Goal: Task Accomplishment & Management: Manage account settings

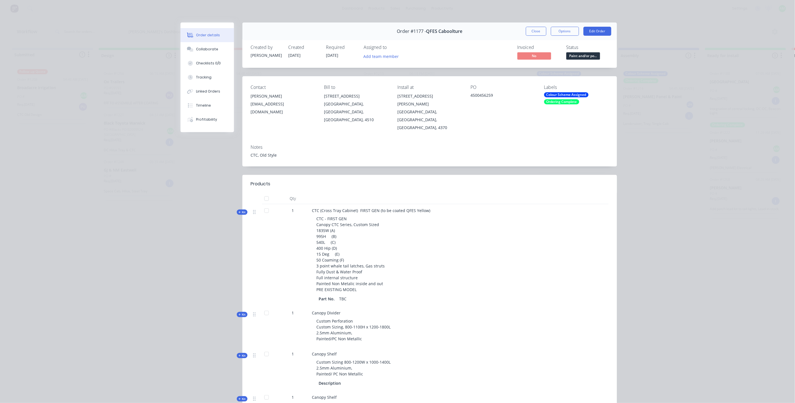
scroll to position [250, 0]
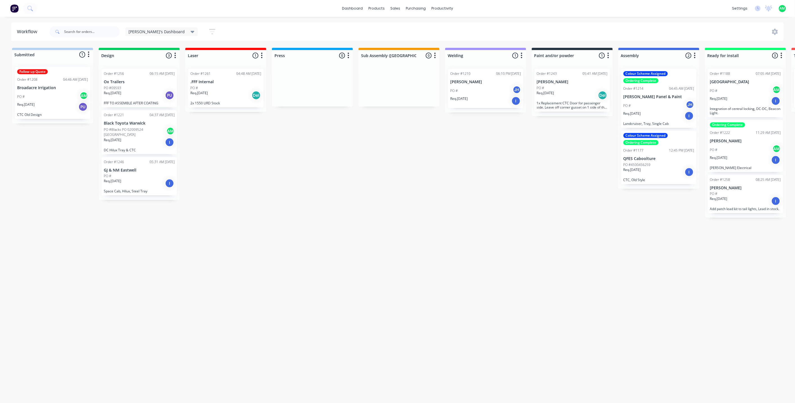
click at [17, 10] on img at bounding box center [14, 8] width 8 height 8
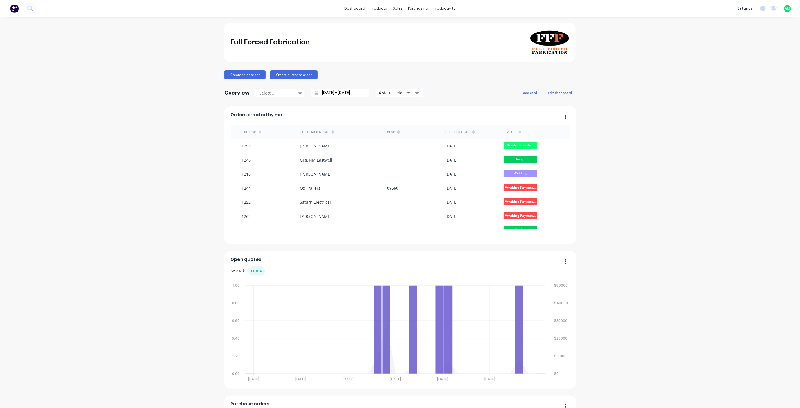
click at [785, 8] on span "AM" at bounding box center [787, 8] width 5 height 5
click at [732, 73] on button "Sign out" at bounding box center [753, 70] width 75 height 11
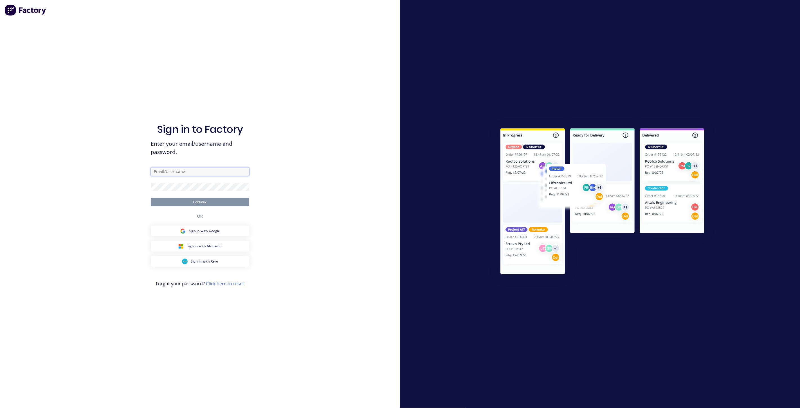
type input "[EMAIL_ADDRESS][DOMAIN_NAME]"
click at [186, 203] on button "Continue" at bounding box center [200, 202] width 98 height 8
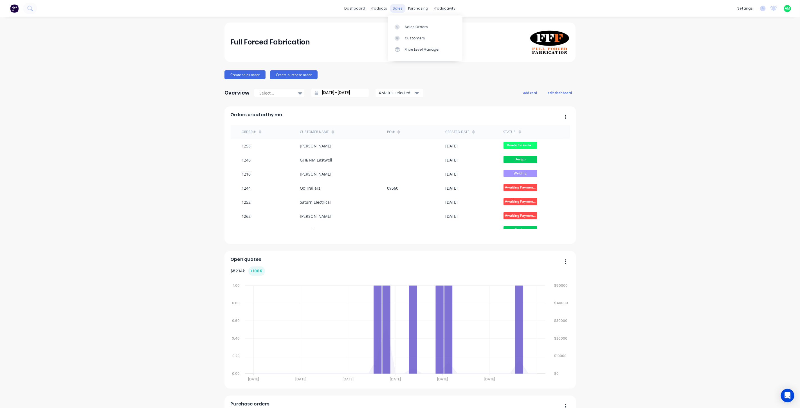
click at [398, 8] on div "sales" at bounding box center [397, 8] width 15 height 8
click at [407, 29] on div "Sales Orders" at bounding box center [416, 26] width 23 height 5
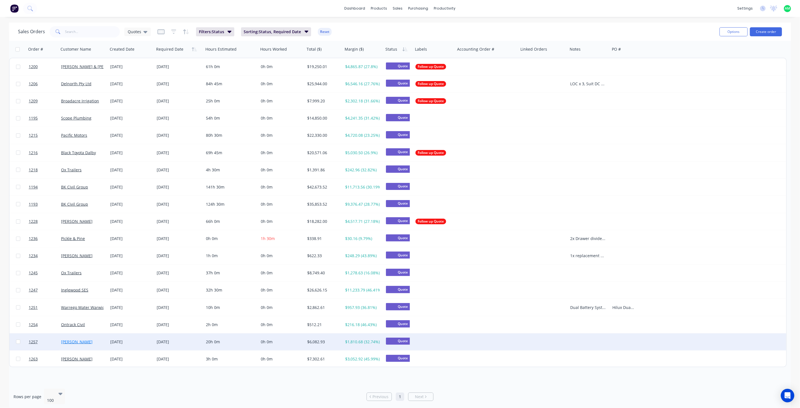
click at [78, 342] on link "[PERSON_NAME]" at bounding box center [77, 341] width 32 height 5
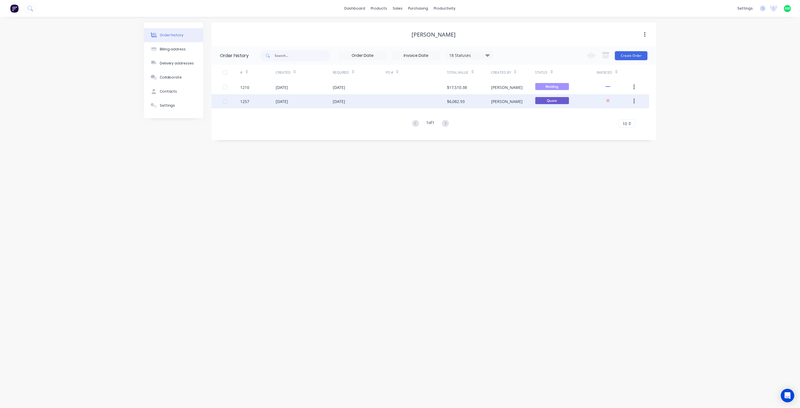
click at [345, 101] on div "[DATE]" at bounding box center [339, 101] width 12 height 6
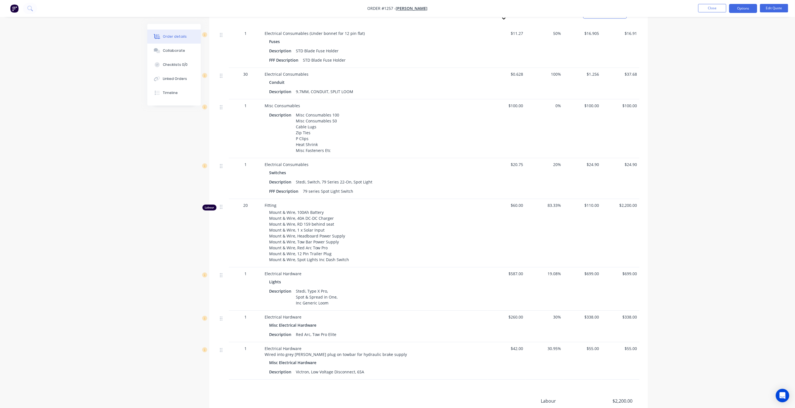
scroll to position [729, 0]
click at [737, 10] on button "Options" at bounding box center [744, 8] width 28 height 9
click at [733, 65] on div "Convert to Order" at bounding box center [727, 68] width 52 height 8
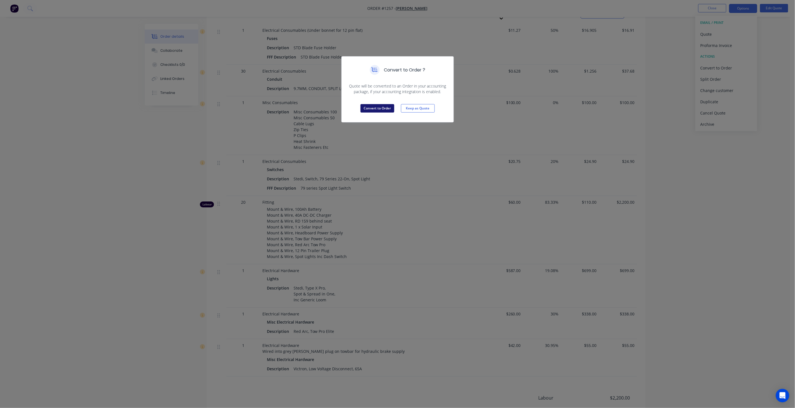
click at [386, 106] on button "Convert to Order" at bounding box center [378, 108] width 34 height 8
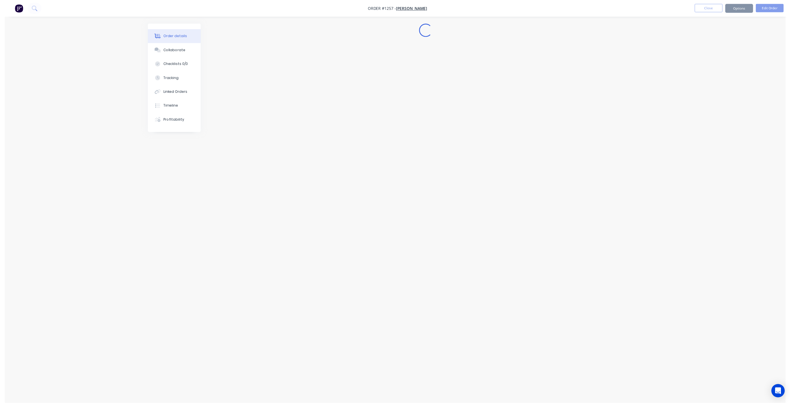
scroll to position [0, 0]
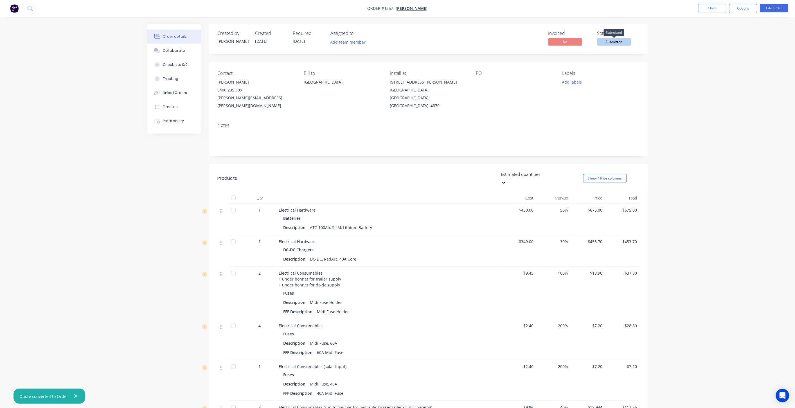
click at [607, 41] on span "Submitted" at bounding box center [615, 41] width 34 height 7
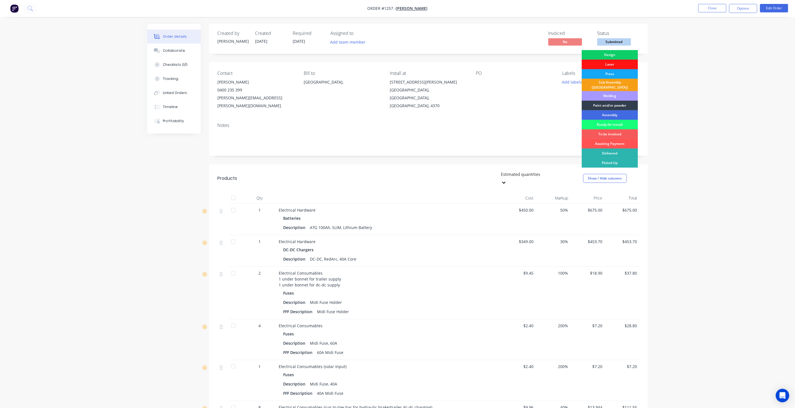
click at [612, 110] on div "Assembly" at bounding box center [610, 115] width 56 height 10
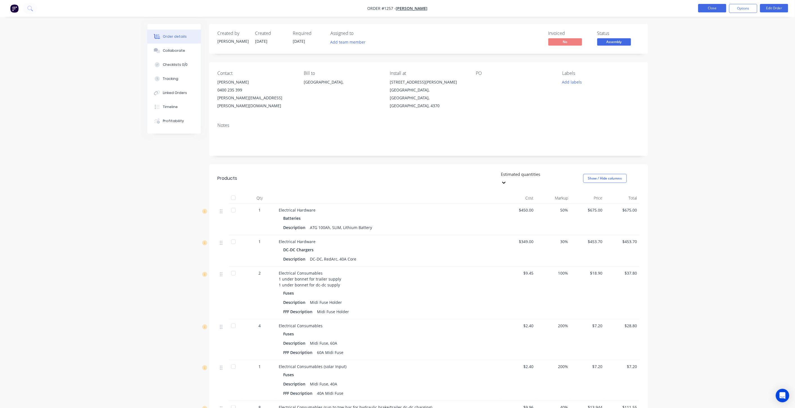
click at [706, 10] on button "Close" at bounding box center [713, 8] width 28 height 8
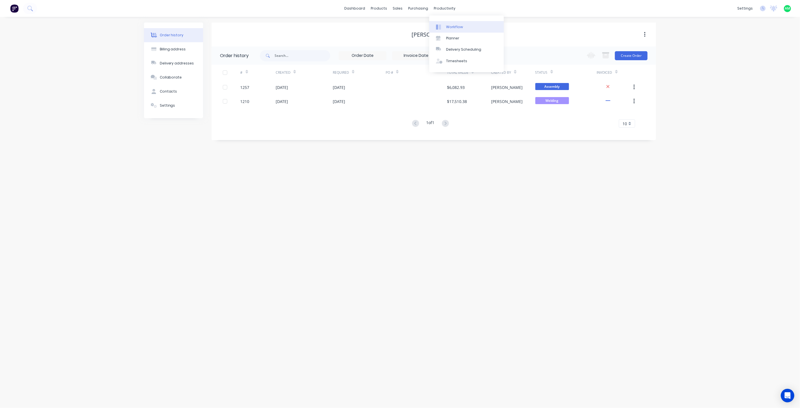
click at [446, 23] on link "Workflow" at bounding box center [466, 26] width 75 height 11
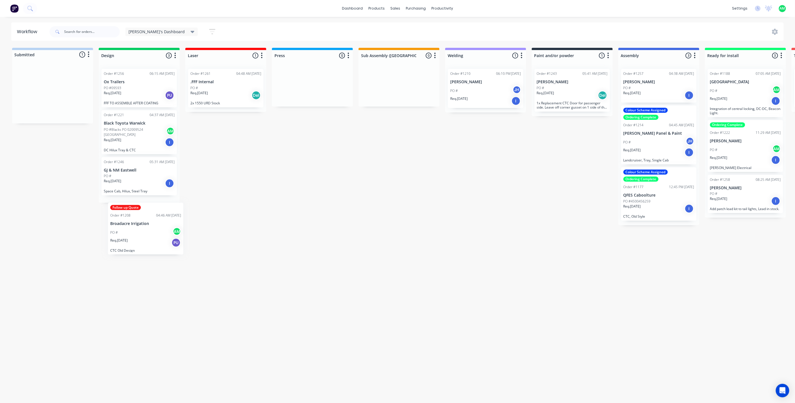
drag, startPoint x: 48, startPoint y: 86, endPoint x: 141, endPoint y: 224, distance: 165.8
click at [141, 224] on div "Submitted 1 Status colour #B7D3F3 hex #B7D3F3 Save Cancel Summaries Total order…" at bounding box center [547, 224] width 1102 height 352
drag, startPoint x: 44, startPoint y: 78, endPoint x: 137, endPoint y: 201, distance: 154.0
click at [137, 201] on div "Submitted 1 Status colour #B7D3F3 hex #B7D3F3 Save Cancel Summaries Total order…" at bounding box center [547, 224] width 1102 height 352
click at [136, 214] on div "Follow up Quote Order #1208 04:46 AM 25/07/25 Broadacre Irrigation PO # AM Req.…" at bounding box center [139, 224] width 75 height 52
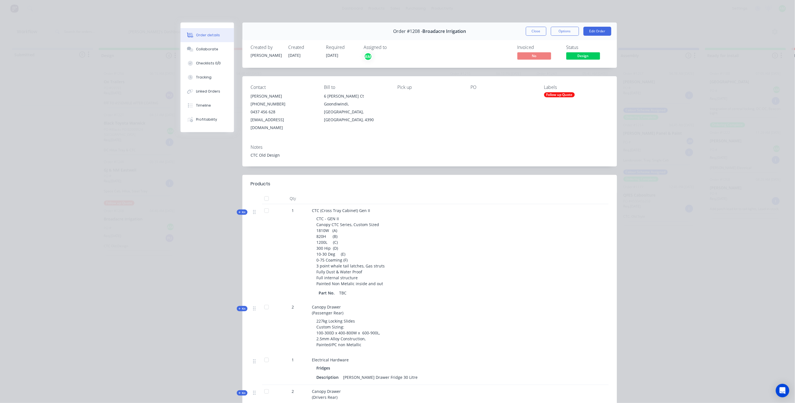
click at [560, 95] on div "Follow up Quote" at bounding box center [559, 94] width 31 height 5
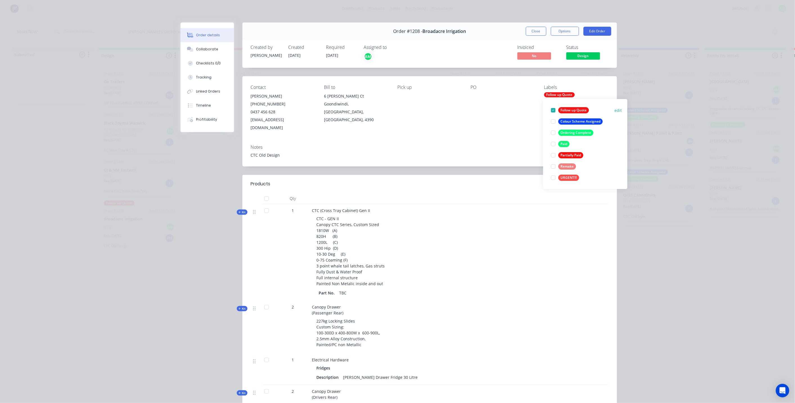
click at [555, 110] on div at bounding box center [553, 110] width 11 height 11
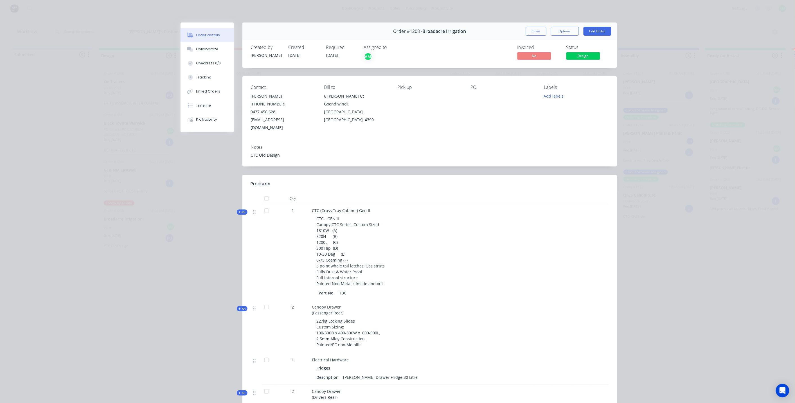
click at [515, 127] on div "Contact Arne Murray (07) 4671 0235 0437 456 628 AMurray@broadacreirrigation.com…" at bounding box center [430, 108] width 375 height 64
click at [593, 30] on button "Edit Order" at bounding box center [598, 31] width 28 height 9
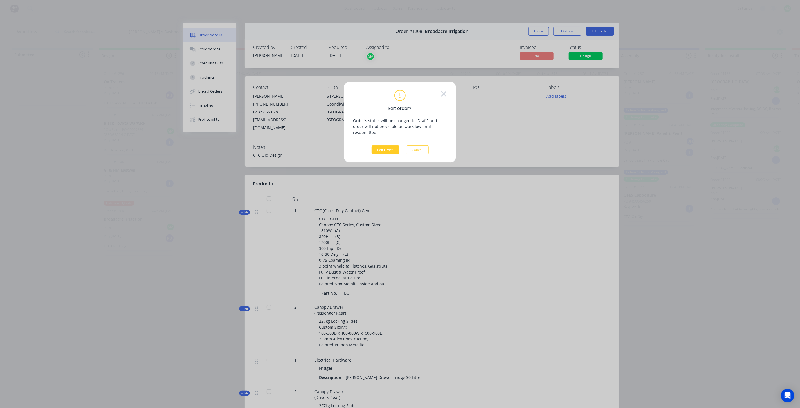
click at [391, 145] on button "Edit Order" at bounding box center [386, 149] width 28 height 9
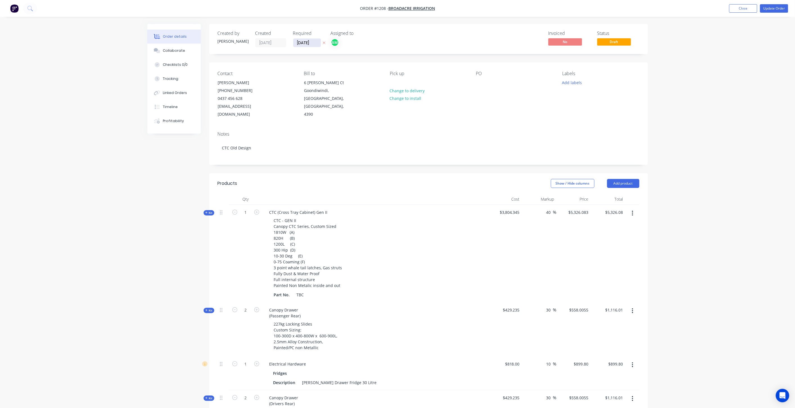
click at [304, 40] on input "14/07/25" at bounding box center [307, 43] width 28 height 8
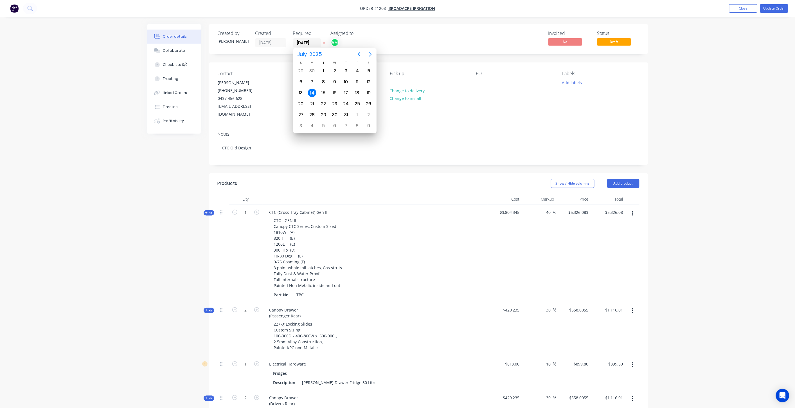
click at [372, 52] on icon "Next page" at bounding box center [370, 54] width 7 height 7
click at [368, 52] on icon "Next page" at bounding box center [370, 54] width 7 height 7
click at [355, 114] on div "31" at bounding box center [357, 115] width 8 height 8
type input "[DATE]"
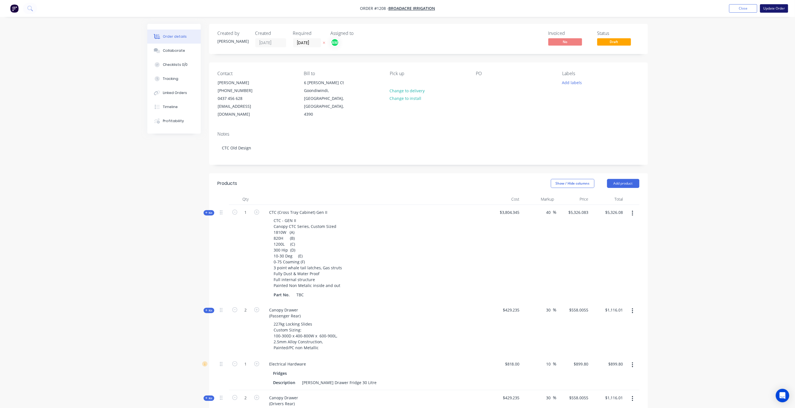
click at [767, 6] on button "Update Order" at bounding box center [775, 8] width 28 height 8
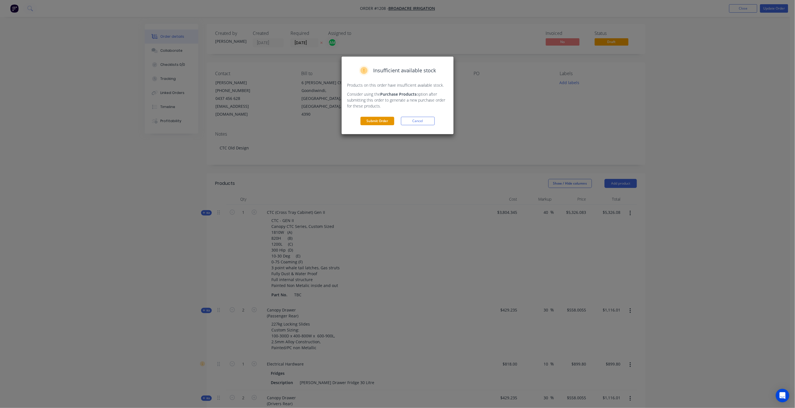
click at [380, 121] on button "Submit Order" at bounding box center [378, 121] width 34 height 8
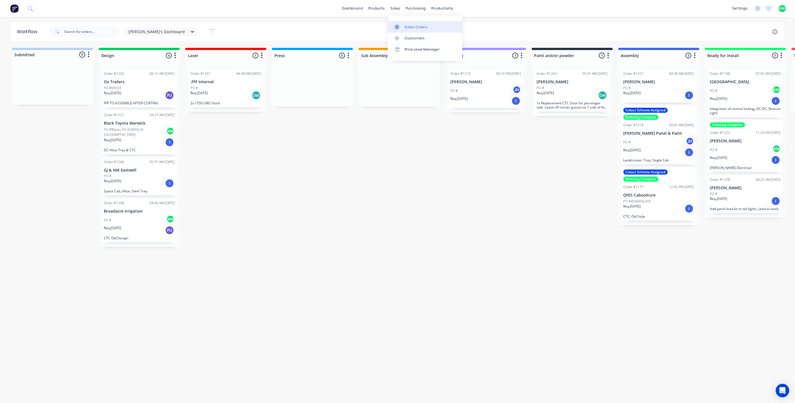
click at [405, 26] on div "Sales Orders" at bounding box center [416, 26] width 23 height 5
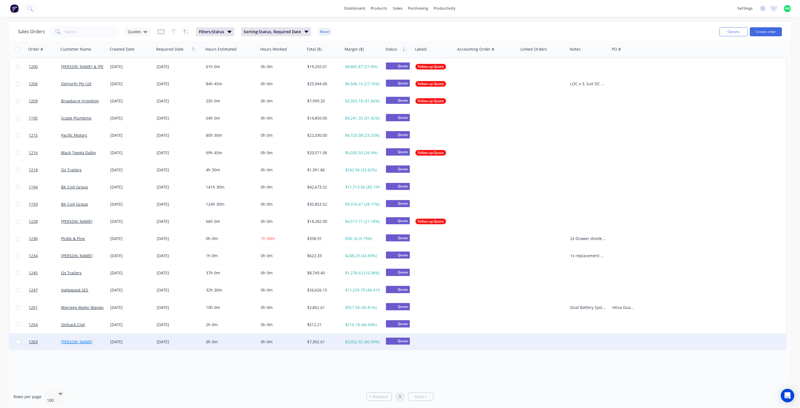
click at [78, 344] on link "[PERSON_NAME]" at bounding box center [77, 341] width 32 height 5
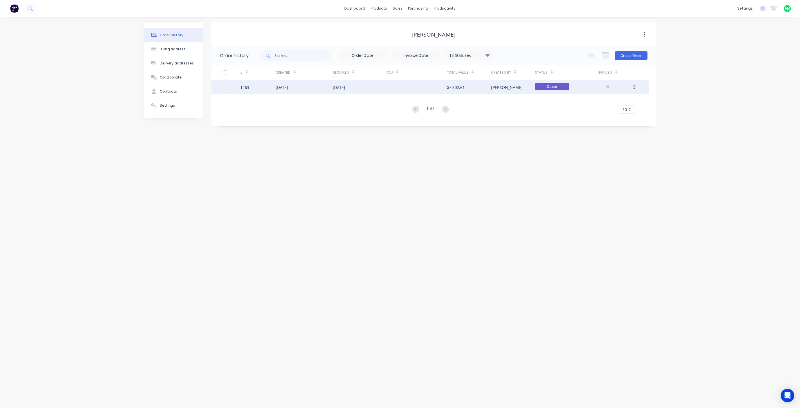
click at [345, 89] on div "[DATE]" at bounding box center [339, 87] width 12 height 6
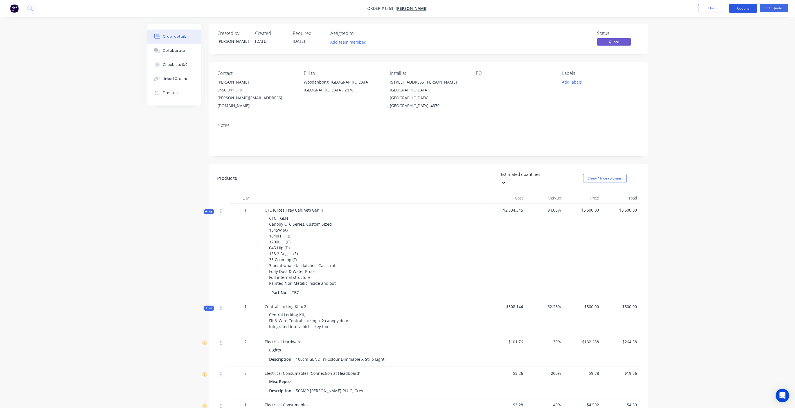
click at [736, 4] on button "Options" at bounding box center [744, 8] width 28 height 9
click at [723, 66] on div "Convert to Order" at bounding box center [727, 68] width 52 height 8
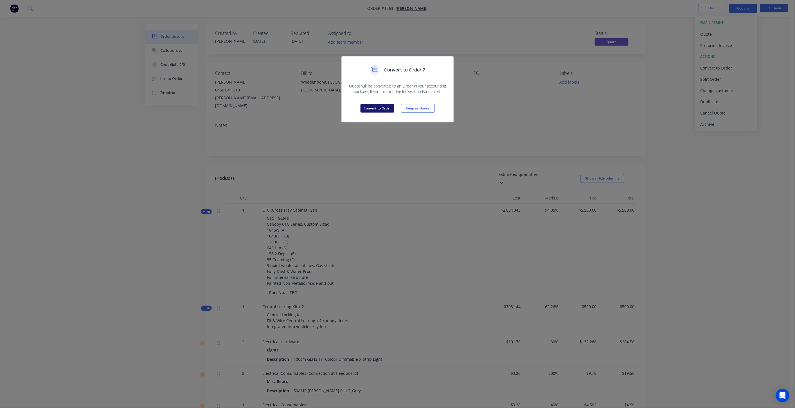
click at [379, 105] on button "Convert to Order" at bounding box center [378, 108] width 34 height 8
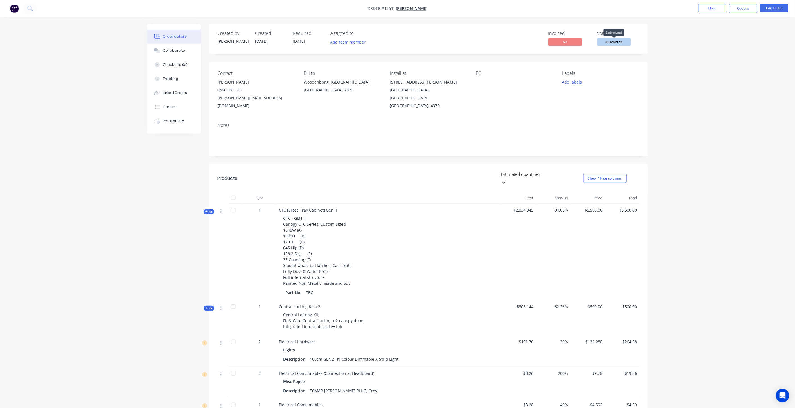
click at [617, 43] on span "Submitted" at bounding box center [615, 41] width 34 height 7
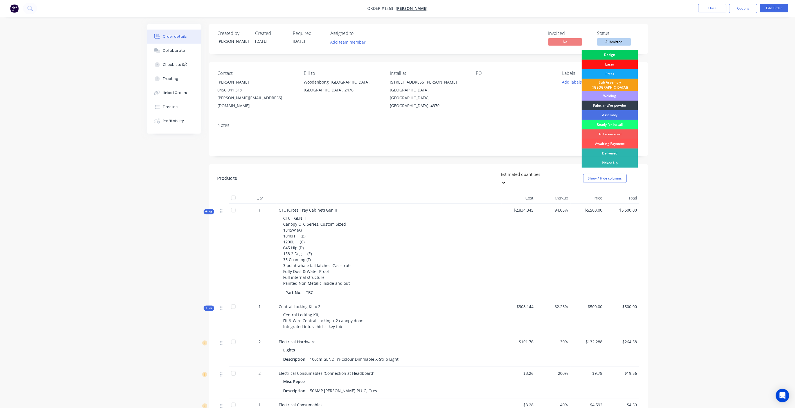
click at [611, 53] on div "Design" at bounding box center [610, 55] width 56 height 10
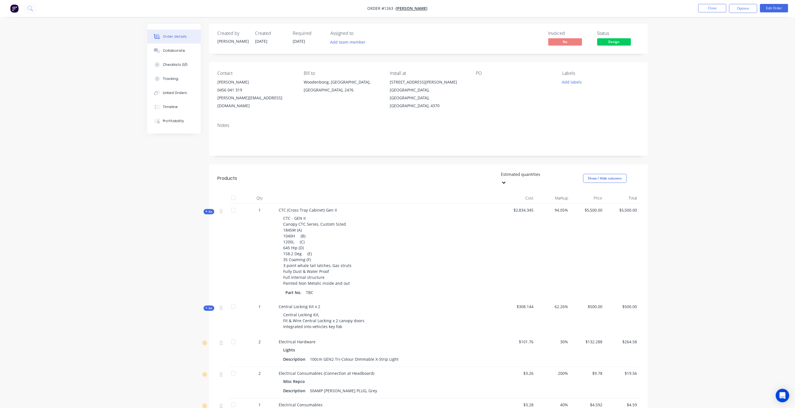
click at [304, 42] on span "[DATE]" at bounding box center [299, 41] width 12 height 5
click at [765, 7] on button "Edit Order" at bounding box center [775, 8] width 28 height 8
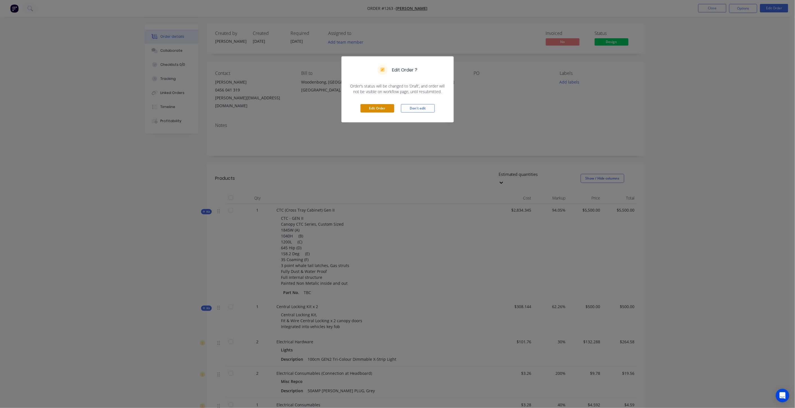
click at [382, 107] on button "Edit Order" at bounding box center [378, 108] width 34 height 8
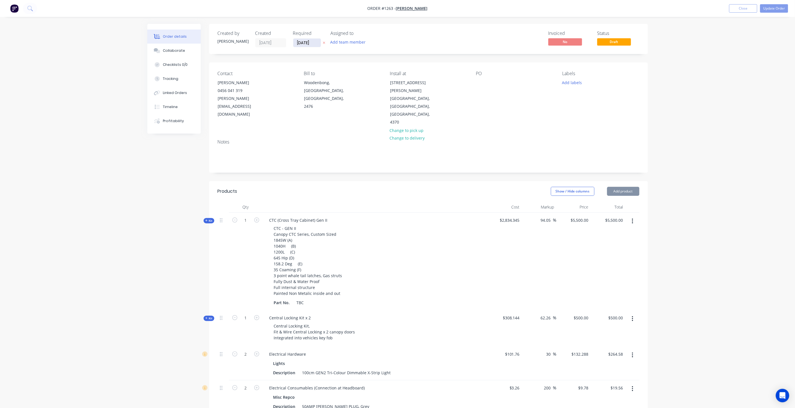
click at [302, 44] on input "[DATE]" at bounding box center [307, 43] width 28 height 8
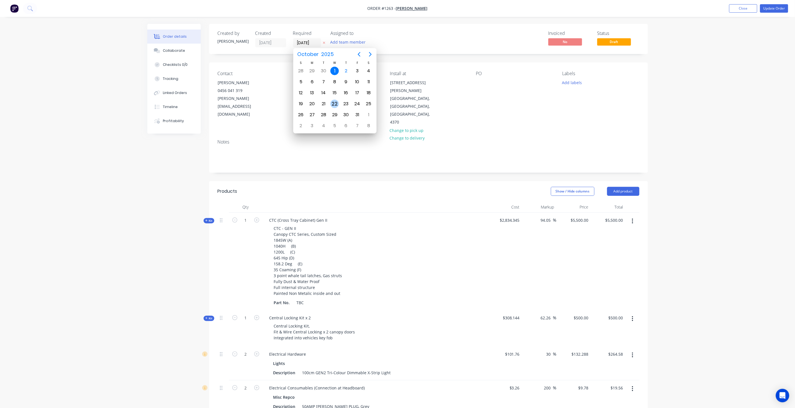
click at [334, 102] on div "22" at bounding box center [335, 104] width 8 height 8
type input "[DATE]"
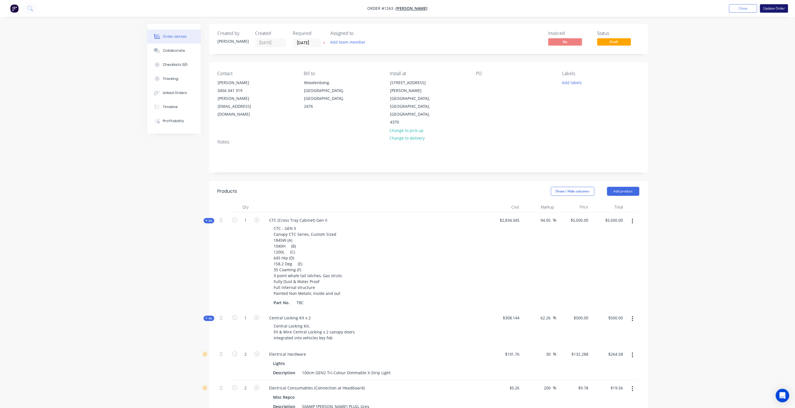
click at [776, 11] on button "Update Order" at bounding box center [775, 8] width 28 height 8
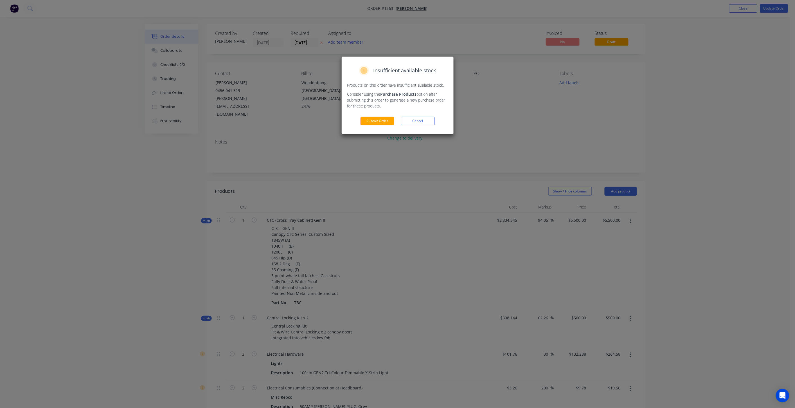
click at [369, 127] on div "Insufficient available stock Products on this order have insufficient available…" at bounding box center [398, 96] width 112 height 78
click at [369, 123] on button "Submit Order" at bounding box center [378, 121] width 34 height 8
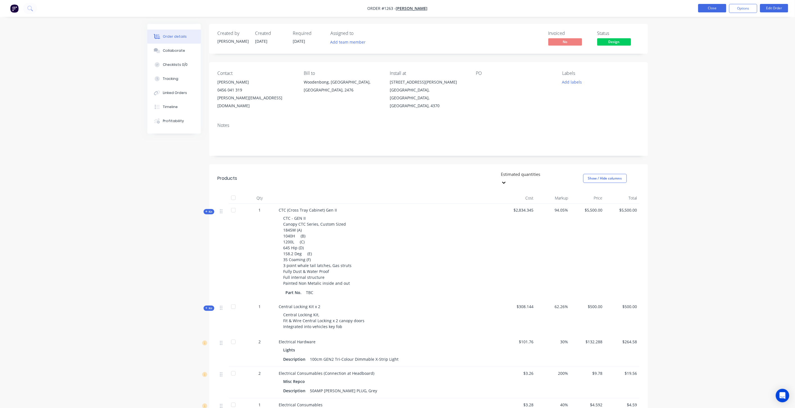
click at [705, 10] on button "Close" at bounding box center [713, 8] width 28 height 8
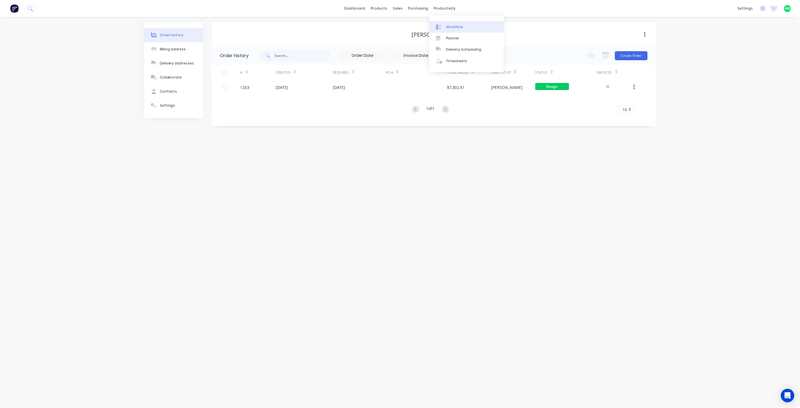
click at [446, 26] on div "Workflow" at bounding box center [454, 26] width 17 height 5
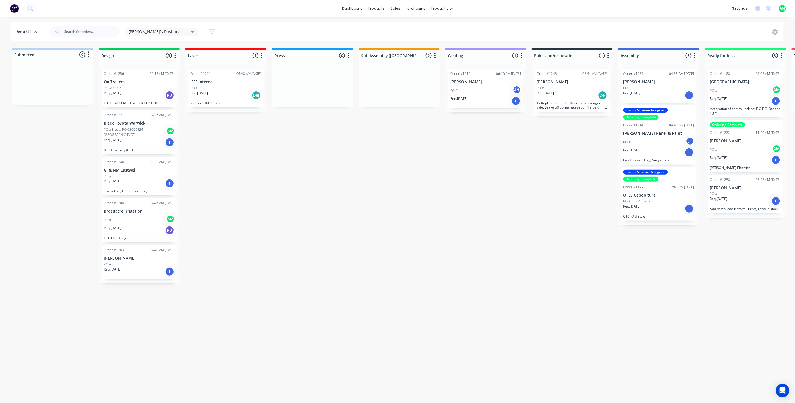
click at [149, 174] on div "PO #" at bounding box center [139, 176] width 71 height 5
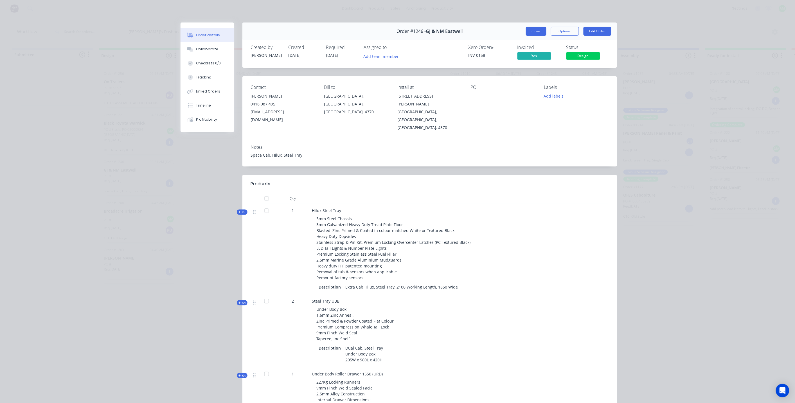
click at [539, 31] on button "Close" at bounding box center [536, 31] width 21 height 9
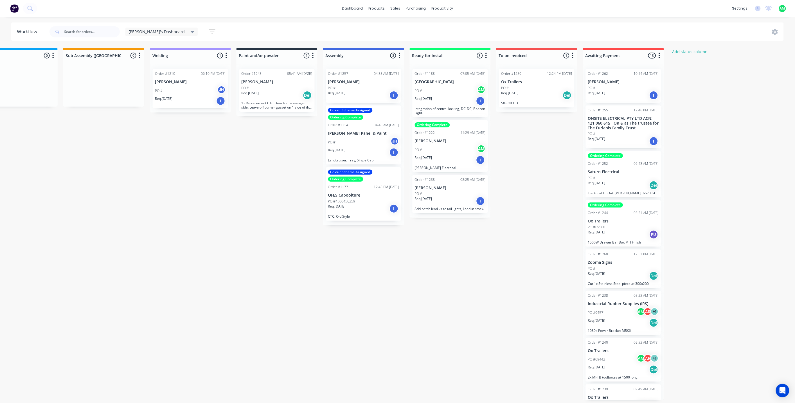
scroll to position [0, 296]
click at [539, 84] on p "Ox Trailers" at bounding box center [536, 82] width 71 height 5
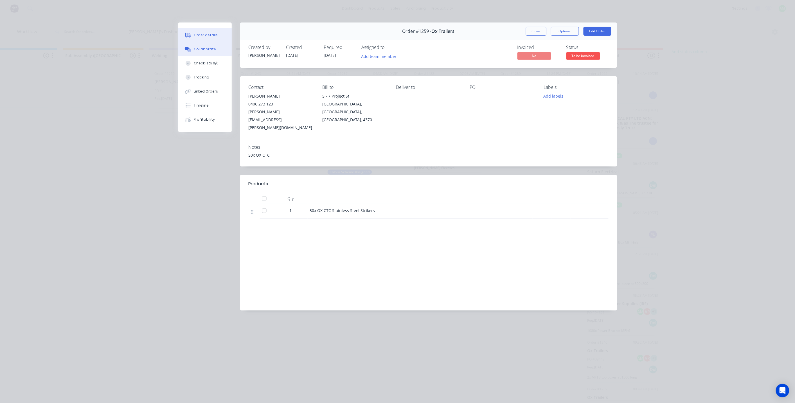
click at [203, 50] on div "Collaborate" at bounding box center [205, 49] width 22 height 5
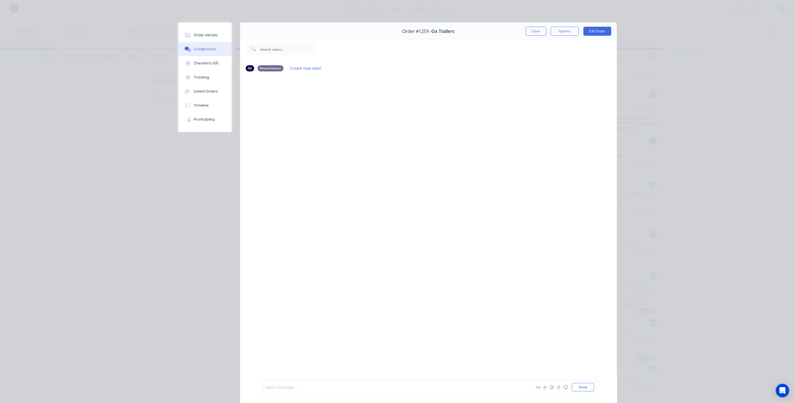
click at [324, 390] on div at bounding box center [389, 388] width 246 height 6
click at [529, 31] on button "Close" at bounding box center [536, 31] width 21 height 9
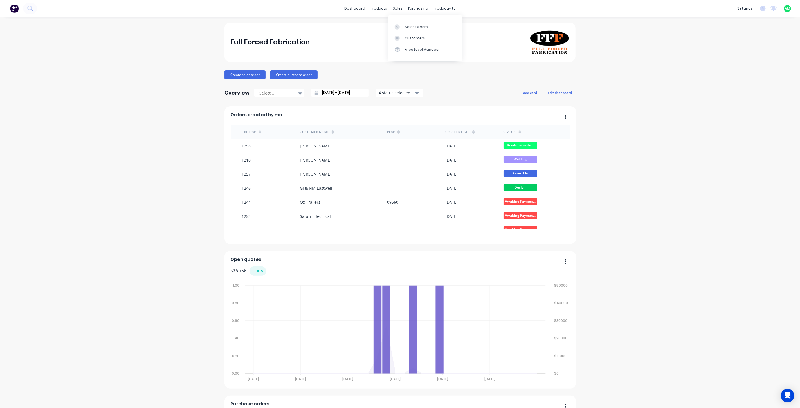
click at [398, 21] on div "Sales Orders Customers Price Level Manager" at bounding box center [425, 37] width 75 height 45
click at [398, 24] on icon at bounding box center [397, 26] width 5 height 5
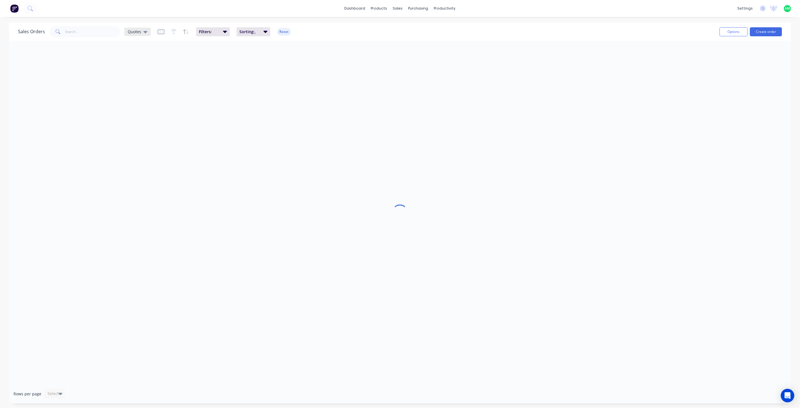
click at [144, 34] on div "Quotes" at bounding box center [137, 32] width 26 height 8
click at [145, 114] on button "All Status" at bounding box center [158, 113] width 64 height 6
click at [94, 29] on input "text" at bounding box center [92, 31] width 55 height 11
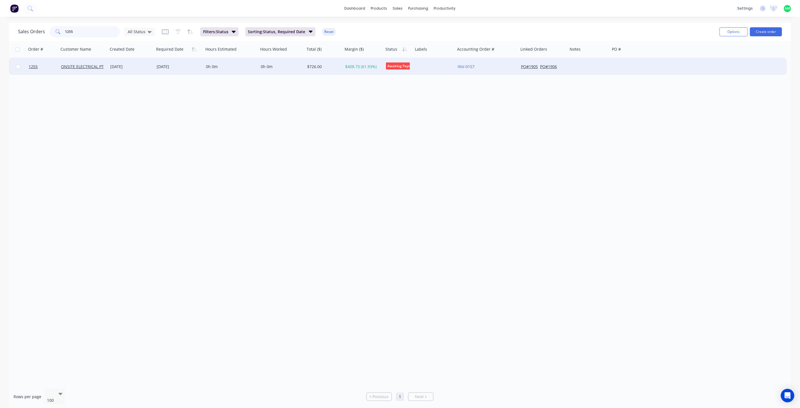
type input "1255"
click at [18, 68] on input "checkbox" at bounding box center [18, 67] width 4 height 4
checkbox input "true"
click at [746, 30] on button "Options" at bounding box center [734, 31] width 28 height 9
click at [704, 57] on div "Archive" at bounding box center [717, 57] width 52 height 8
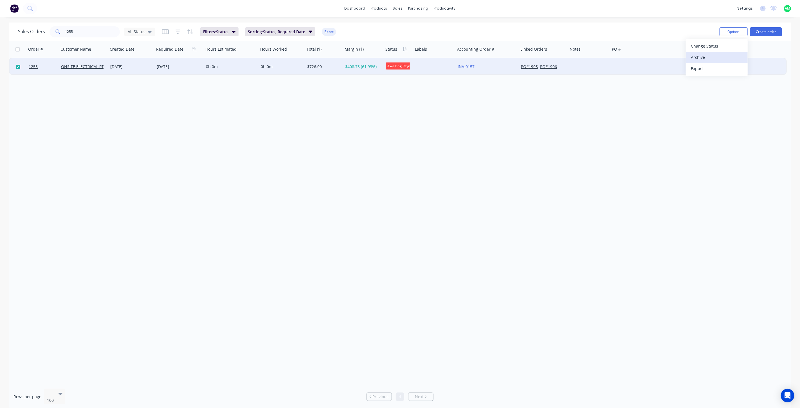
checkbox input "false"
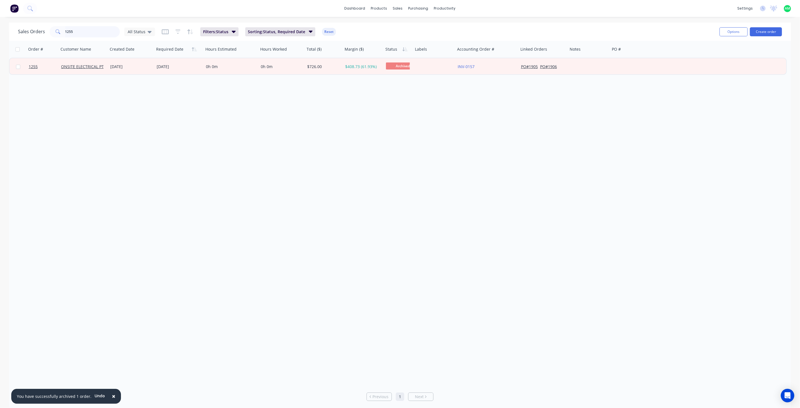
click at [98, 32] on input "1255" at bounding box center [92, 31] width 55 height 11
type input "1257"
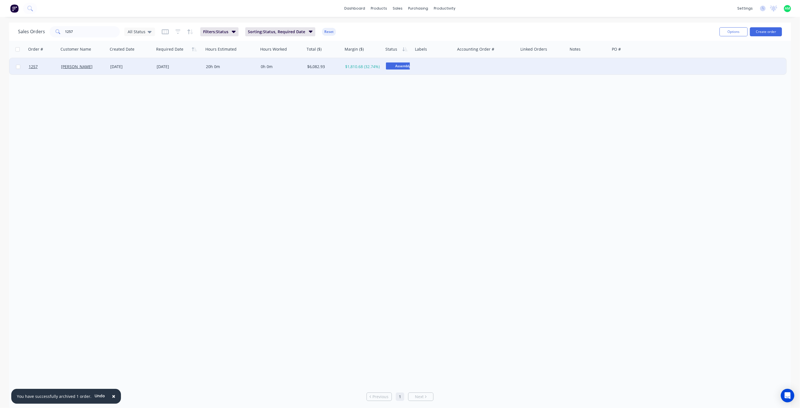
click at [85, 68] on div "[PERSON_NAME]" at bounding box center [82, 67] width 42 height 6
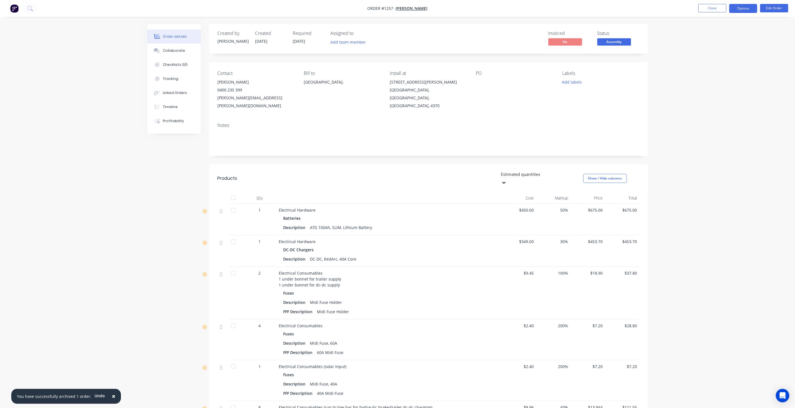
click at [742, 6] on button "Options" at bounding box center [744, 8] width 28 height 9
click at [724, 100] on div "Purchase Products" at bounding box center [727, 102] width 52 height 8
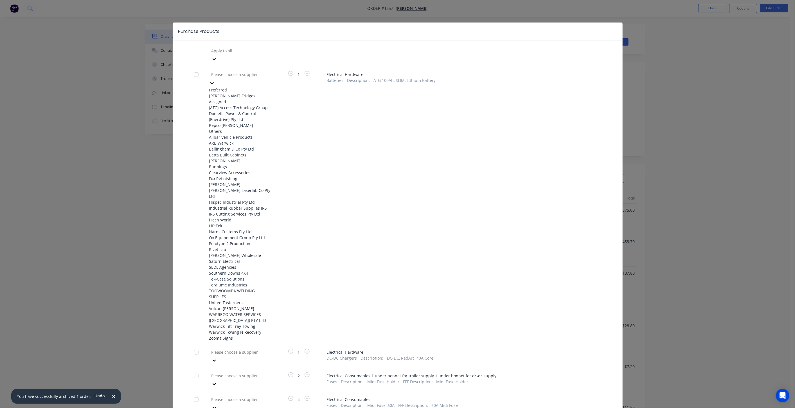
click at [260, 71] on div at bounding box center [251, 74] width 81 height 7
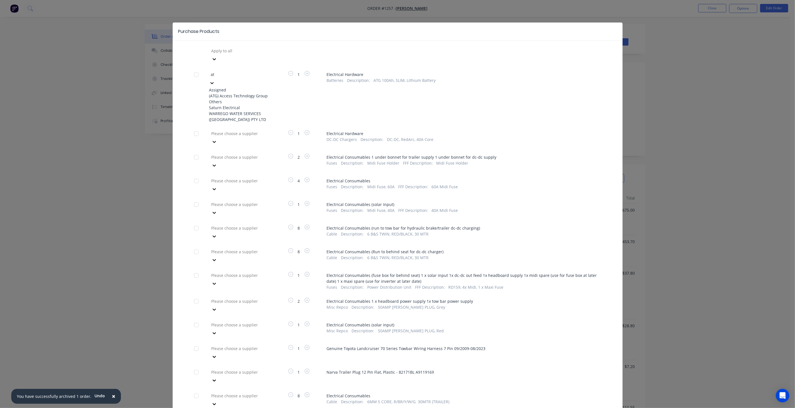
type input "atg"
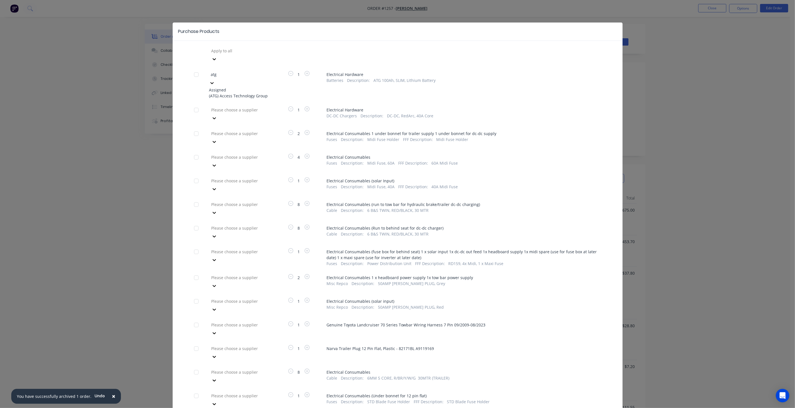
click at [248, 93] on div "(ATG) Access Technology Group" at bounding box center [240, 96] width 62 height 6
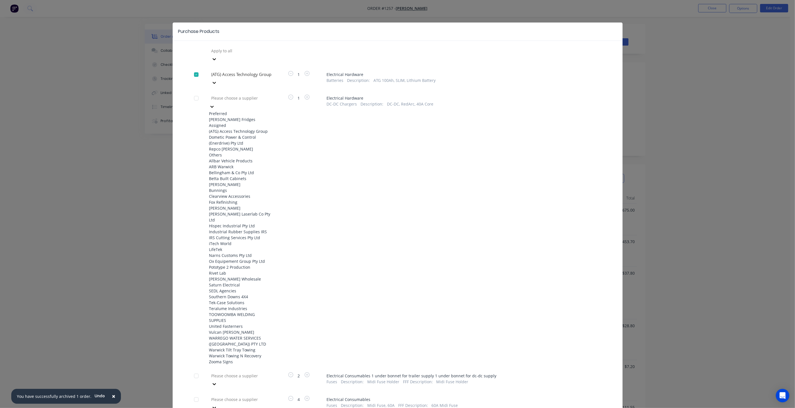
click at [249, 95] on div at bounding box center [251, 98] width 81 height 7
type input "re"
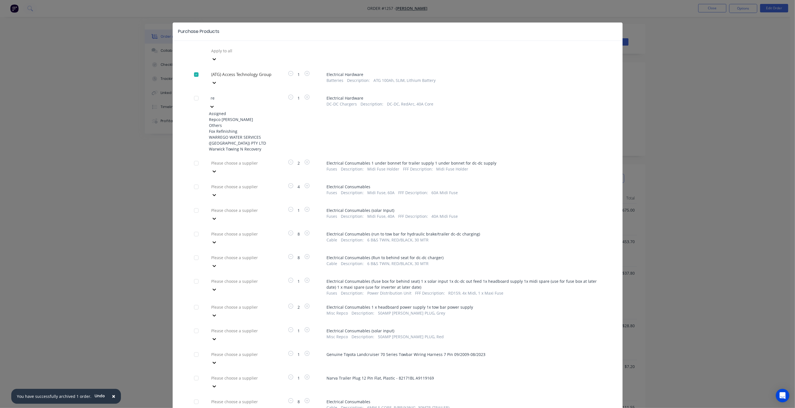
click at [240, 116] on div "Repco [PERSON_NAME]" at bounding box center [240, 119] width 62 height 6
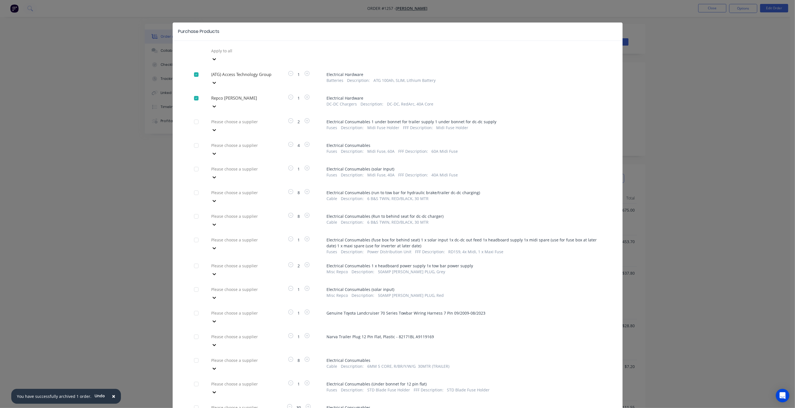
click at [236, 118] on div at bounding box center [251, 121] width 81 height 7
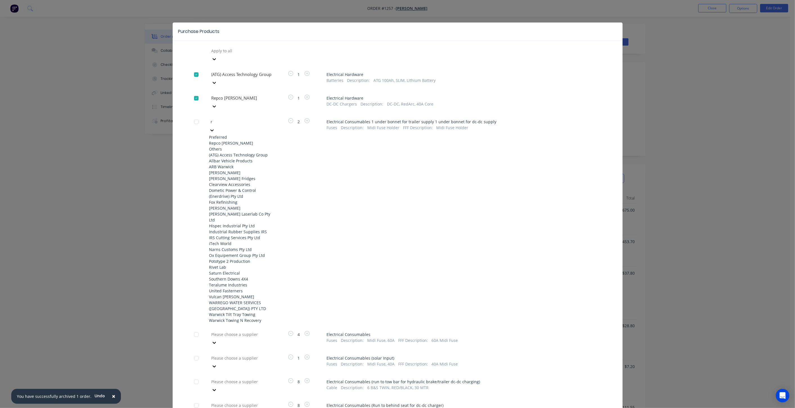
type input "re"
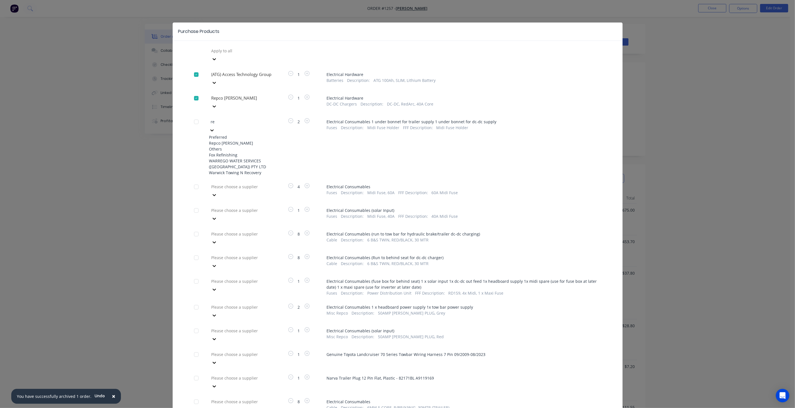
click at [236, 140] on div "Repco [PERSON_NAME]" at bounding box center [240, 143] width 62 height 6
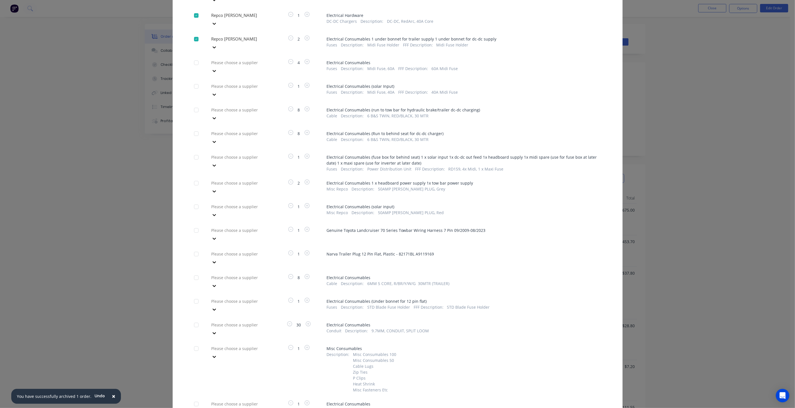
scroll to position [83, 0]
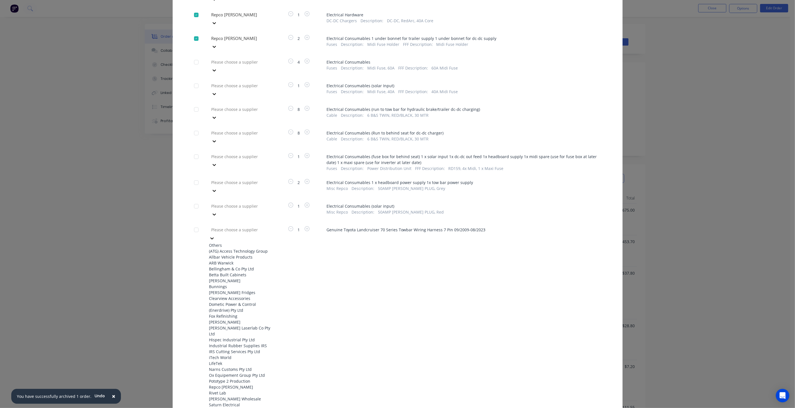
click at [248, 226] on div at bounding box center [251, 229] width 81 height 7
type input "re"
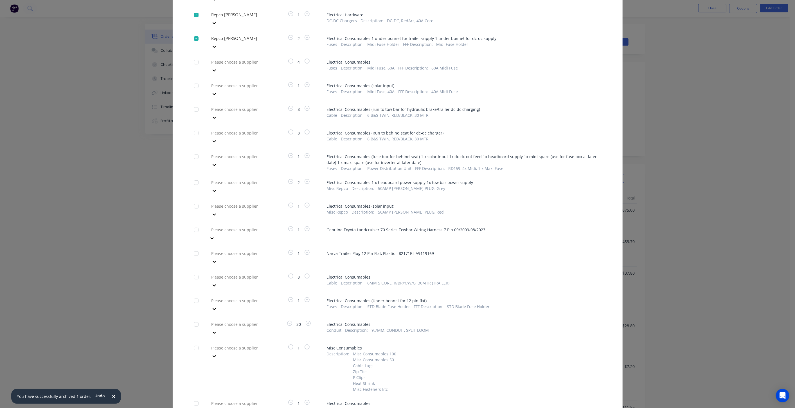
click at [238, 226] on div at bounding box center [251, 229] width 81 height 7
click at [236, 250] on div at bounding box center [251, 253] width 81 height 7
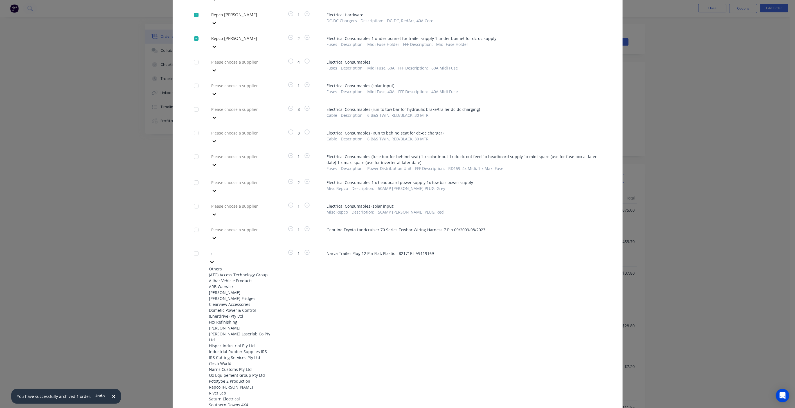
type input "re"
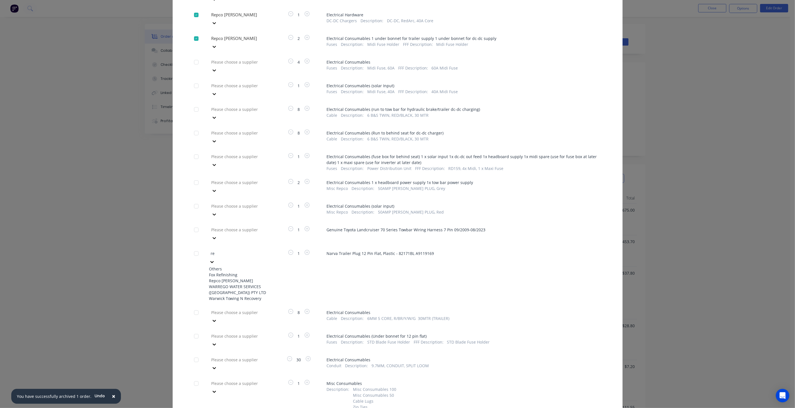
click at [230, 278] on div "Repco [PERSON_NAME]" at bounding box center [240, 281] width 62 height 6
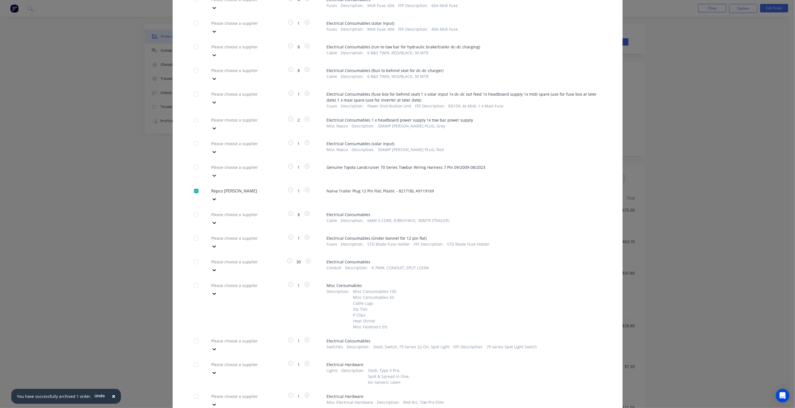
scroll to position [150, 0]
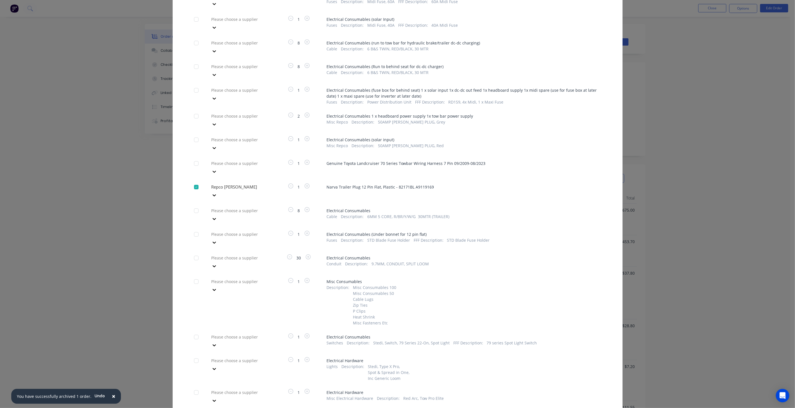
click at [239, 333] on div at bounding box center [251, 336] width 81 height 7
click at [238, 355] on div "Repco [PERSON_NAME]" at bounding box center [240, 358] width 62 height 6
click at [244, 357] on div at bounding box center [251, 360] width 81 height 7
type input "re"
click at [236, 379] on div "Repco [PERSON_NAME]" at bounding box center [240, 382] width 62 height 6
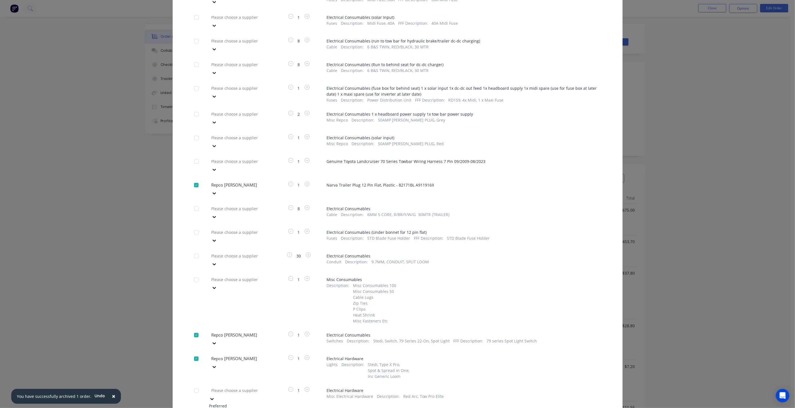
click at [247, 387] on div at bounding box center [251, 390] width 81 height 7
type input "re"
click at [237, 408] on div "Repco [PERSON_NAME]" at bounding box center [240, 414] width 62 height 6
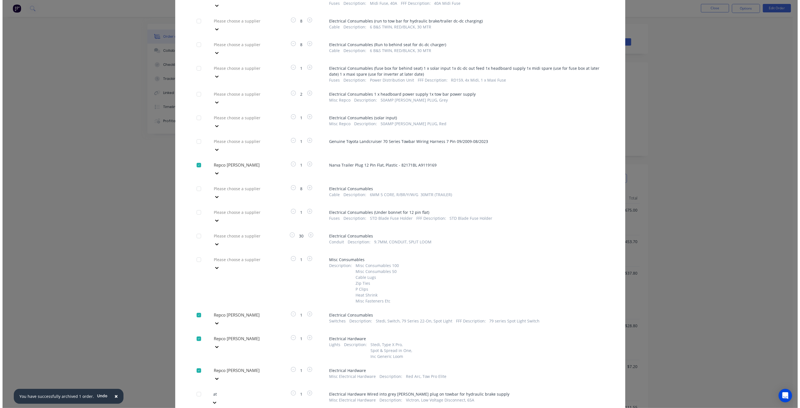
scroll to position [150, 0]
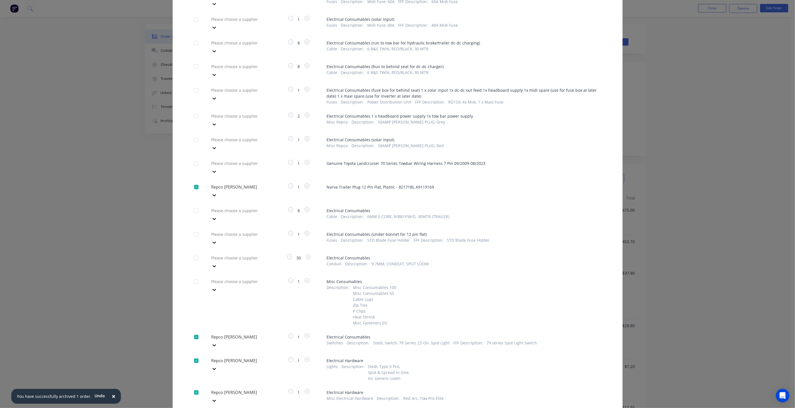
type input "atg"
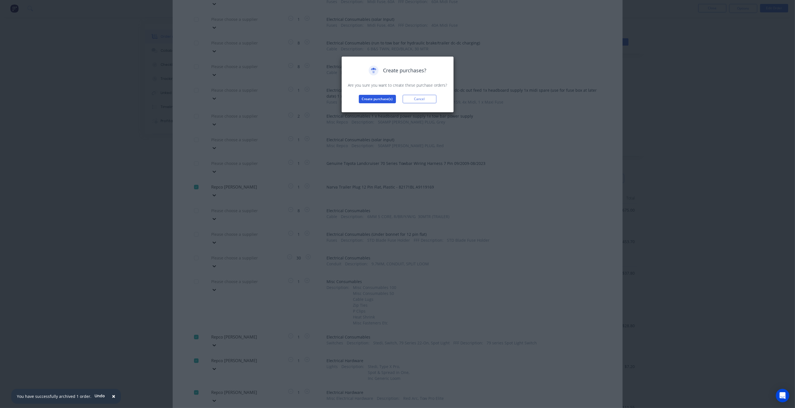
click at [367, 95] on button "Create purchase(s)" at bounding box center [377, 99] width 37 height 8
click at [384, 107] on button "View purchase(s)" at bounding box center [378, 108] width 34 height 8
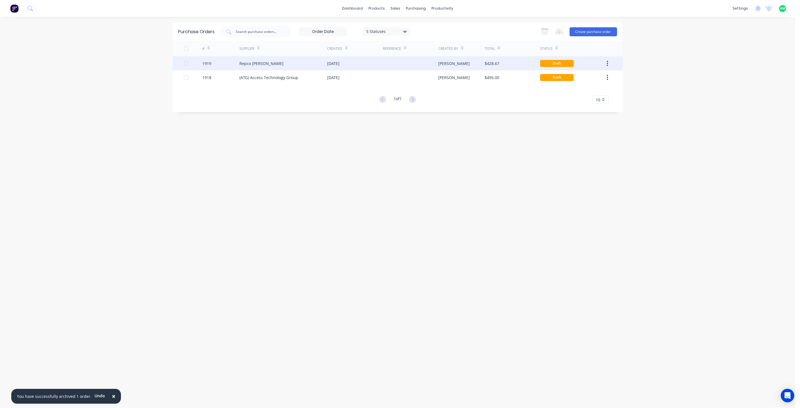
click at [251, 66] on div "Repco [PERSON_NAME]" at bounding box center [261, 63] width 44 height 6
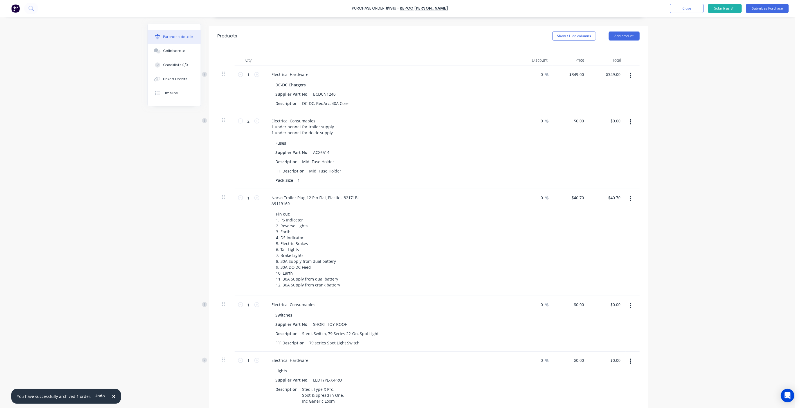
scroll to position [113, 0]
click at [766, 8] on button "Submit as Purchase" at bounding box center [767, 8] width 43 height 9
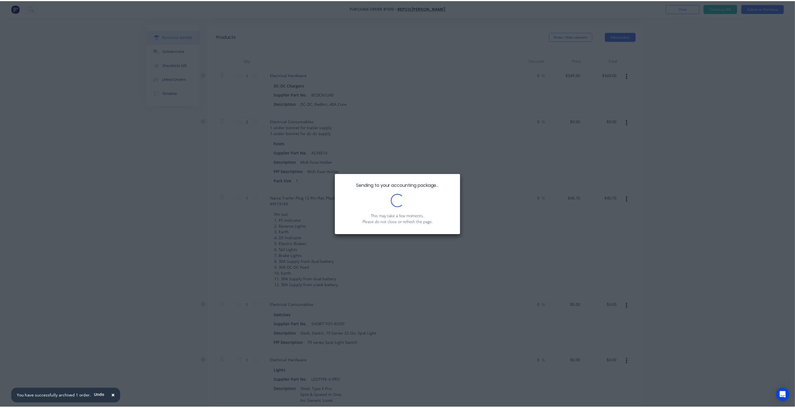
scroll to position [0, 0]
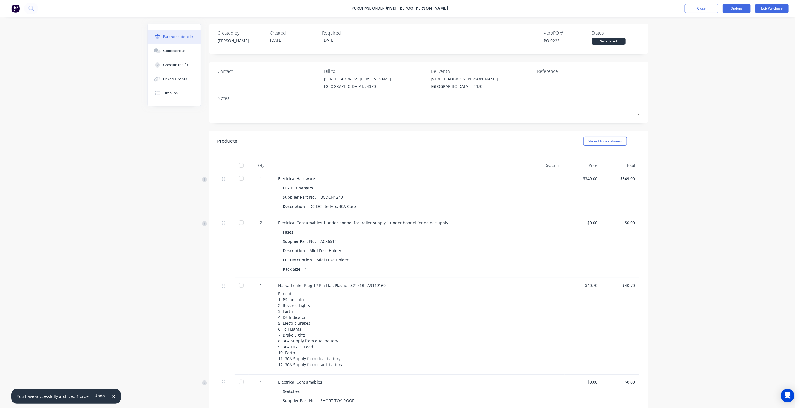
click at [734, 8] on button "Options" at bounding box center [737, 8] width 28 height 9
click at [726, 24] on div "Print / Email" at bounding box center [724, 23] width 43 height 8
click at [727, 35] on div "With pricing" at bounding box center [724, 34] width 43 height 8
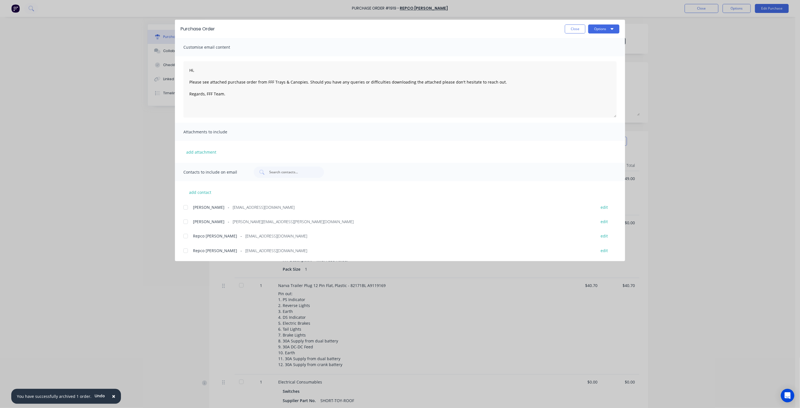
click at [186, 236] on div at bounding box center [185, 235] width 11 height 11
click at [189, 82] on textarea "Hi, Please see attached purchase order from FFF Trays & Canopies. Should you ha…" at bounding box center [399, 89] width 433 height 56
click at [349, 84] on textarea "Hi, Can you please tripple check the part number for the dash switch. This is t…" at bounding box center [399, 89] width 433 height 56
click at [223, 80] on textarea "Hi, Can you please tripple check the part number for the dash switch. This is t…" at bounding box center [399, 89] width 433 height 56
drag, startPoint x: 223, startPoint y: 82, endPoint x: 432, endPoint y: 81, distance: 208.5
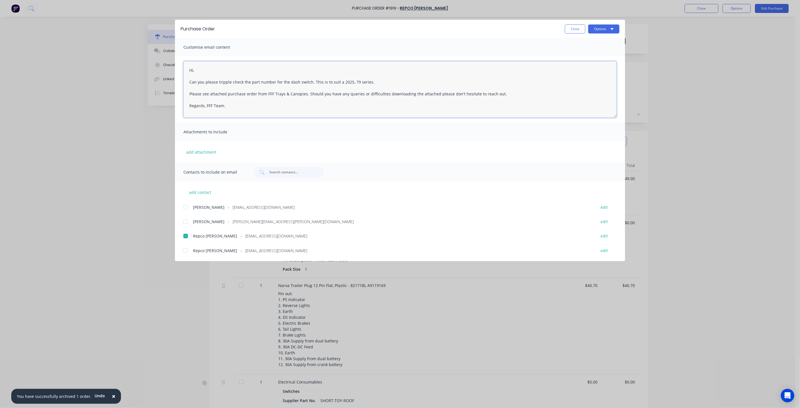
click at [432, 81] on textarea "Hi, Can you please tripple check the part number for the dash switch. This is t…" at bounding box center [399, 89] width 433 height 56
type textarea "Hi, Can you please triple check the part number for the dash switch. This is to…"
click at [602, 28] on button "Options" at bounding box center [603, 28] width 31 height 9
click at [586, 66] on div "Email" at bounding box center [592, 66] width 43 height 8
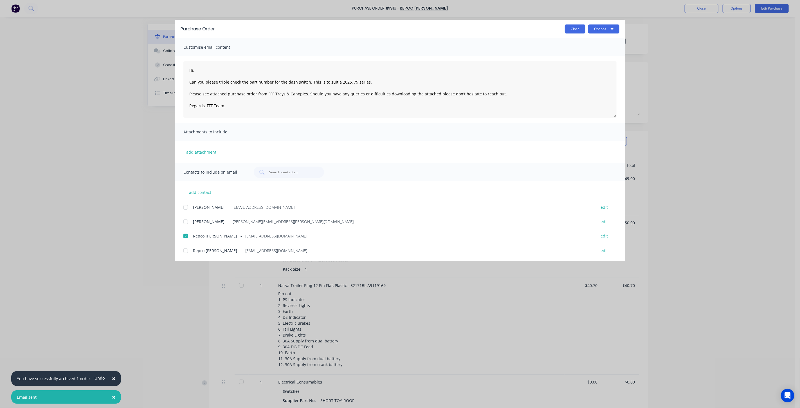
click at [578, 29] on button "Close" at bounding box center [575, 28] width 21 height 9
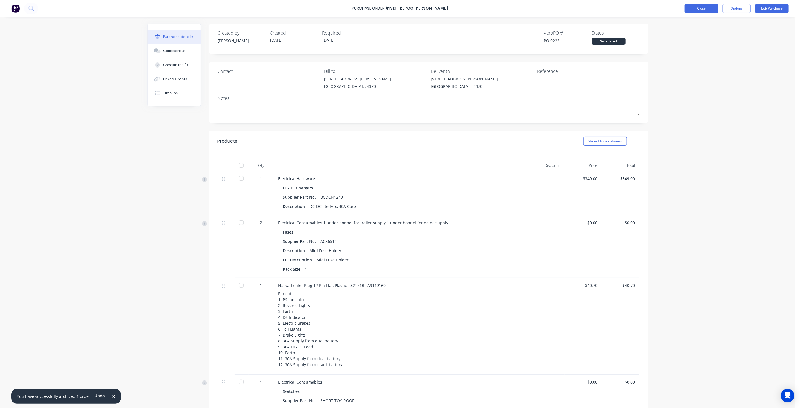
click at [691, 10] on button "Close" at bounding box center [702, 8] width 34 height 9
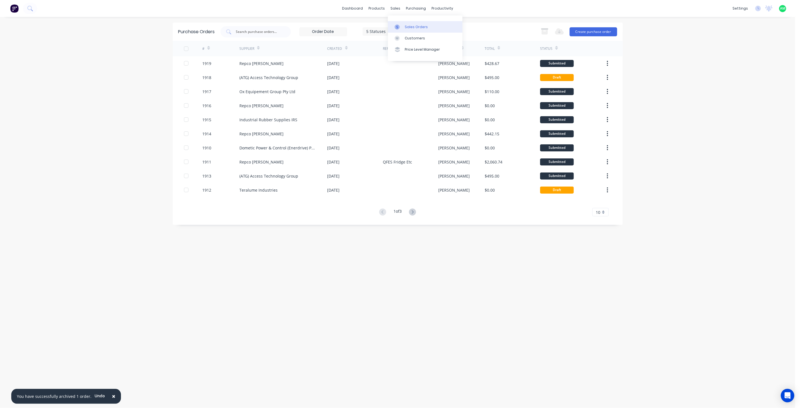
click at [404, 26] on link "Sales Orders" at bounding box center [425, 26] width 75 height 11
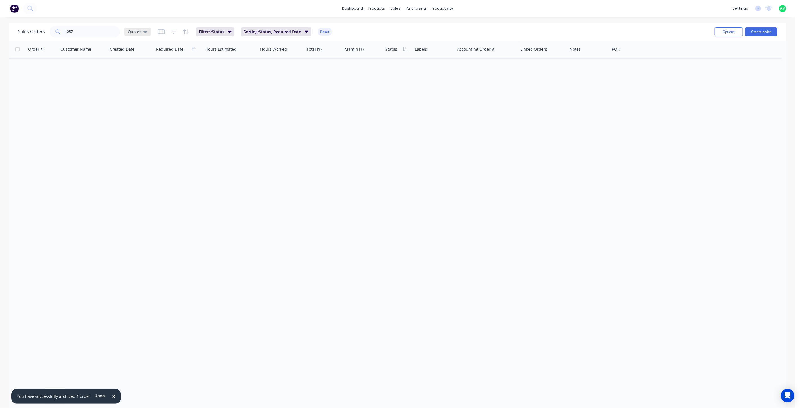
click at [147, 33] on div "Quotes" at bounding box center [137, 32] width 26 height 8
click at [150, 112] on button "All Status" at bounding box center [158, 113] width 64 height 6
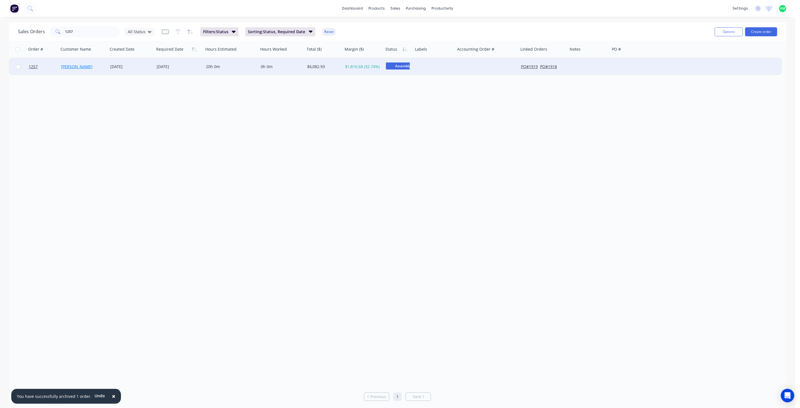
click at [72, 66] on link "[PERSON_NAME]" at bounding box center [77, 66] width 32 height 5
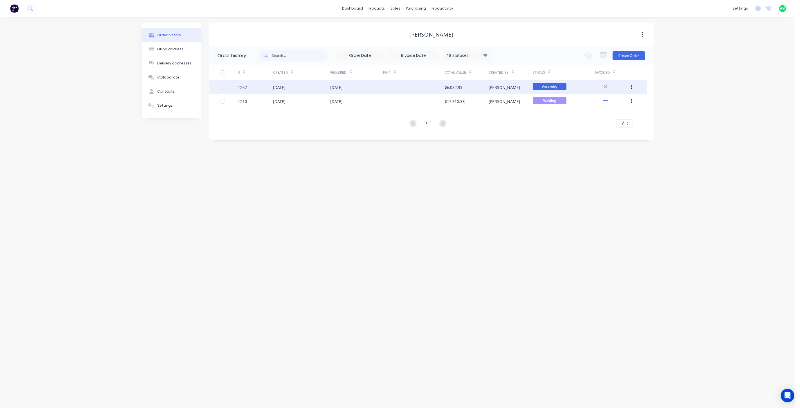
click at [286, 89] on div "[DATE]" at bounding box center [279, 87] width 12 height 6
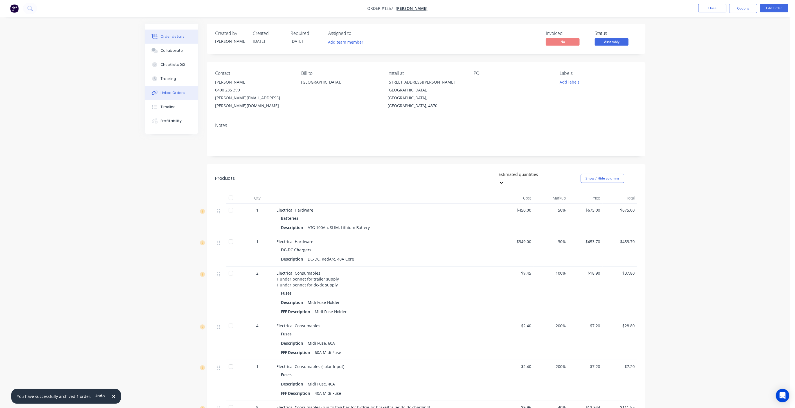
click at [176, 90] on div "Linked Orders" at bounding box center [173, 92] width 24 height 5
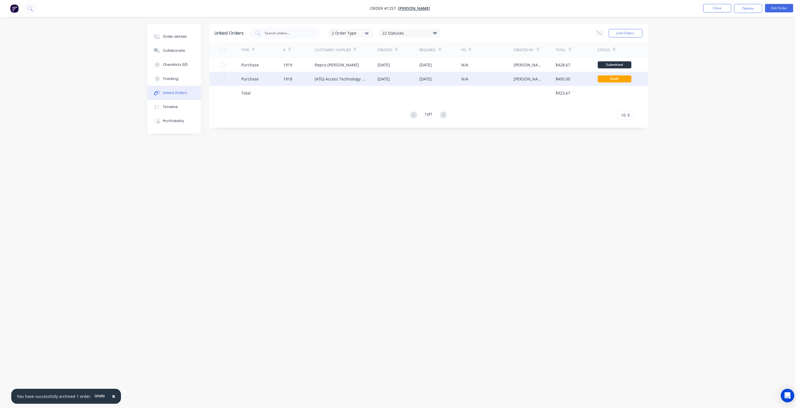
click at [331, 80] on div "(ATG) Access Technology Group" at bounding box center [341, 79] width 52 height 6
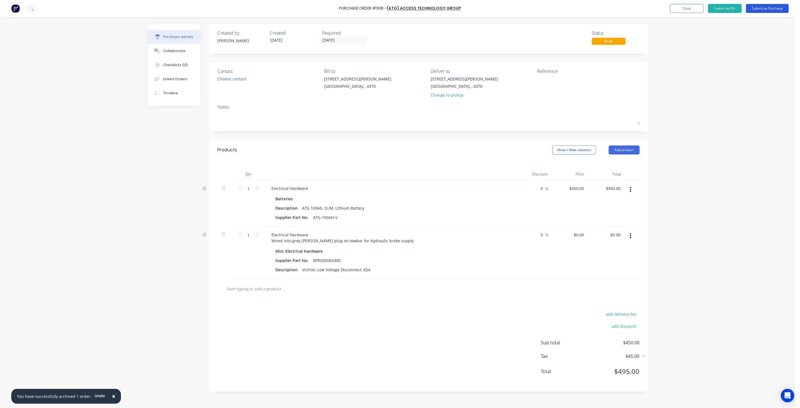
click at [763, 7] on button "Submit as Purchase" at bounding box center [767, 8] width 43 height 9
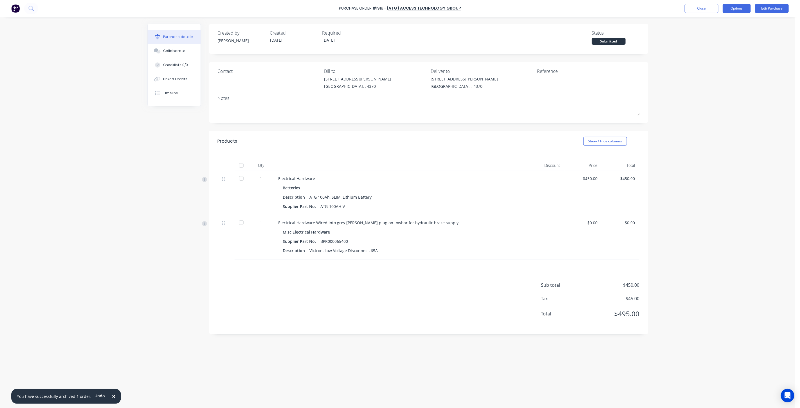
click at [738, 12] on button "Options" at bounding box center [737, 8] width 28 height 9
click at [724, 22] on div "Print / Email" at bounding box center [724, 23] width 43 height 8
click at [722, 30] on div "With pricing" at bounding box center [724, 34] width 43 height 8
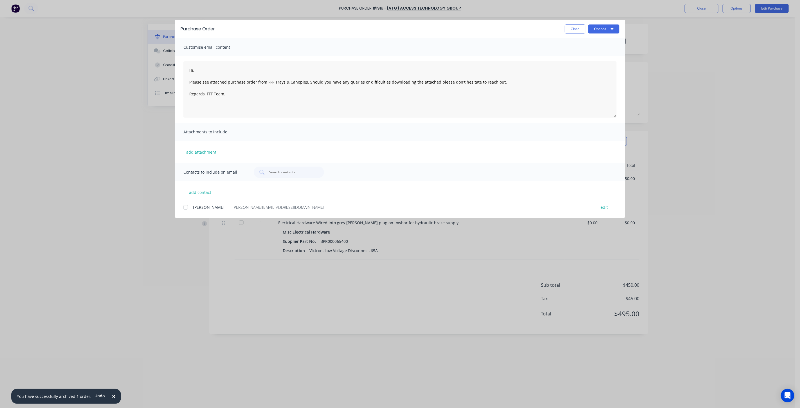
click at [185, 206] on div at bounding box center [185, 207] width 11 height 11
click at [605, 26] on button "Options" at bounding box center [603, 28] width 31 height 9
click at [584, 65] on div "Email" at bounding box center [592, 66] width 43 height 8
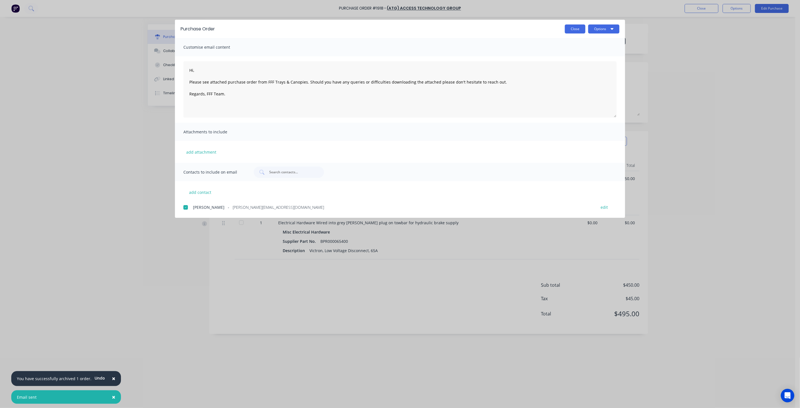
click at [572, 27] on button "Close" at bounding box center [575, 28] width 21 height 9
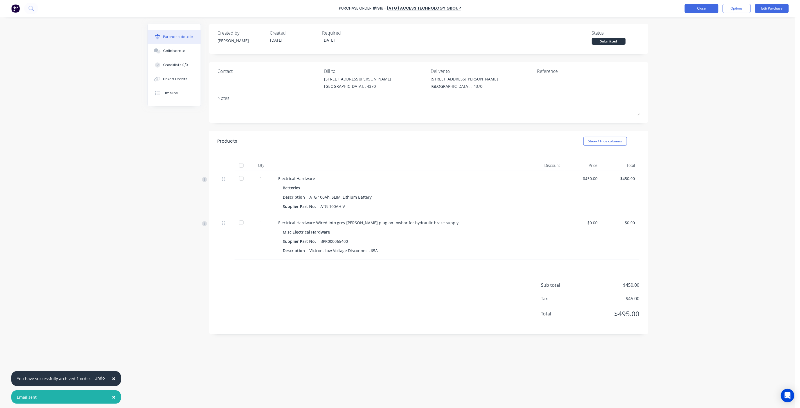
click at [702, 7] on button "Close" at bounding box center [702, 8] width 34 height 9
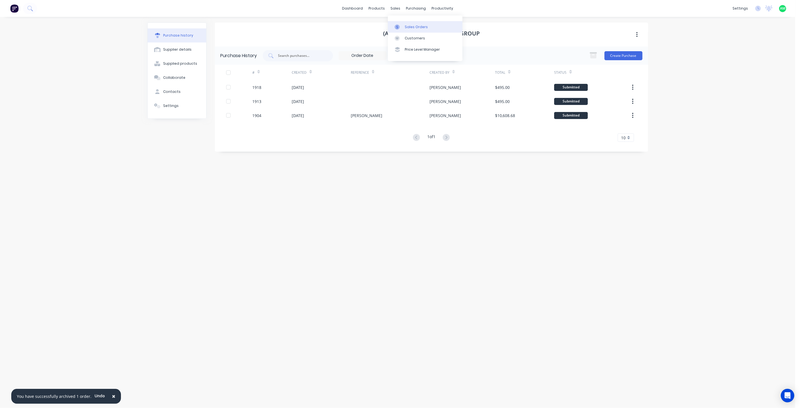
click at [411, 28] on div "Sales Orders" at bounding box center [416, 26] width 23 height 5
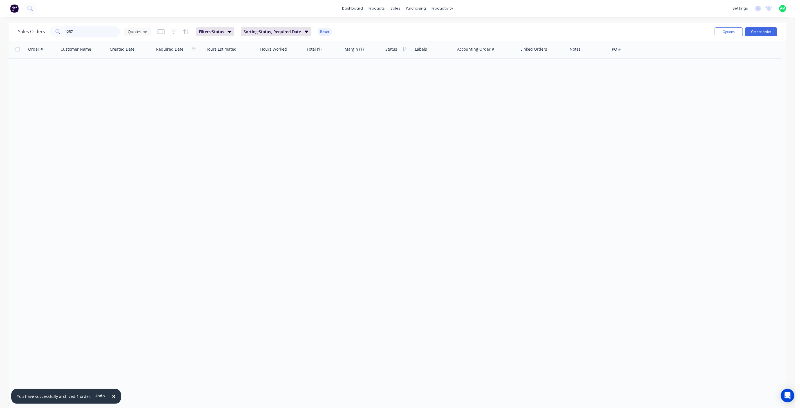
click at [74, 33] on input "1257" at bounding box center [92, 31] width 55 height 11
type input "1263"
click at [141, 31] on div "Quotes" at bounding box center [138, 31] width 20 height 5
click at [143, 111] on button "All Status" at bounding box center [158, 113] width 64 height 6
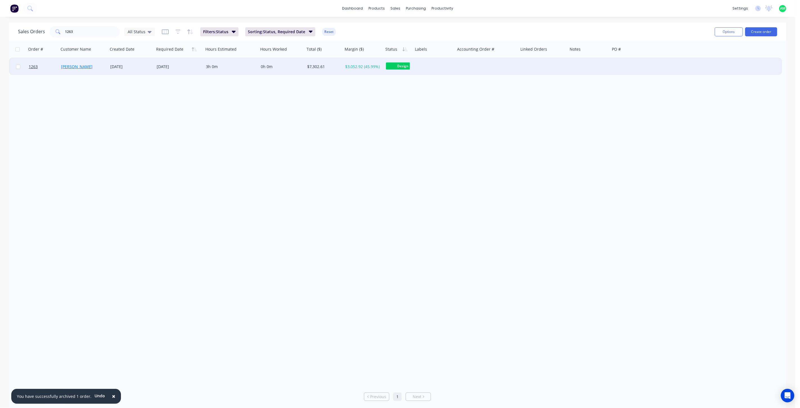
click at [84, 64] on link "[PERSON_NAME]" at bounding box center [77, 66] width 32 height 5
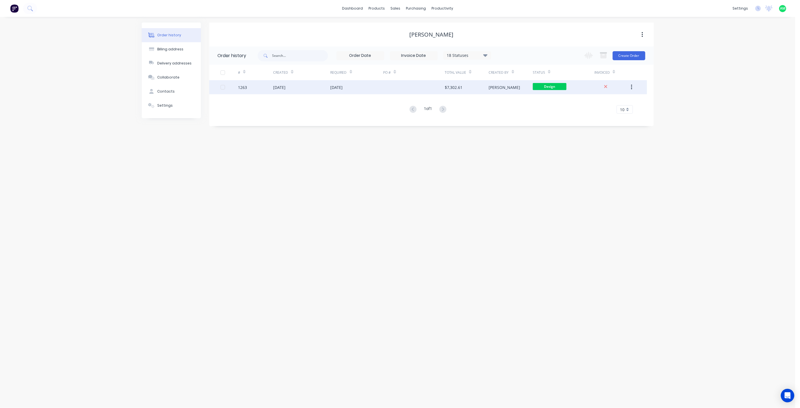
click at [286, 87] on div "[DATE]" at bounding box center [279, 87] width 12 height 6
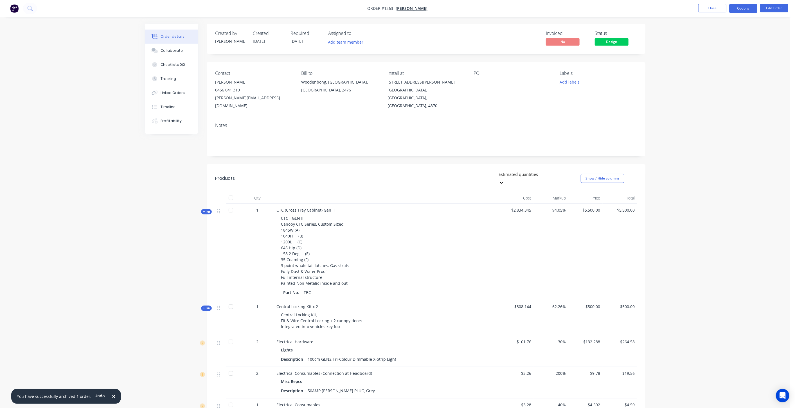
click at [737, 11] on button "Options" at bounding box center [744, 8] width 28 height 9
click at [729, 100] on div "Purchase Products" at bounding box center [727, 102] width 52 height 8
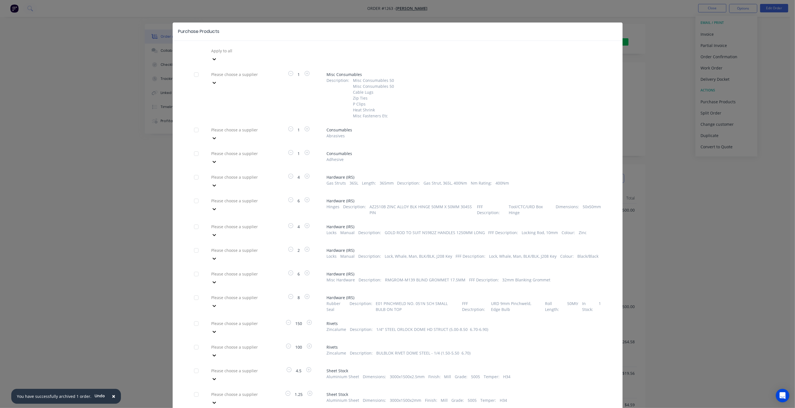
click at [258, 174] on div at bounding box center [251, 177] width 81 height 7
type input "irs"
click at [246, 207] on div "Industrial Rubber Supplies IRS" at bounding box center [240, 210] width 62 height 6
click at [245, 197] on div at bounding box center [251, 200] width 81 height 7
type input "irs"
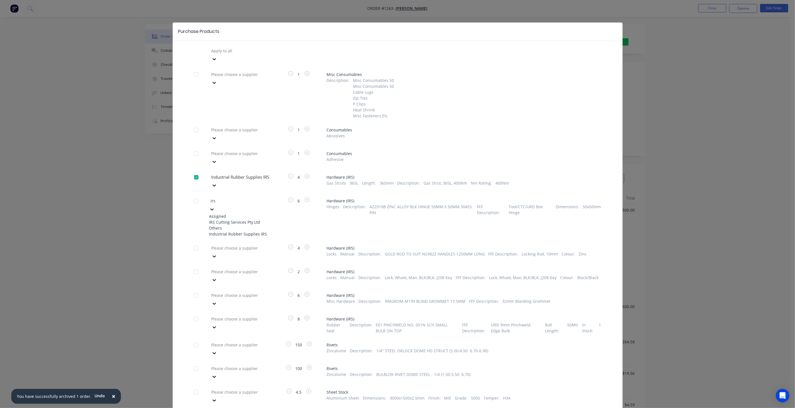
click at [233, 231] on div "Industrial Rubber Supplies IRS" at bounding box center [240, 234] width 62 height 6
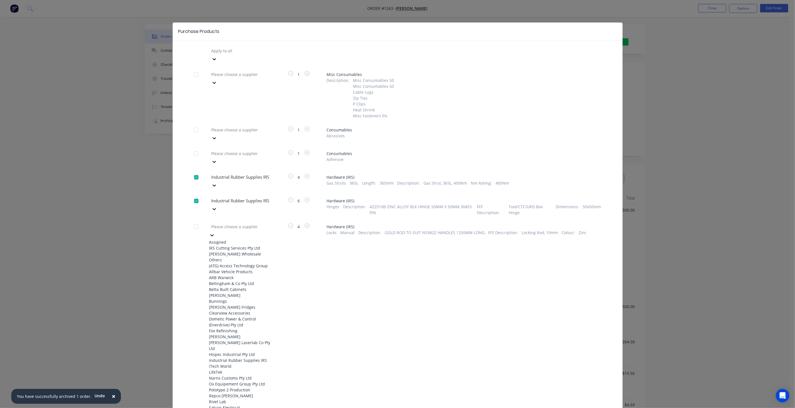
click at [236, 223] on div at bounding box center [251, 226] width 81 height 7
type input "irs"
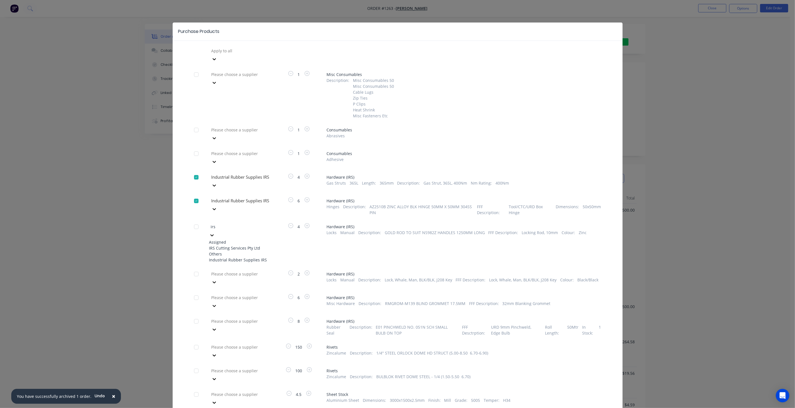
click at [237, 245] on div "IRS Cutting Services Pty Ltd" at bounding box center [240, 248] width 62 height 6
click at [224, 247] on div at bounding box center [251, 250] width 81 height 7
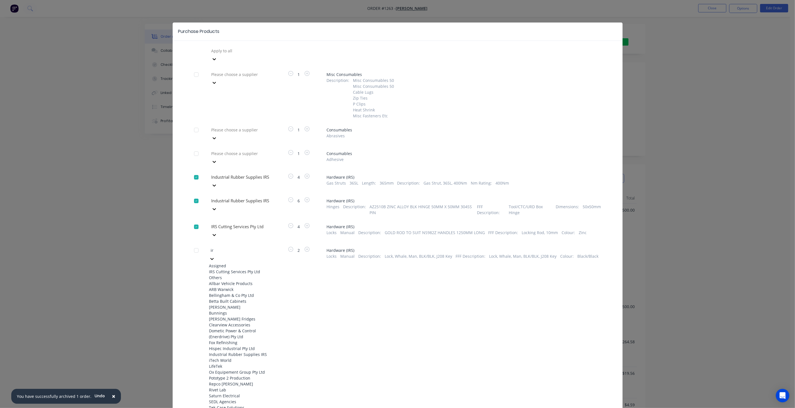
type input "irs"
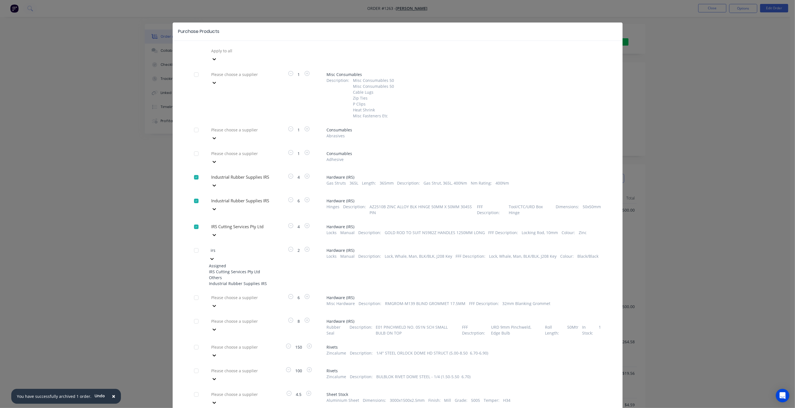
click at [236, 281] on div "Industrial Rubber Supplies IRS" at bounding box center [240, 284] width 62 height 6
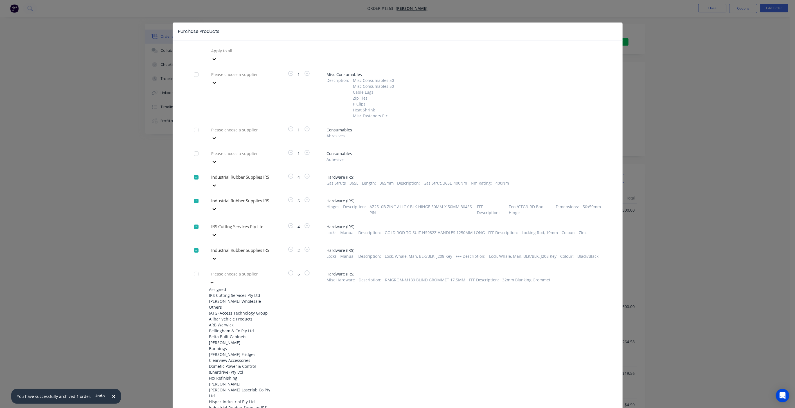
click at [232, 270] on div at bounding box center [251, 273] width 81 height 7
type input "irs"
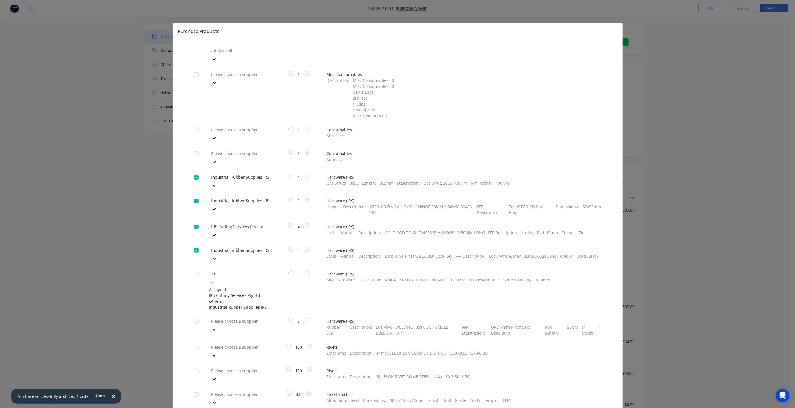
click at [241, 304] on div "Industrial Rubber Supplies IRS" at bounding box center [240, 307] width 62 height 6
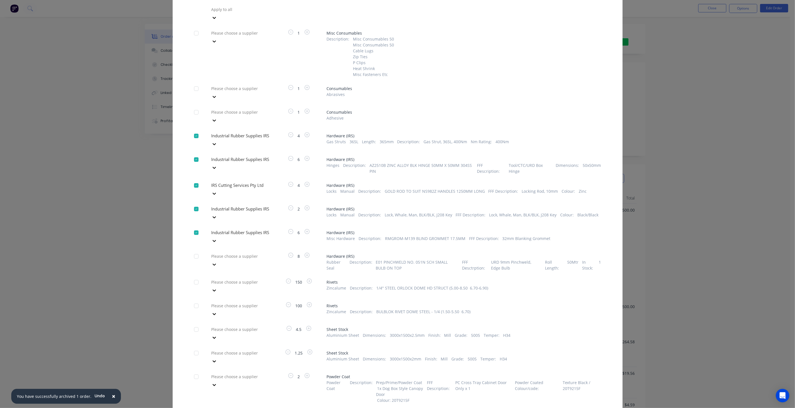
scroll to position [42, 0]
click at [240, 326] on div at bounding box center [251, 329] width 81 height 7
type input "vulc"
click at [246, 348] on div "Vulcan [PERSON_NAME]" at bounding box center [240, 351] width 62 height 6
click at [246, 349] on div at bounding box center [251, 352] width 81 height 7
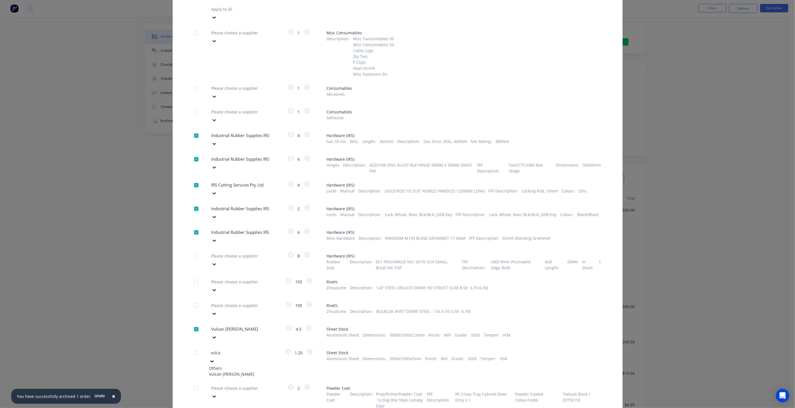
type input "vulcan"
click at [242, 371] on div "Vulcan [PERSON_NAME]" at bounding box center [240, 374] width 62 height 6
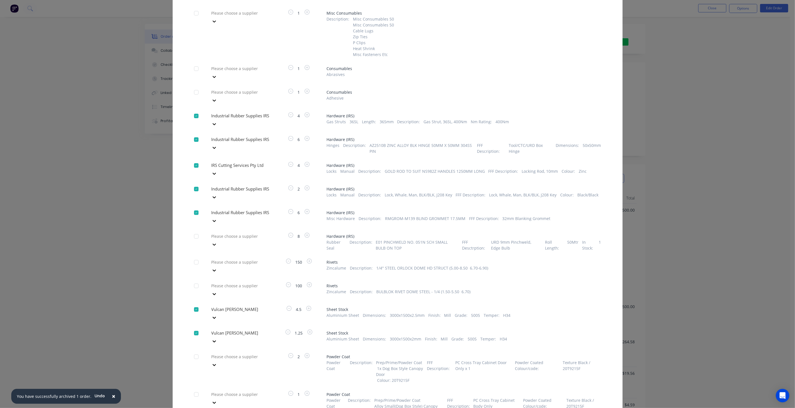
scroll to position [62, 0]
click at [239, 352] on div at bounding box center [251, 355] width 81 height 7
type input "b"
type input "ox eq"
click at [241, 374] on div "Ox Equipement Group Pty Ltd" at bounding box center [240, 377] width 62 height 6
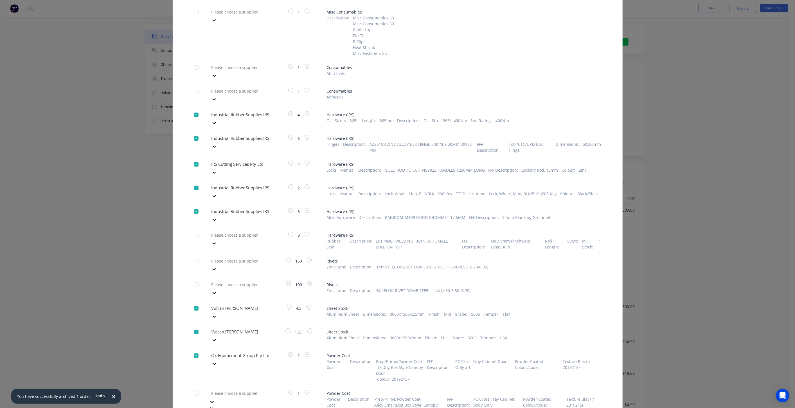
scroll to position [96, 0]
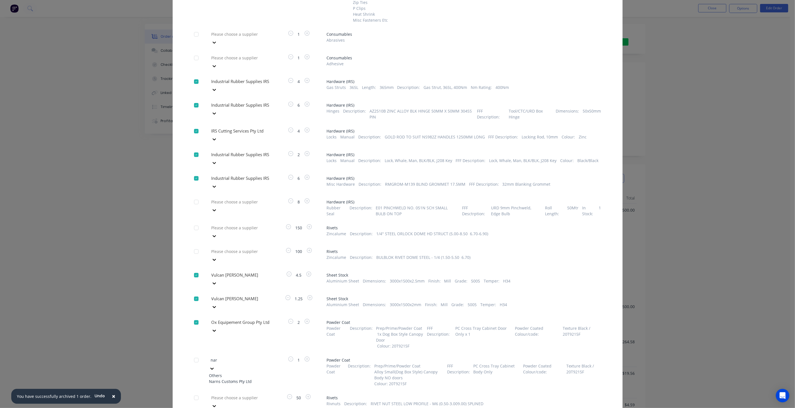
type input "narn"
click at [241, 378] on div "Narns Customs Pty Ltd" at bounding box center [240, 381] width 62 height 6
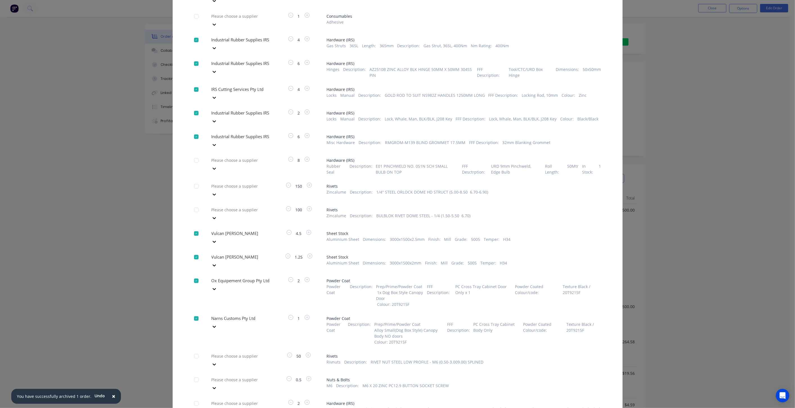
scroll to position [173, 0]
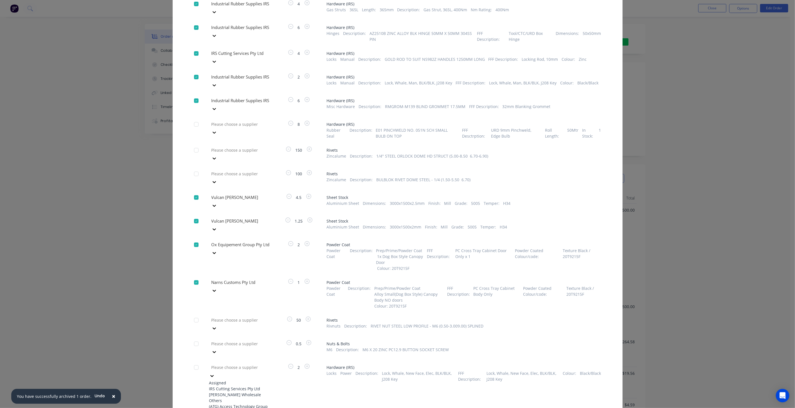
type input "irs"
click at [248, 398] on div "Industrial Rubber Supplies IRS" at bounding box center [240, 401] width 62 height 6
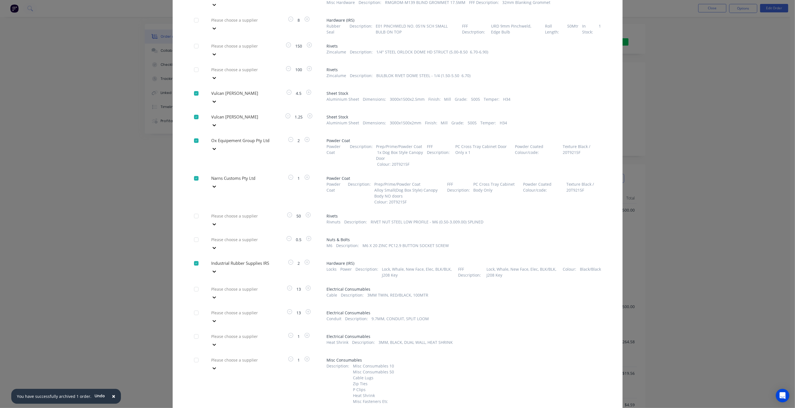
scroll to position [314, 0]
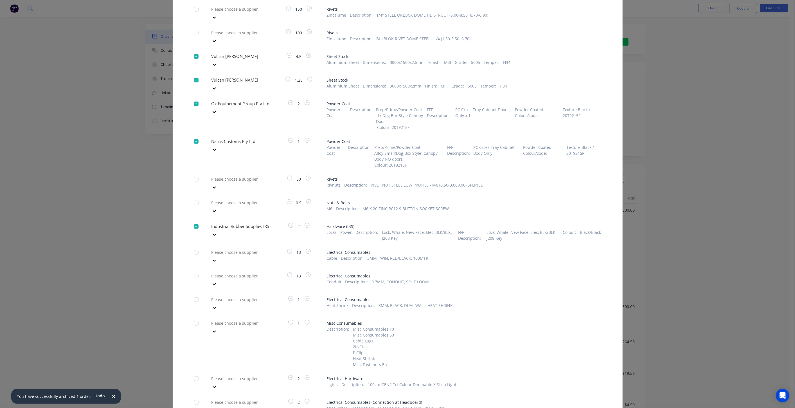
click at [244, 374] on div "Please choose a supplier" at bounding box center [240, 382] width 62 height 17
type input "tera"
click at [244, 397] on div "Teralume Industries" at bounding box center [240, 400] width 62 height 6
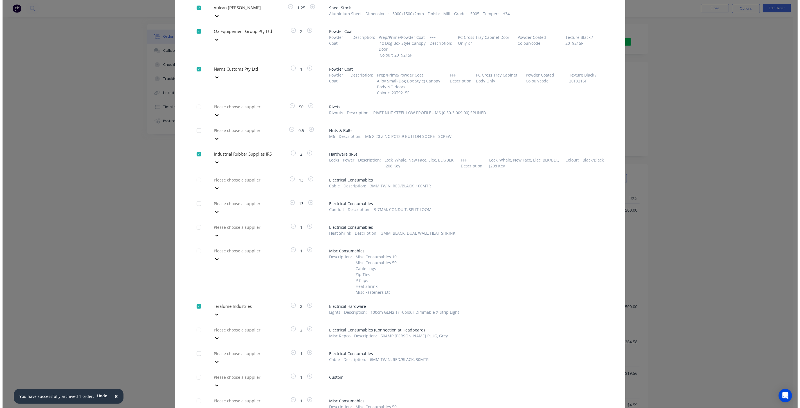
scroll to position [401, 0]
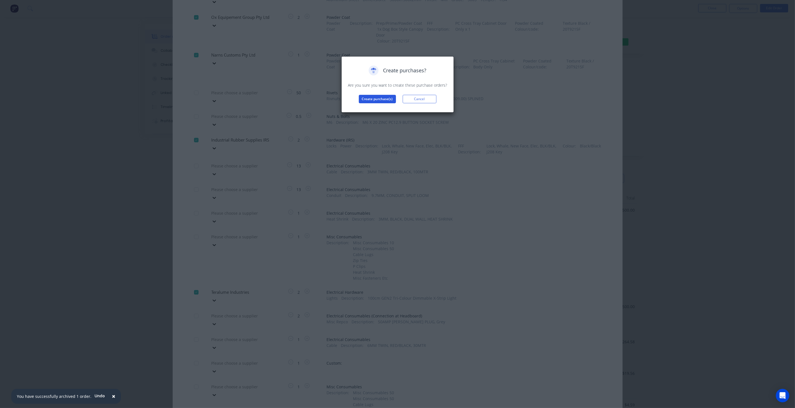
click at [373, 100] on button "Create purchase(s)" at bounding box center [377, 99] width 37 height 8
click at [377, 109] on button "View purchase(s)" at bounding box center [378, 108] width 34 height 8
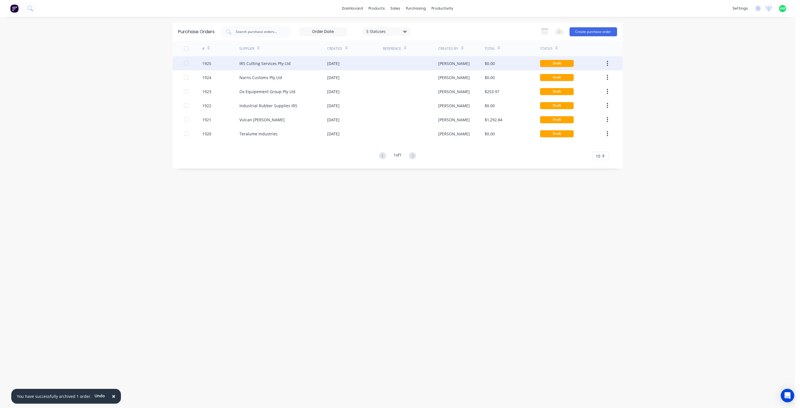
click at [263, 63] on div "IRS Cutting Services Pty Ltd" at bounding box center [264, 63] width 51 height 6
click at [186, 62] on div at bounding box center [186, 63] width 11 height 11
click at [609, 62] on button "button" at bounding box center [607, 63] width 13 height 10
click at [582, 79] on div "Archive" at bounding box center [587, 78] width 43 height 8
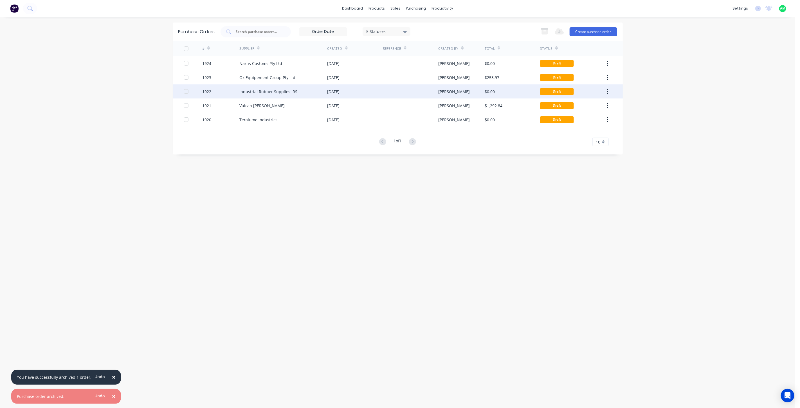
click at [261, 91] on div "Industrial Rubber Supplies IRS" at bounding box center [268, 92] width 58 height 6
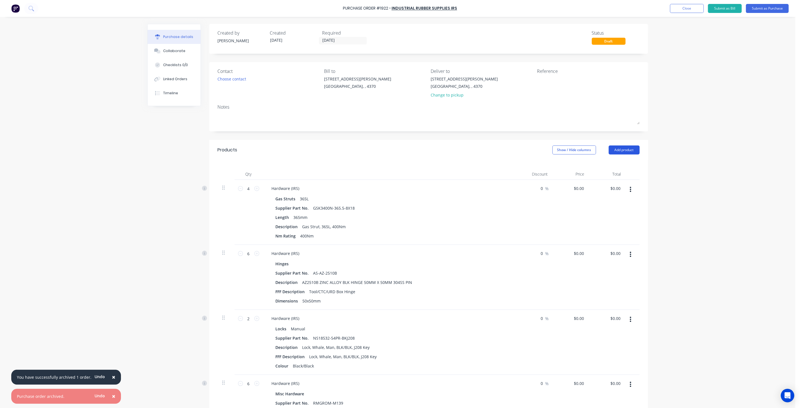
click at [630, 148] on button "Add product" at bounding box center [624, 149] width 31 height 9
click at [609, 163] on div "Product catalogue" at bounding box center [612, 164] width 43 height 8
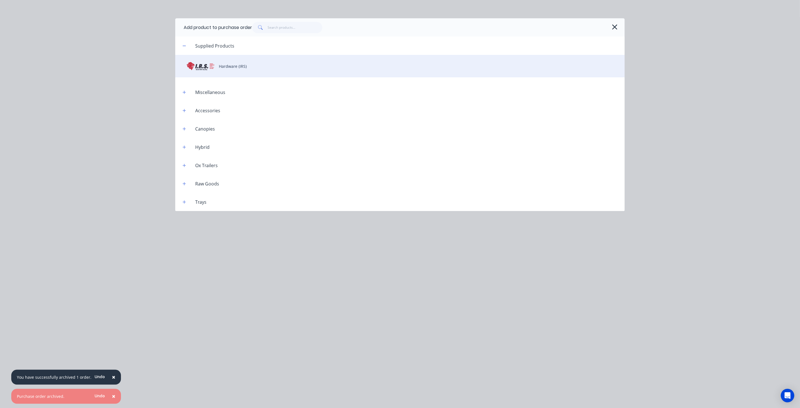
click at [212, 68] on div "Hardware (IRS)" at bounding box center [400, 66] width 450 height 23
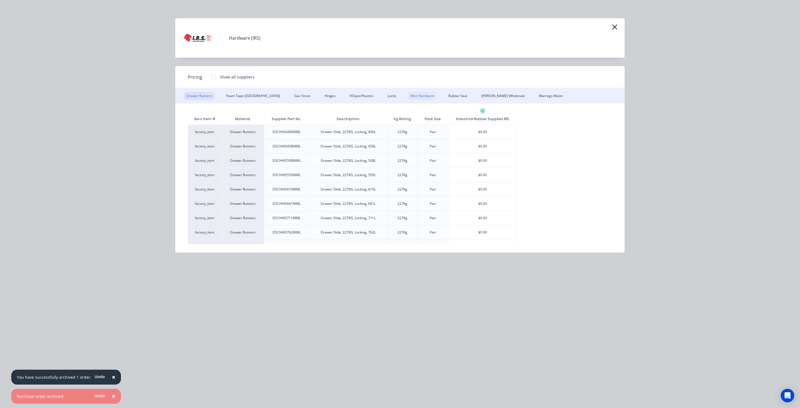
click at [408, 94] on div "Misc Hardware" at bounding box center [423, 96] width 30 height 8
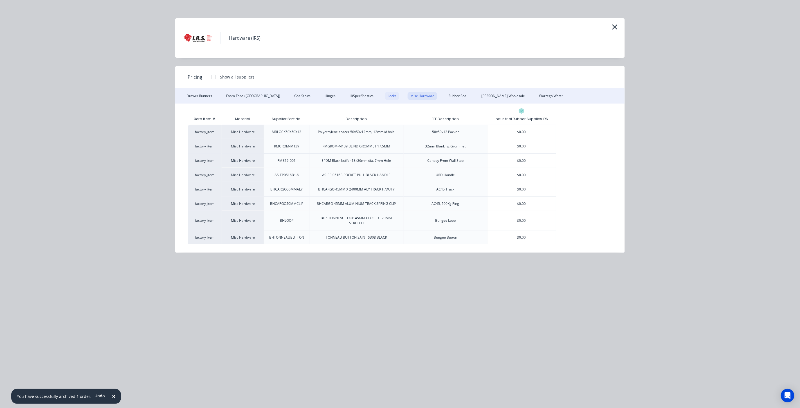
click at [385, 96] on div "Locks" at bounding box center [392, 96] width 14 height 8
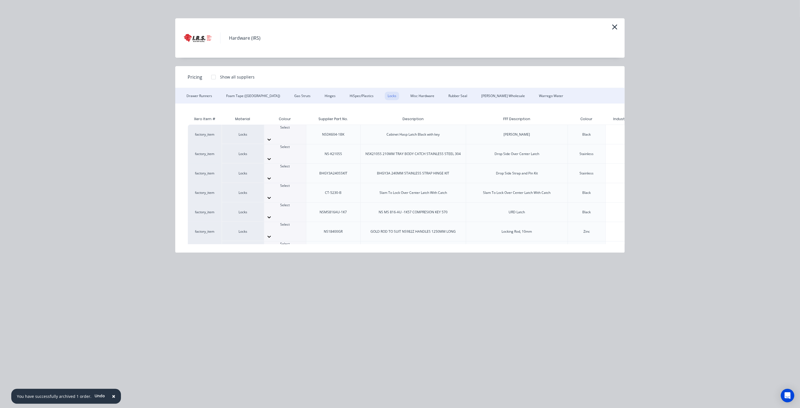
click at [291, 227] on div at bounding box center [285, 229] width 42 height 5
click at [290, 408] on div "Manual" at bounding box center [397, 411] width 795 height 6
click at [585, 229] on div "Zinc" at bounding box center [587, 231] width 6 height 5
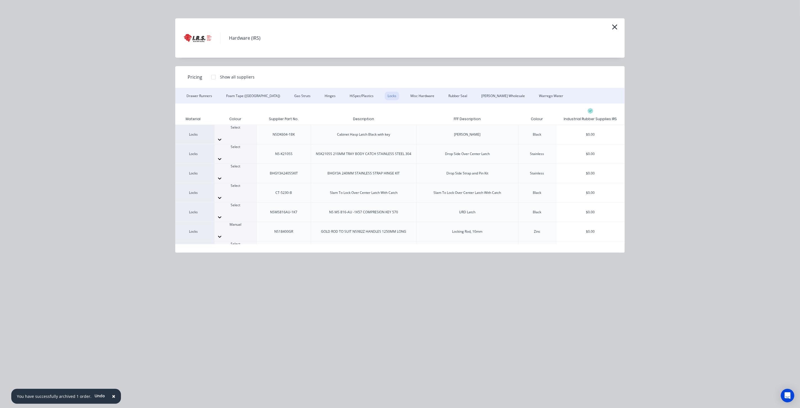
scroll to position [0, 54]
click at [589, 222] on div "$0.00" at bounding box center [590, 231] width 68 height 19
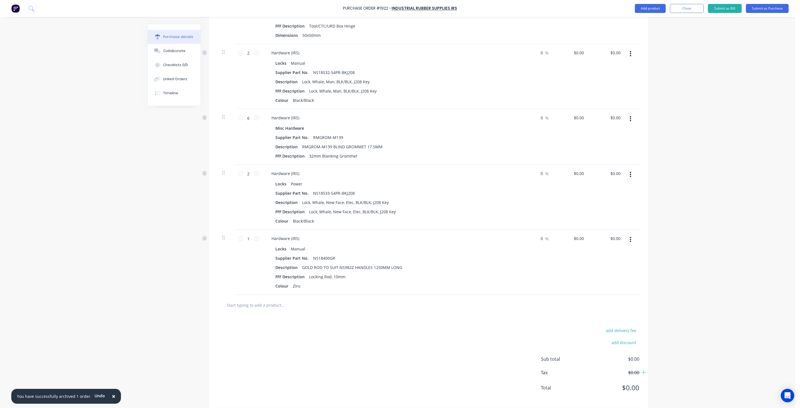
scroll to position [270, 0]
click at [249, 233] on input "1" at bounding box center [248, 234] width 11 height 8
type input "4"
click at [332, 236] on div "Hardware (IRS)" at bounding box center [389, 234] width 244 height 8
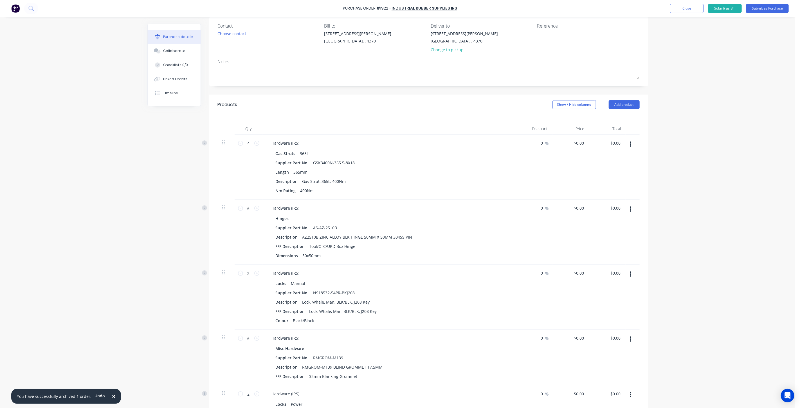
scroll to position [0, 0]
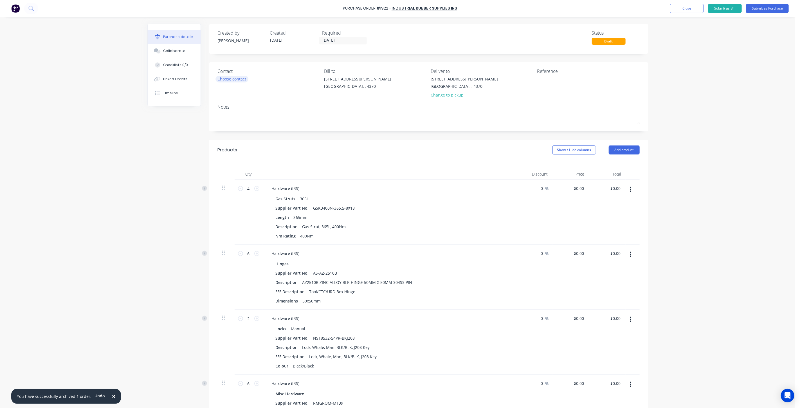
click at [241, 79] on div "Choose contact" at bounding box center [232, 79] width 29 height 6
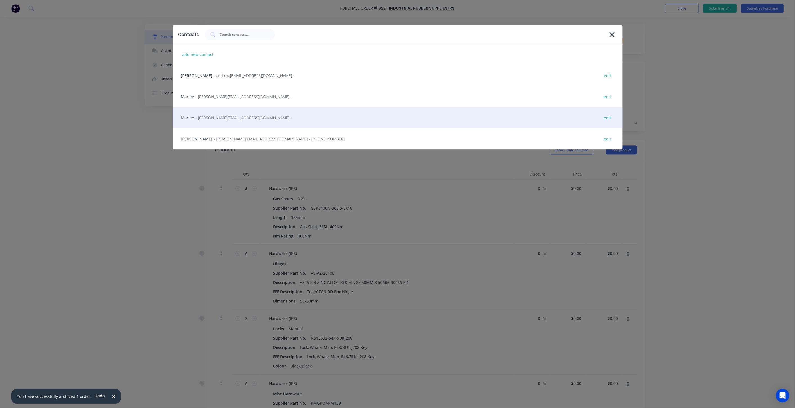
click at [205, 119] on span "- marlee@indrub.com.au -" at bounding box center [244, 118] width 97 height 6
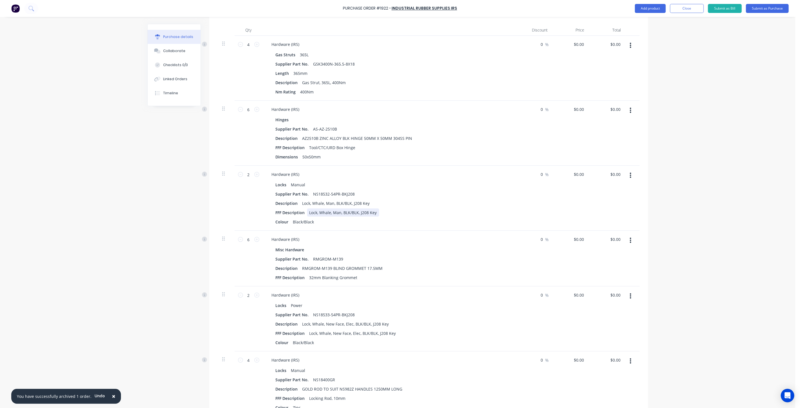
scroll to position [146, 0]
click at [631, 176] on button "button" at bounding box center [630, 174] width 13 height 10
click at [607, 221] on button "Delete" at bounding box center [614, 222] width 48 height 11
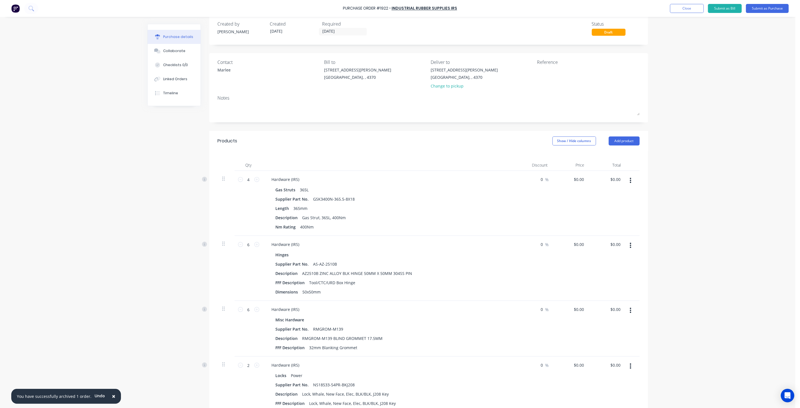
scroll to position [0, 0]
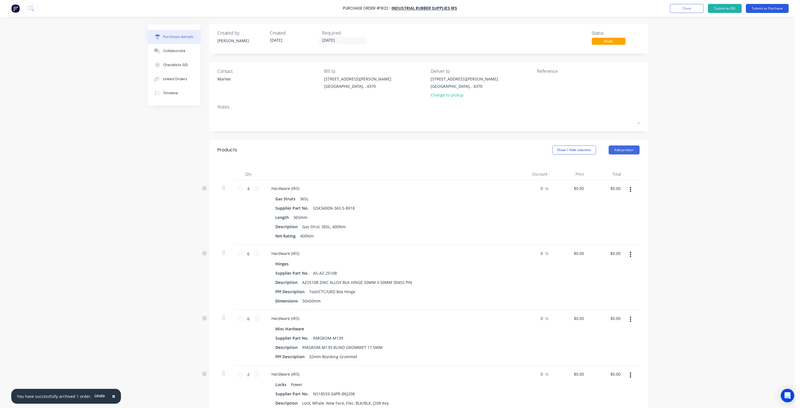
click at [760, 8] on button "Submit as Purchase" at bounding box center [767, 8] width 43 height 9
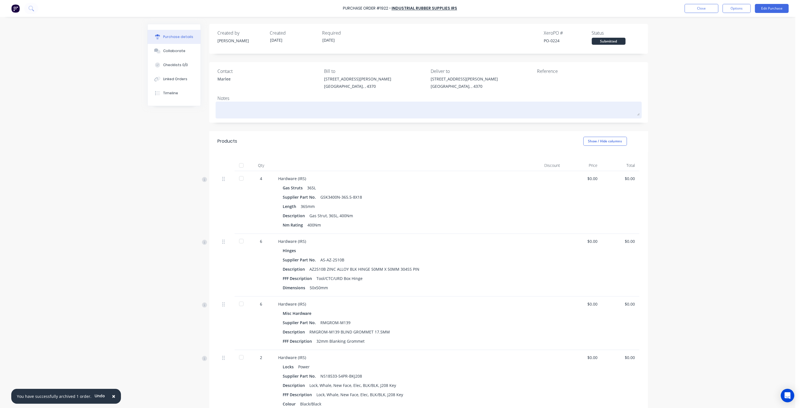
click at [490, 110] on textarea at bounding box center [429, 109] width 422 height 13
click at [218, 109] on textarea "Locks, hinges etc" at bounding box center [429, 109] width 422 height 13
click at [300, 113] on textarea "[PERSON_NAME]- Locks, hinges etc" at bounding box center [429, 109] width 422 height 13
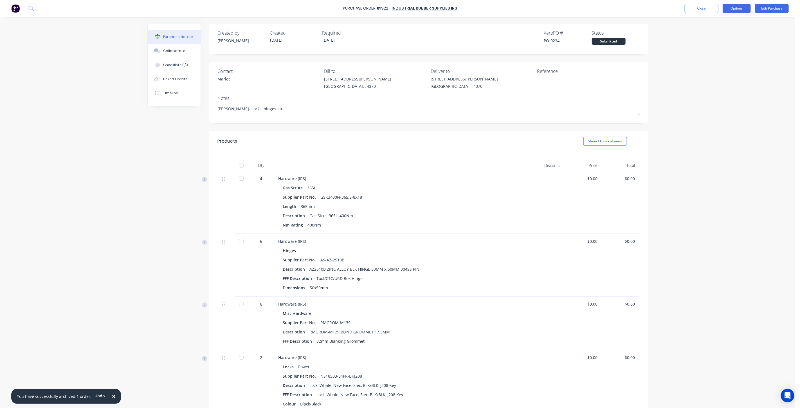
type textarea "[PERSON_NAME]- Locks, hinges etc"
click at [741, 5] on button "Options" at bounding box center [737, 8] width 28 height 9
click at [727, 20] on div "Print / Email" at bounding box center [724, 23] width 43 height 8
click at [709, 36] on div "With pricing" at bounding box center [724, 34] width 43 height 8
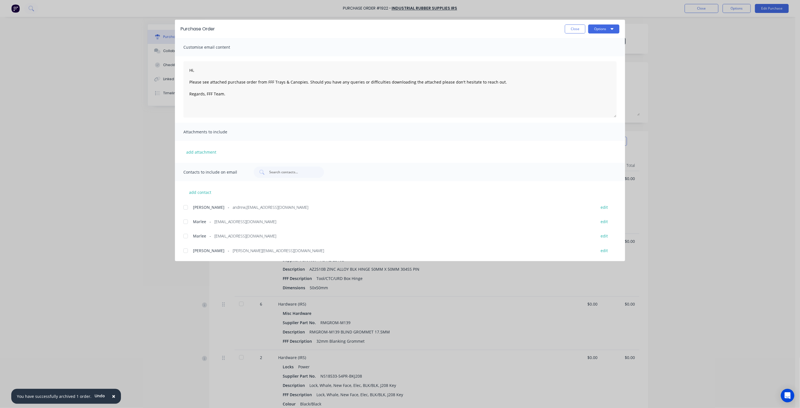
click at [187, 221] on div at bounding box center [185, 221] width 11 height 11
click at [596, 30] on button "Options" at bounding box center [603, 28] width 31 height 9
click at [582, 55] on div "Print" at bounding box center [592, 54] width 43 height 8
click at [602, 30] on button "Options" at bounding box center [603, 28] width 31 height 9
click at [585, 63] on div "Email" at bounding box center [592, 66] width 43 height 8
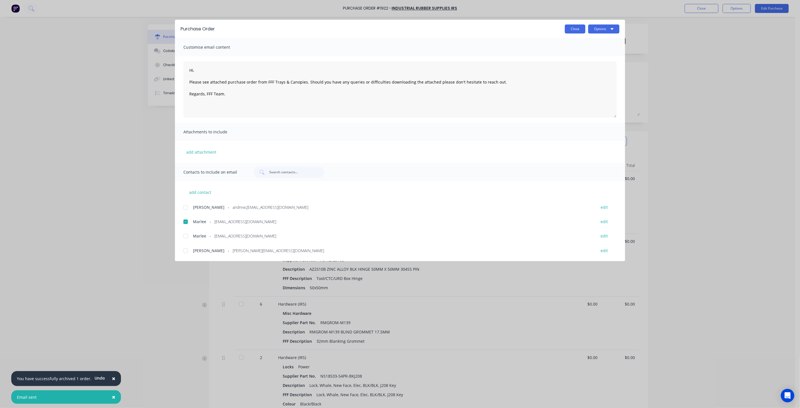
click at [579, 31] on button "Close" at bounding box center [575, 28] width 21 height 9
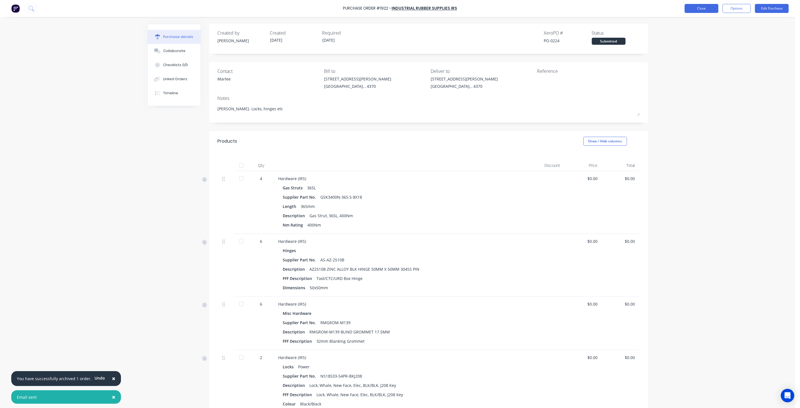
click at [710, 9] on button "Close" at bounding box center [702, 8] width 34 height 9
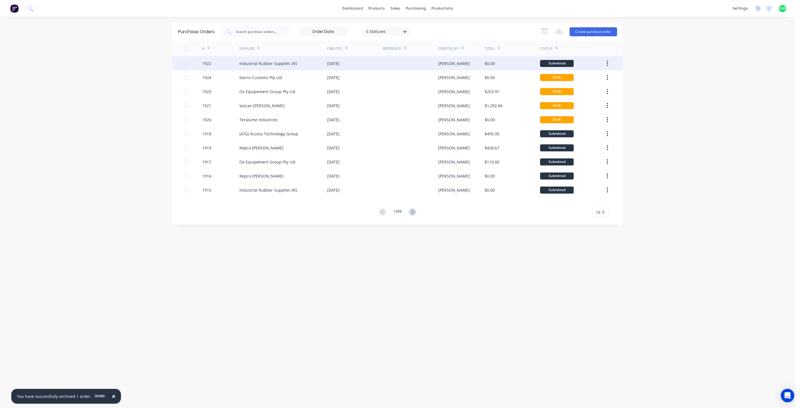
click at [293, 60] on div "Industrial Rubber Supplies IRS" at bounding box center [268, 63] width 58 height 6
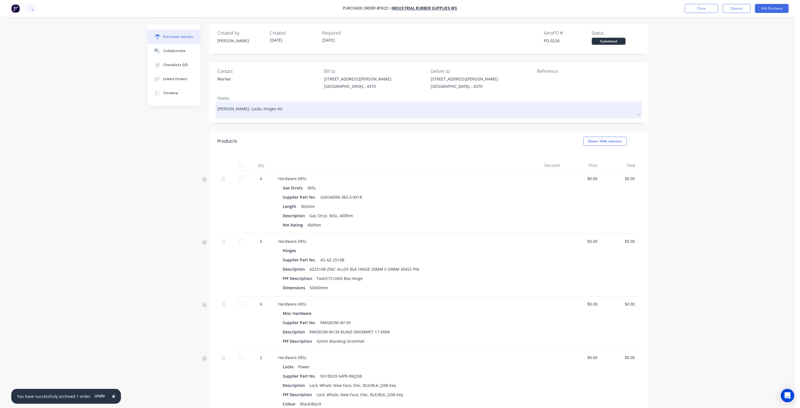
drag, startPoint x: 290, startPoint y: 107, endPoint x: 214, endPoint y: 103, distance: 76.4
click at [218, 103] on div "[PERSON_NAME]- Locks, hinges etc" at bounding box center [429, 110] width 422 height 14
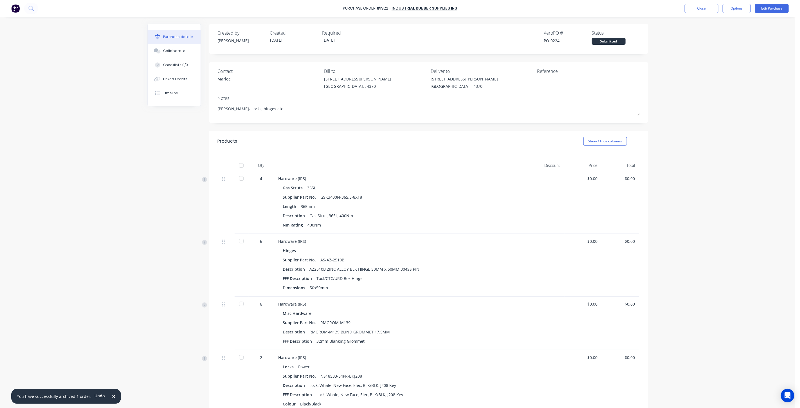
drag, startPoint x: 284, startPoint y: 110, endPoint x: 212, endPoint y: 106, distance: 72.4
click at [212, 106] on div "Contact Marlee Bill to 75 Ogilvie Rd Warwick, , 4370 Deliver to 75 Ogilvie Rd W…" at bounding box center [428, 92] width 439 height 60
click at [772, 8] on button "Edit Purchase" at bounding box center [772, 8] width 34 height 9
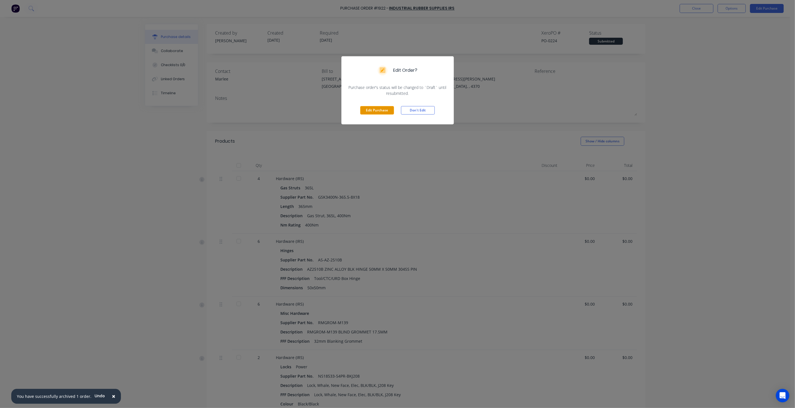
click at [374, 107] on button "Edit Purchase" at bounding box center [377, 110] width 34 height 8
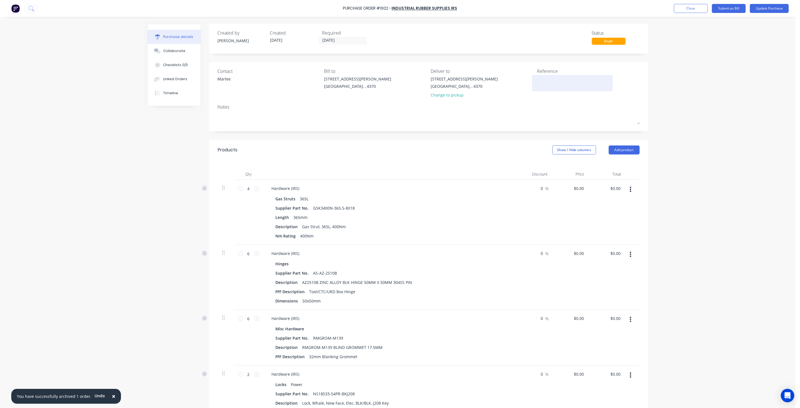
click at [538, 77] on textarea at bounding box center [572, 82] width 70 height 13
paste textarea "[PERSON_NAME]- Locks, hinges etc"
type textarea "[PERSON_NAME]- Locks, hinges etc"
click at [531, 95] on div "Contact Marlee Bill to 75 Ogilvie Rd Warwick, , 4370 Deliver to 75 Ogilvie Rd W…" at bounding box center [429, 84] width 422 height 33
click at [775, 8] on button "Update Purchase" at bounding box center [769, 8] width 39 height 9
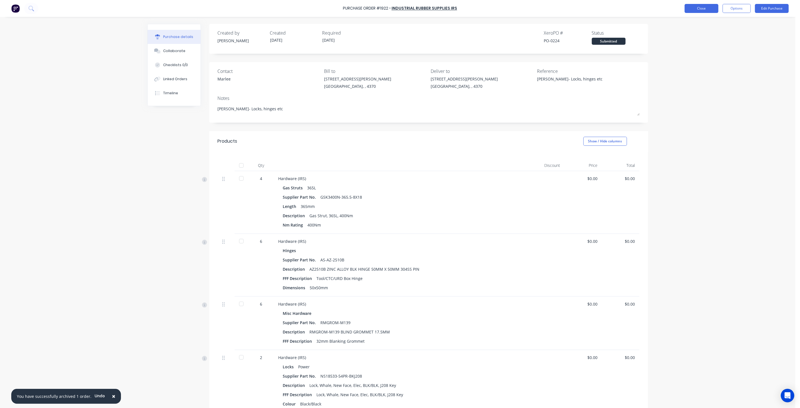
click at [702, 8] on button "Close" at bounding box center [702, 8] width 34 height 9
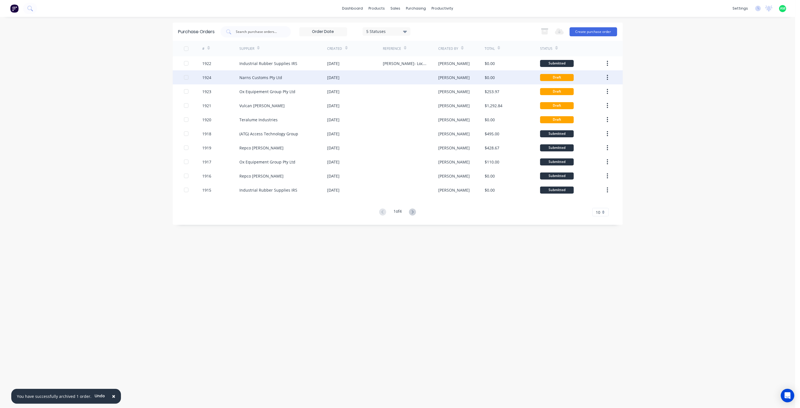
click at [258, 75] on div "Narns Customs Pty Ltd" at bounding box center [260, 78] width 43 height 6
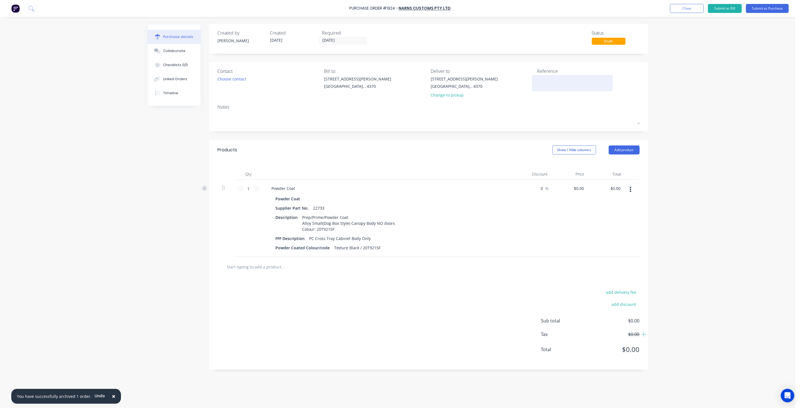
click at [563, 82] on textarea at bounding box center [572, 82] width 70 height 13
type textarea "[PERSON_NAME]-Doors"
click at [554, 101] on div "Contact Choose contact Bill to 75 Ogilvie Rd Warwick, , 4370 Deliver to 75 Ogil…" at bounding box center [428, 96] width 439 height 69
click at [235, 79] on div "Choose contact" at bounding box center [232, 79] width 29 height 6
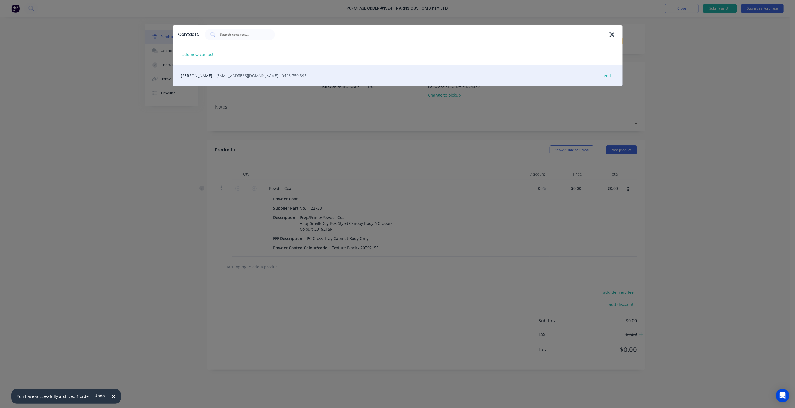
click at [229, 78] on span "- jakereid090299@gmail.com - 0428 750 895" at bounding box center [260, 76] width 93 height 6
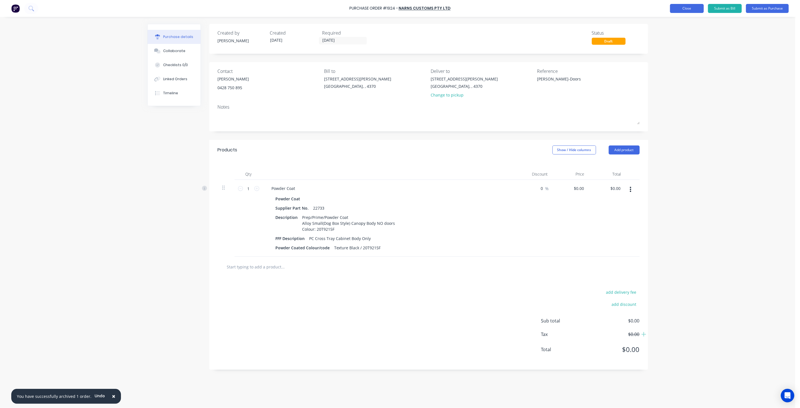
click at [679, 11] on button "Close" at bounding box center [687, 8] width 34 height 9
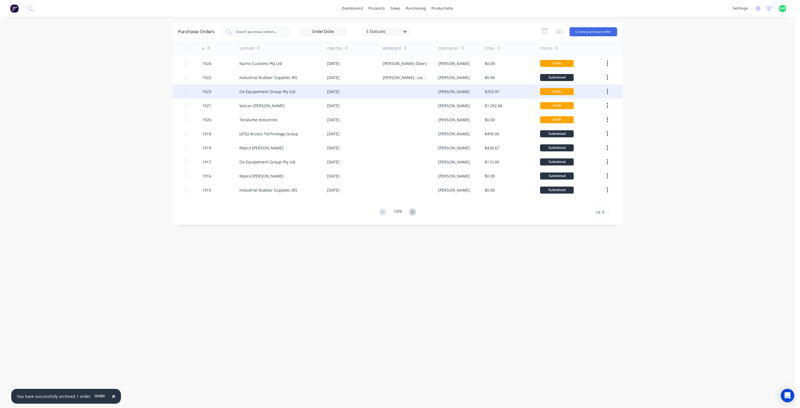
click at [274, 91] on div "Ox Equipement Group Pty Ltd" at bounding box center [267, 92] width 56 height 6
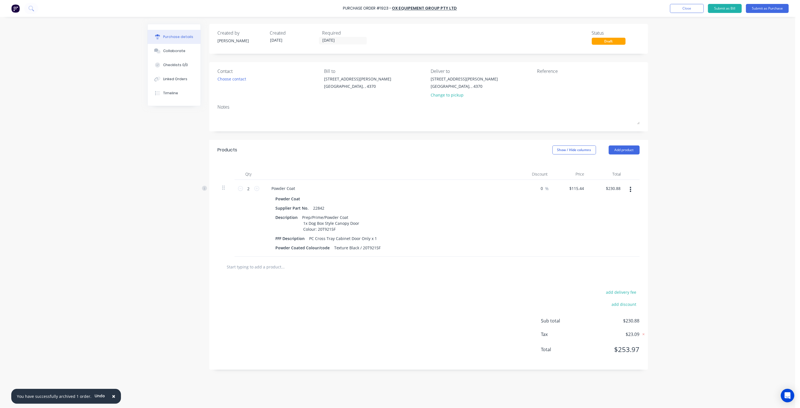
click at [627, 189] on button "button" at bounding box center [630, 189] width 13 height 10
click at [608, 236] on button "Delete" at bounding box center [614, 237] width 48 height 11
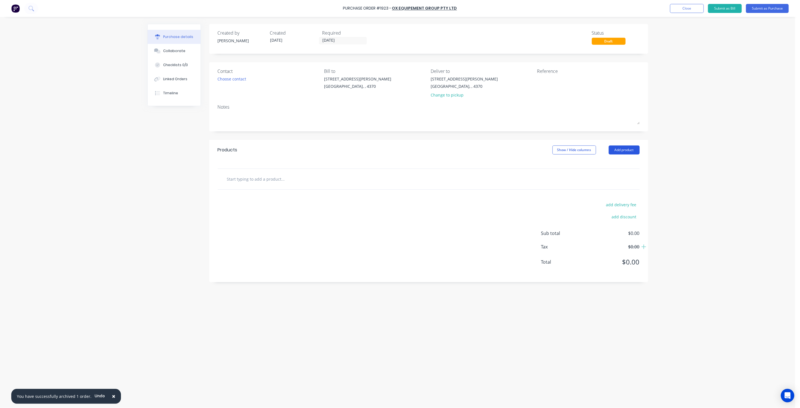
click at [620, 153] on button "Add product" at bounding box center [624, 149] width 31 height 9
click at [617, 161] on div "Product catalogue" at bounding box center [612, 164] width 43 height 8
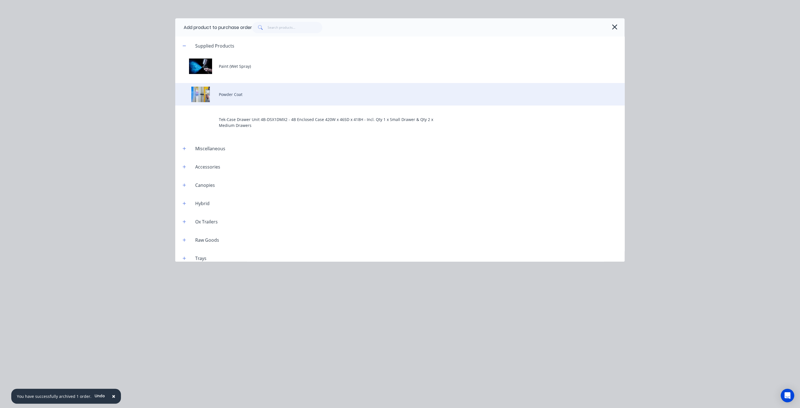
click at [232, 95] on div "Powder Coat" at bounding box center [400, 94] width 450 height 23
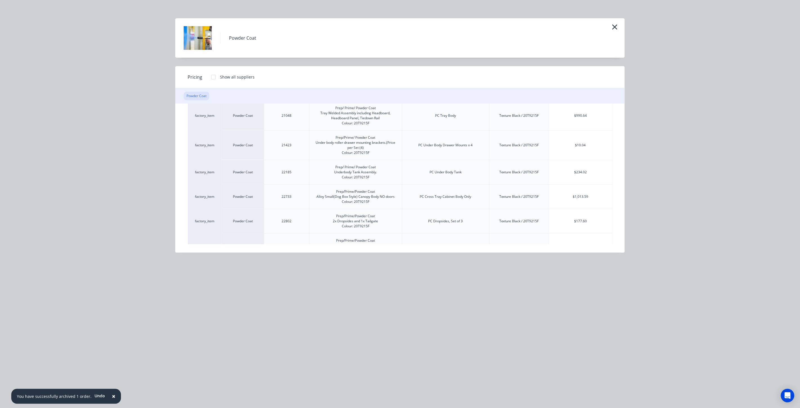
scroll to position [438, 0]
click at [578, 193] on div "$1,013.59" at bounding box center [580, 195] width 63 height 24
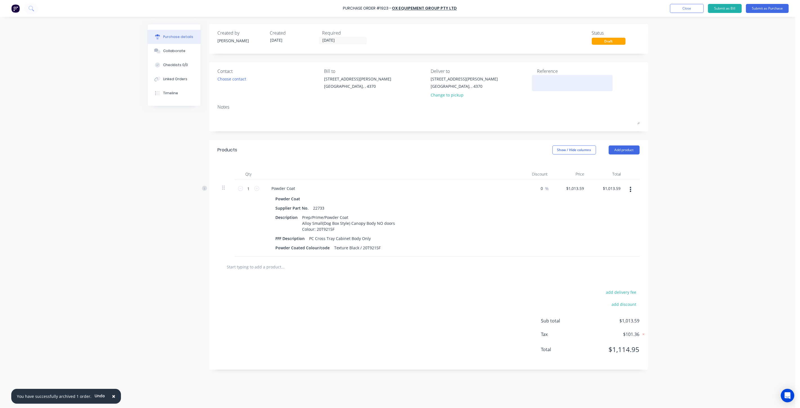
click at [571, 85] on textarea at bounding box center [572, 82] width 70 height 13
type textarea "[PERSON_NAME]- PC Body"
click at [584, 102] on div "Contact Choose contact Bill to 75 Ogilvie Rd Warwick, , 4370 Deliver to 75 Ogil…" at bounding box center [428, 96] width 439 height 69
click at [695, 10] on button "Close" at bounding box center [687, 8] width 34 height 9
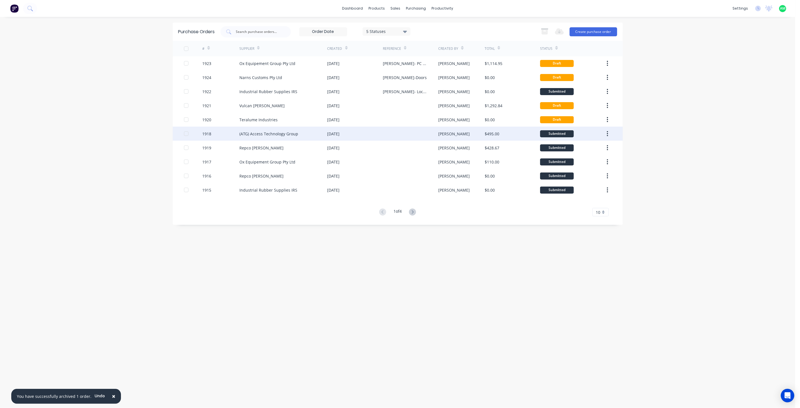
click at [275, 133] on div "(ATG) Access Technology Group" at bounding box center [268, 134] width 59 height 6
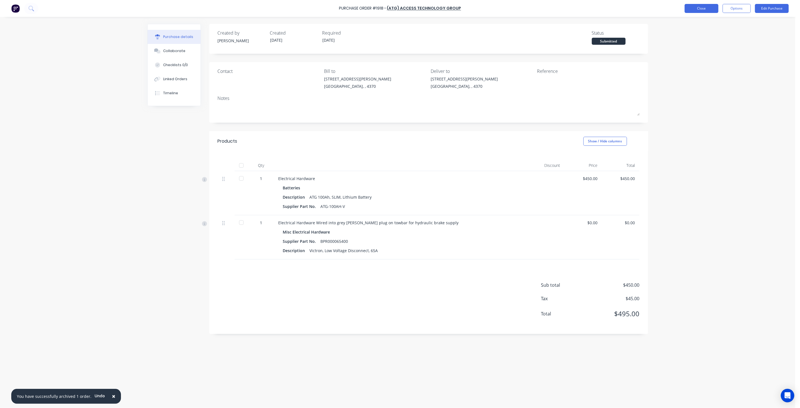
click at [702, 10] on button "Close" at bounding box center [702, 8] width 34 height 9
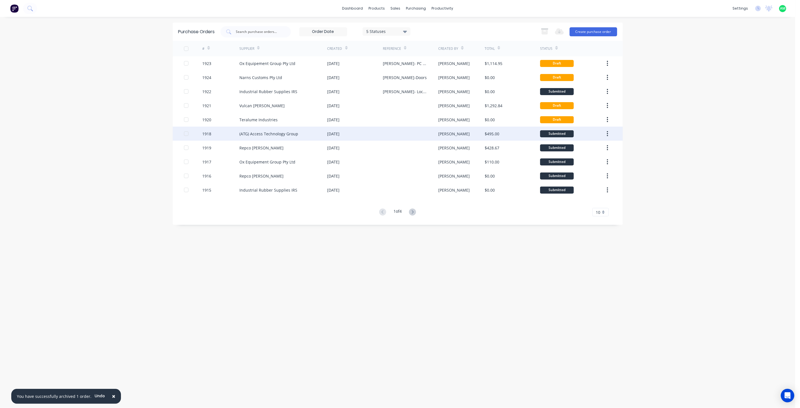
click at [258, 133] on div "(ATG) Access Technology Group" at bounding box center [268, 134] width 59 height 6
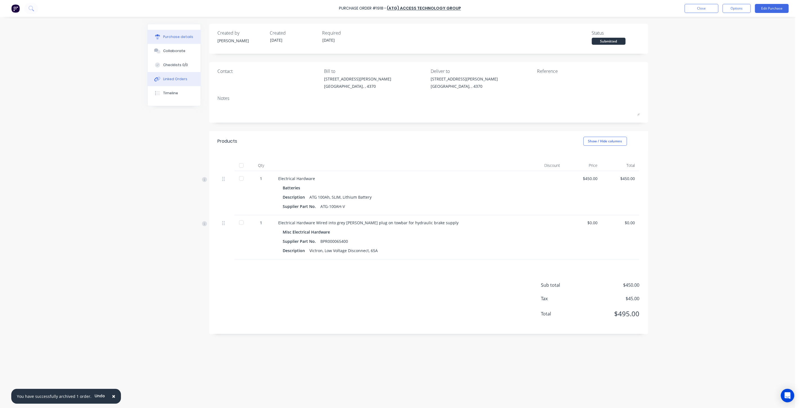
click at [178, 78] on div "Linked Orders" at bounding box center [175, 79] width 24 height 5
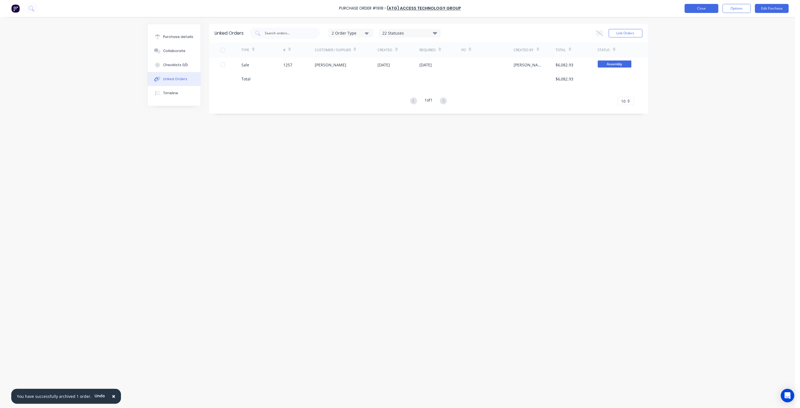
click at [691, 10] on button "Close" at bounding box center [702, 8] width 34 height 9
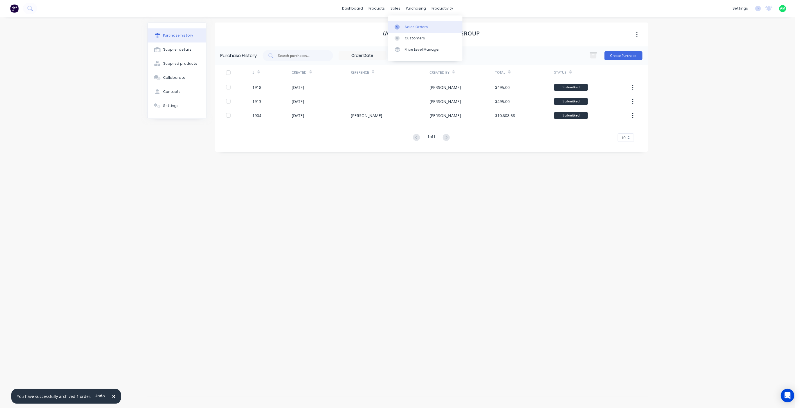
click at [415, 27] on div "Sales Orders" at bounding box center [416, 26] width 23 height 5
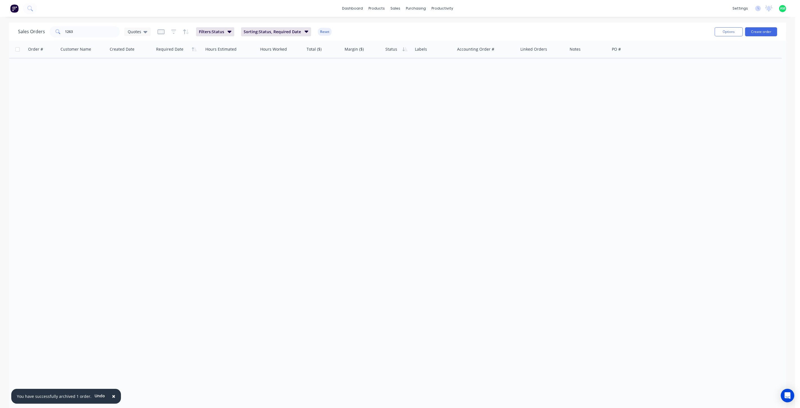
drag, startPoint x: 145, startPoint y: 31, endPoint x: 144, endPoint y: 36, distance: 5.1
click at [144, 31] on icon at bounding box center [146, 32] width 4 height 2
click at [137, 111] on button "All Status" at bounding box center [158, 113] width 64 height 6
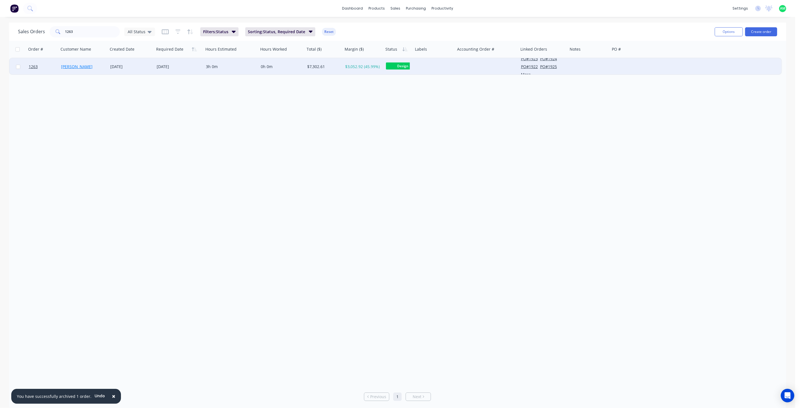
click at [72, 64] on link "[PERSON_NAME]" at bounding box center [77, 66] width 32 height 5
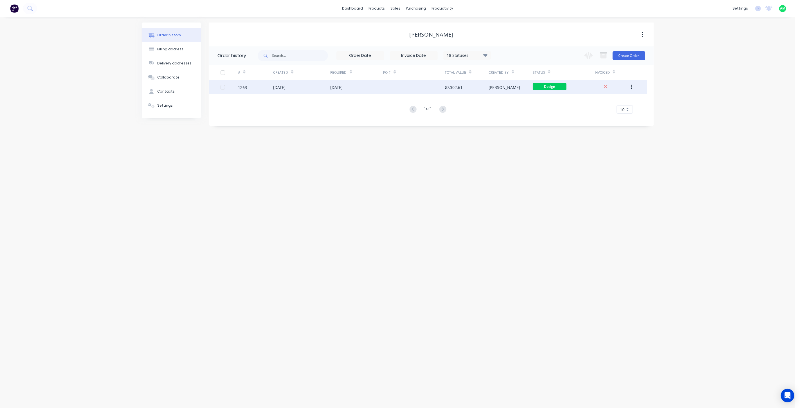
click at [276, 87] on div "[DATE]" at bounding box center [279, 87] width 12 height 6
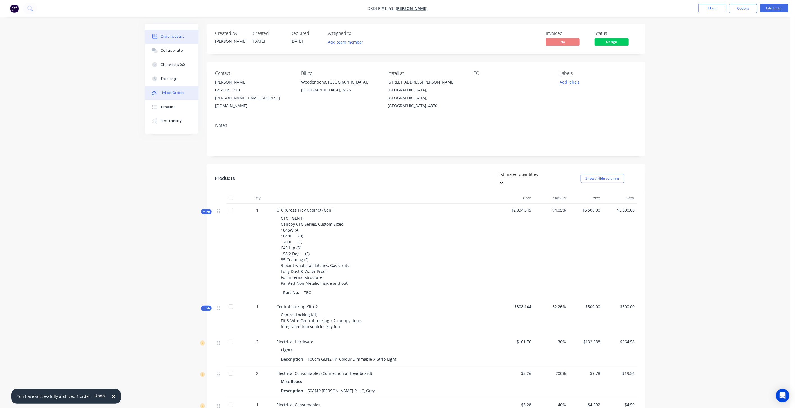
click at [186, 96] on button "Linked Orders" at bounding box center [171, 93] width 53 height 14
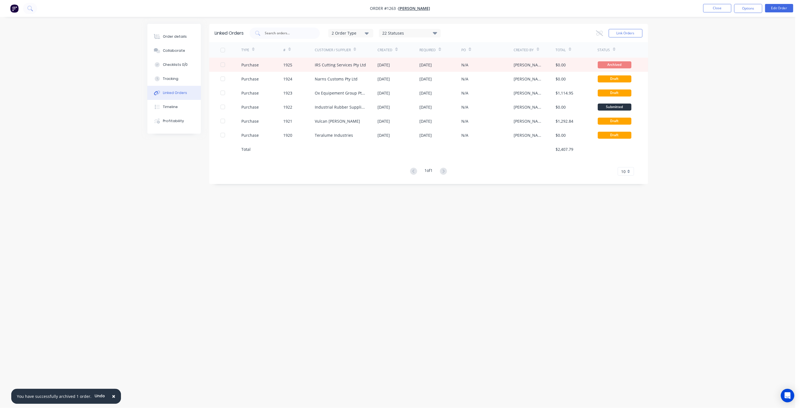
click at [411, 31] on div "22 Statuses" at bounding box center [409, 33] width 61 height 6
click at [458, 31] on div "2 Order Type 22 Statuses Sales Order Status All Archived Draft Quote Submitted …" at bounding box center [446, 33] width 393 height 11
click at [631, 171] on div "10" at bounding box center [626, 171] width 16 height 8
click at [627, 227] on div "30" at bounding box center [626, 232] width 16 height 10
click at [538, 120] on div "[PERSON_NAME]" at bounding box center [535, 121] width 42 height 14
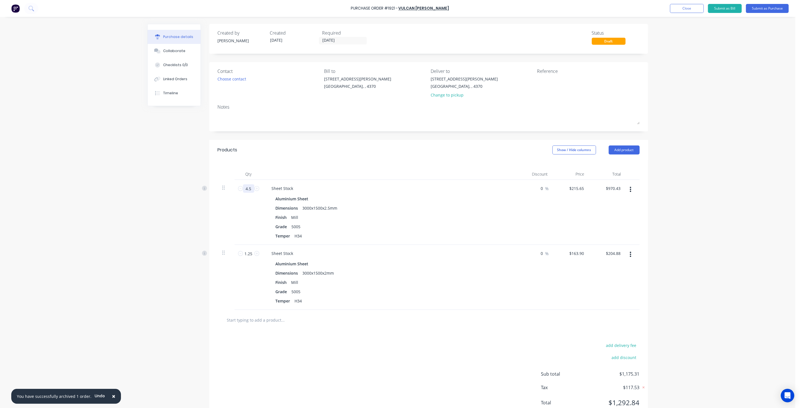
click at [249, 187] on input "4.5" at bounding box center [248, 188] width 11 height 8
type input "5"
type input "$1,078.25"
type input "5"
click at [243, 252] on input "1.25" at bounding box center [248, 253] width 11 height 8
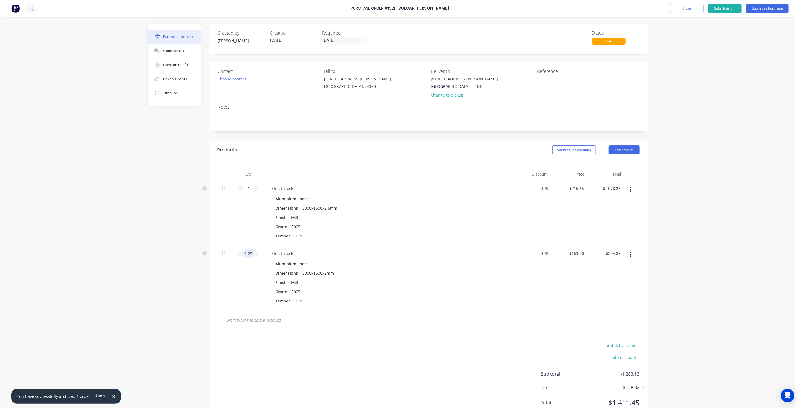
type input "2"
type input "$327.80"
type input "2"
click at [405, 271] on div "Dimensions 3000x1500x2mm" at bounding box center [389, 273] width 230 height 8
click at [242, 79] on div "Choose contact" at bounding box center [232, 79] width 29 height 6
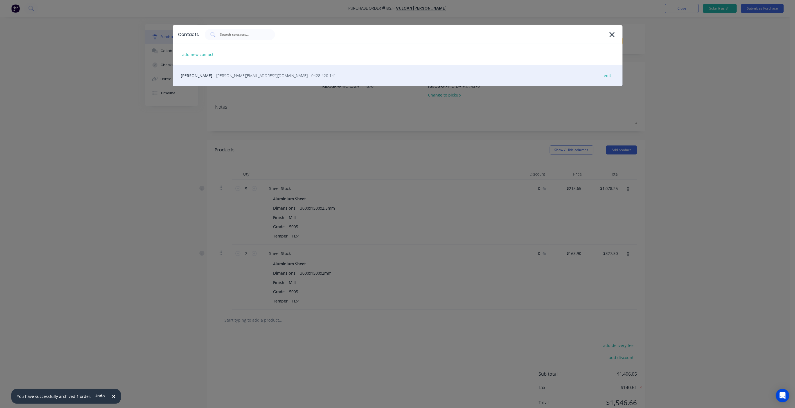
click at [216, 78] on span "- Nicole.Leader@vulcan.co - 0428 420 141" at bounding box center [275, 76] width 122 height 6
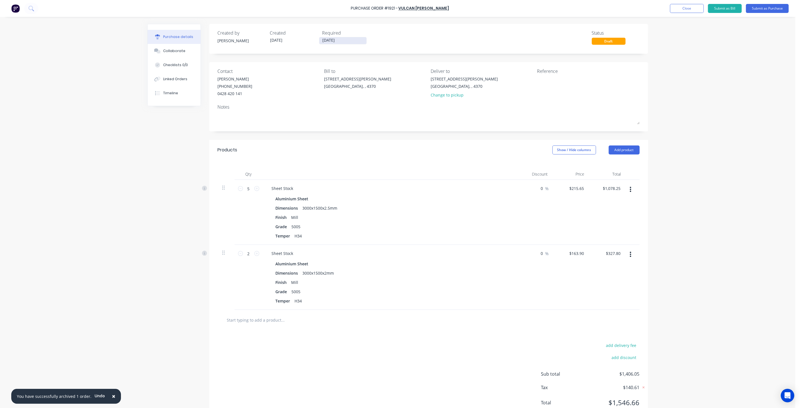
click at [323, 41] on input "[DATE]" at bounding box center [342, 40] width 47 height 7
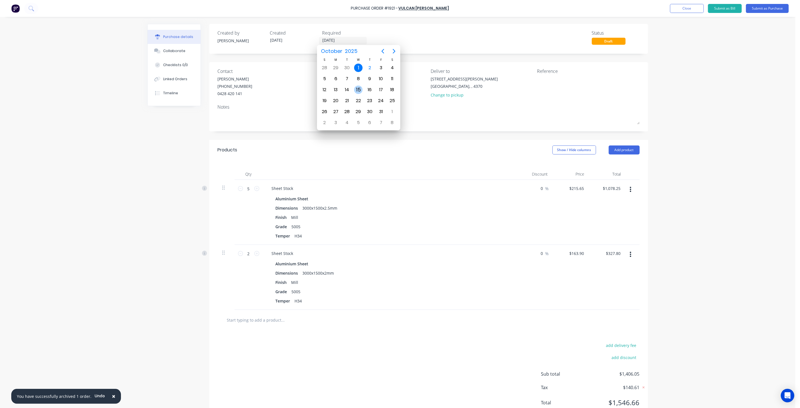
click at [358, 86] on div "15" at bounding box center [358, 90] width 8 height 8
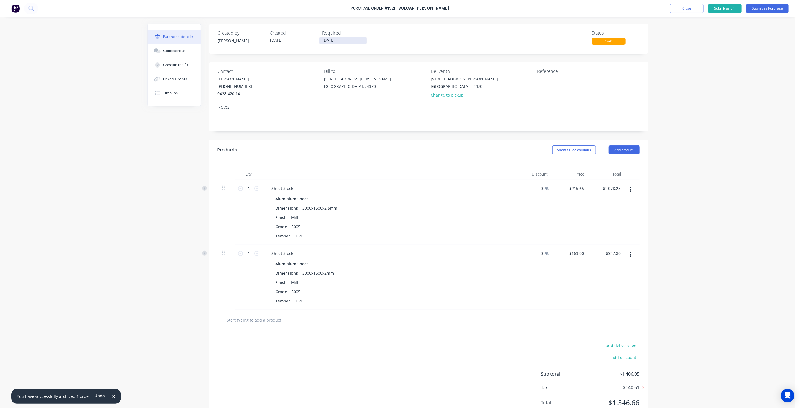
click at [335, 41] on input "[DATE]" at bounding box center [342, 40] width 47 height 7
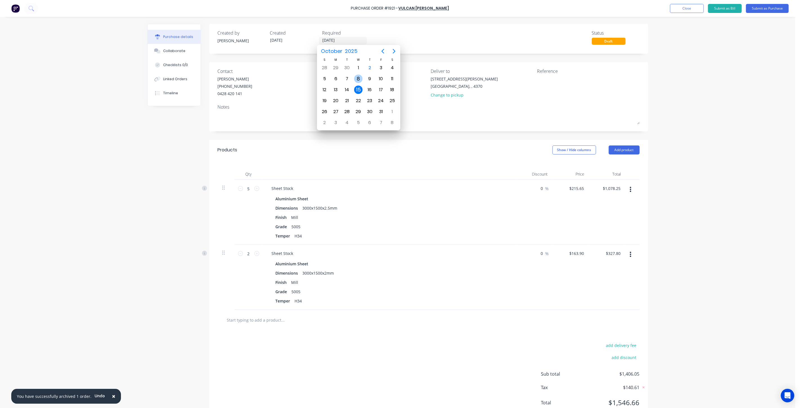
click at [359, 76] on div "8" at bounding box center [358, 79] width 8 height 8
type input "08/10/25"
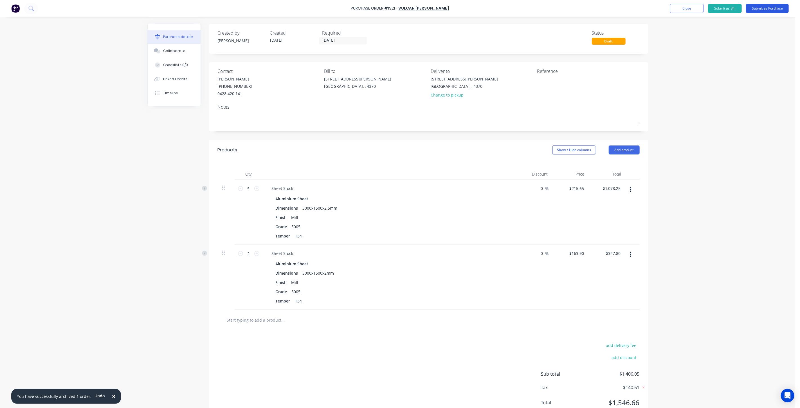
click at [767, 8] on button "Submit as Purchase" at bounding box center [767, 8] width 43 height 9
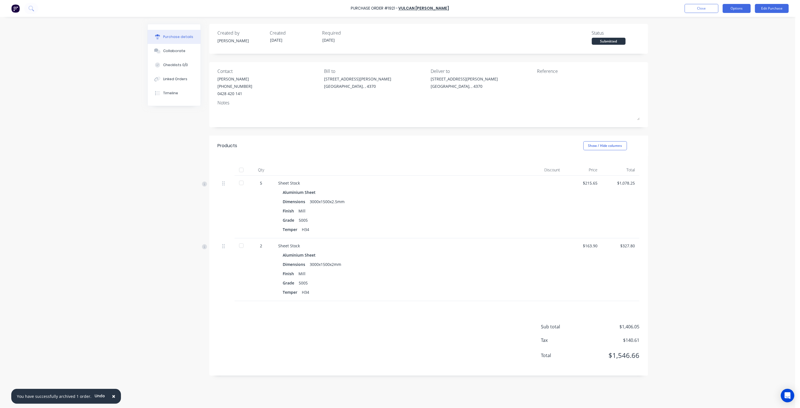
click at [729, 8] on button "Options" at bounding box center [737, 8] width 28 height 9
click at [711, 23] on div "Print / Email" at bounding box center [724, 23] width 43 height 8
drag, startPoint x: 573, startPoint y: 93, endPoint x: 598, endPoint y: 75, distance: 31.6
click at [573, 93] on div "Reference" at bounding box center [588, 82] width 102 height 29
click at [763, 9] on button "Edit Purchase" at bounding box center [772, 8] width 34 height 9
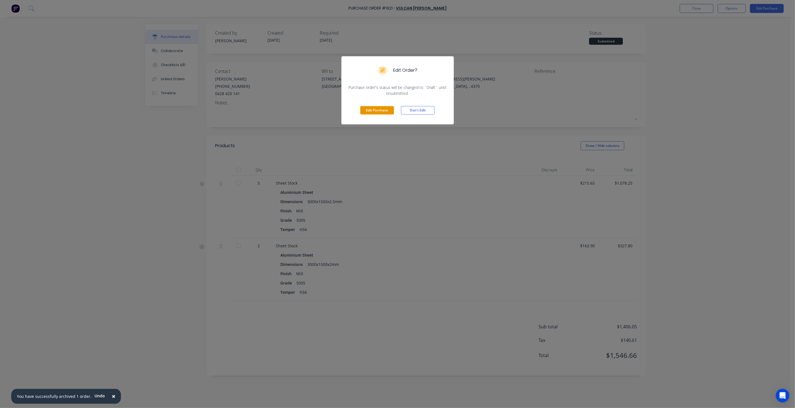
click at [380, 109] on button "Edit Purchase" at bounding box center [377, 110] width 34 height 8
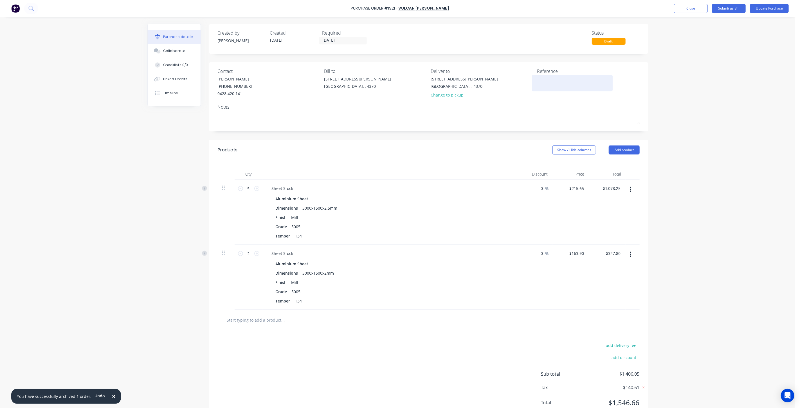
click at [543, 84] on textarea at bounding box center [572, 82] width 70 height 13
type textarea "[PERSON_NAME]-CTC Sheet"
click at [537, 98] on div "Reference Ken Mc Kenzie-CTC Sheet" at bounding box center [588, 84] width 102 height 33
click at [767, 8] on button "Update Purchase" at bounding box center [769, 8] width 39 height 9
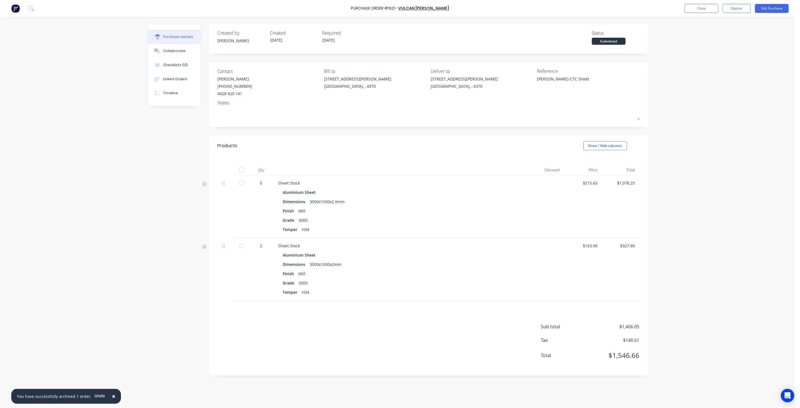
click at [734, 14] on div "Purchase Order #1921 - Vulcan Ullrich Close Options Edit Purchase" at bounding box center [400, 8] width 800 height 17
click at [734, 10] on button "Options" at bounding box center [737, 8] width 28 height 9
click at [721, 33] on div "With pricing" at bounding box center [724, 34] width 43 height 8
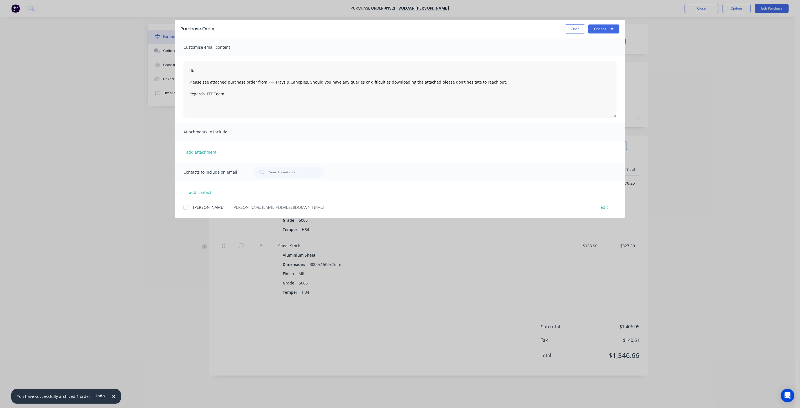
click at [184, 209] on div at bounding box center [185, 207] width 11 height 11
click at [604, 32] on button "Options" at bounding box center [603, 28] width 31 height 9
click at [584, 66] on div "Email" at bounding box center [592, 66] width 43 height 8
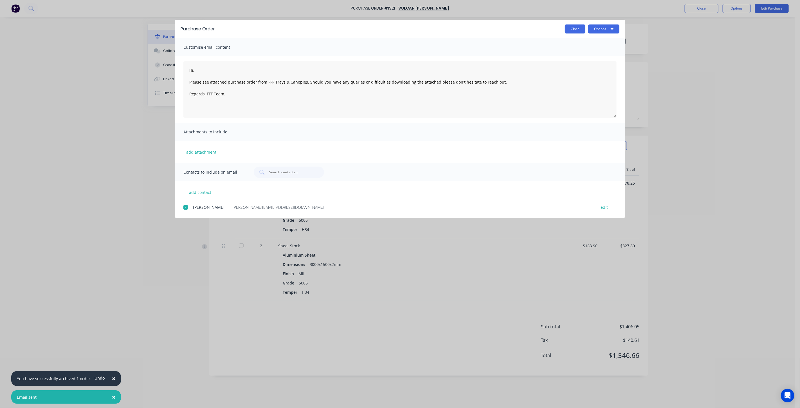
click at [573, 28] on button "Close" at bounding box center [575, 28] width 21 height 9
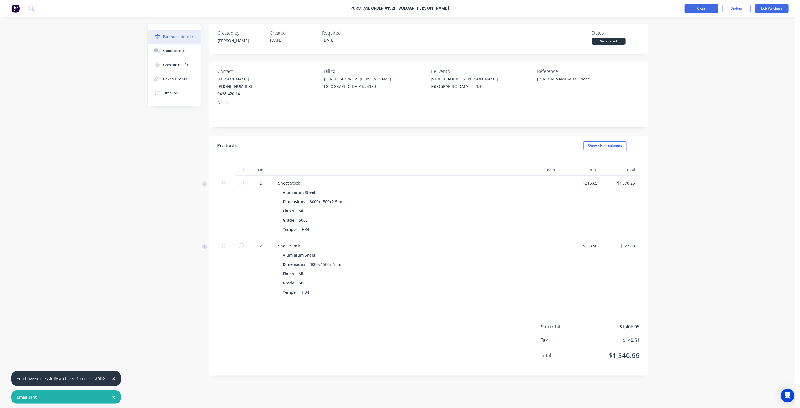
click at [701, 11] on button "Close" at bounding box center [702, 8] width 34 height 9
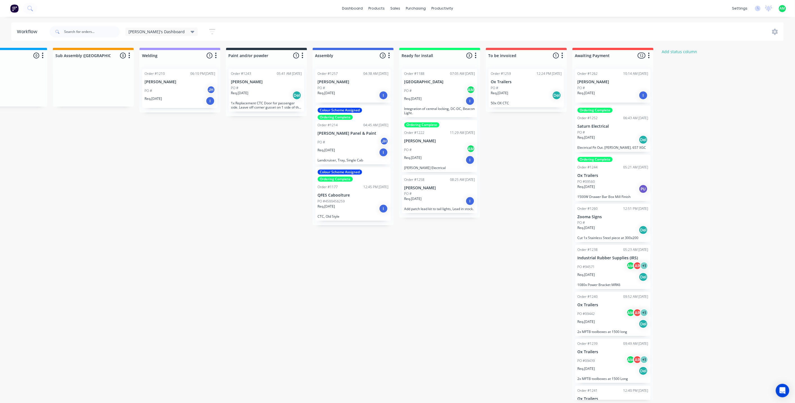
click at [361, 86] on div "PO #" at bounding box center [353, 88] width 71 height 5
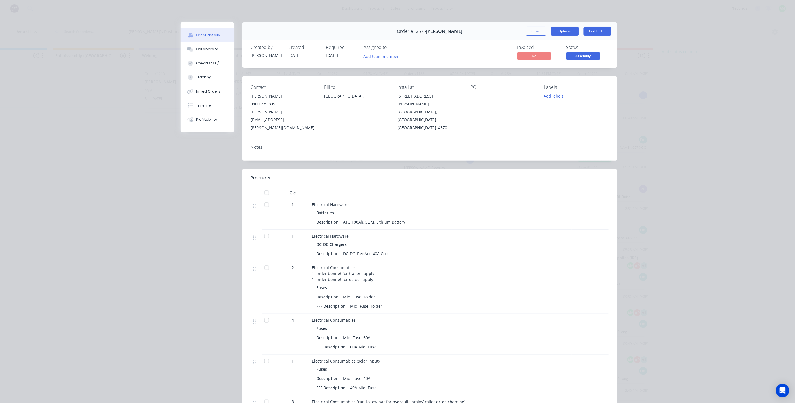
click at [560, 27] on button "Options" at bounding box center [565, 31] width 28 height 9
click at [449, 51] on div "Invoiced No Status Assembly" at bounding box center [514, 53] width 189 height 16
click at [531, 31] on button "Close" at bounding box center [536, 31] width 21 height 9
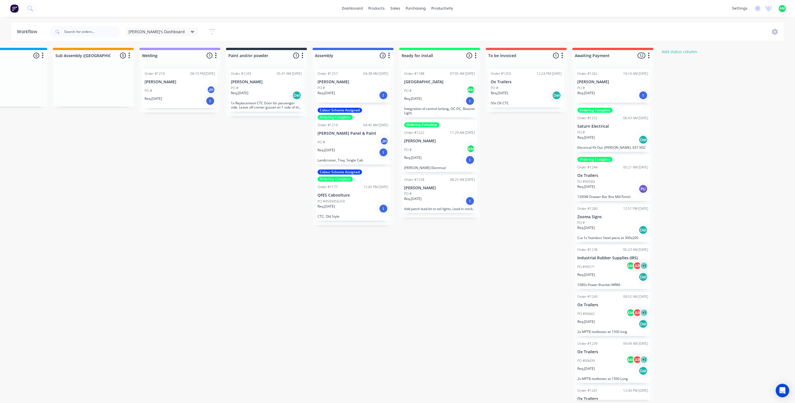
click at [356, 92] on div "Req. [DATE] I" at bounding box center [353, 96] width 71 height 10
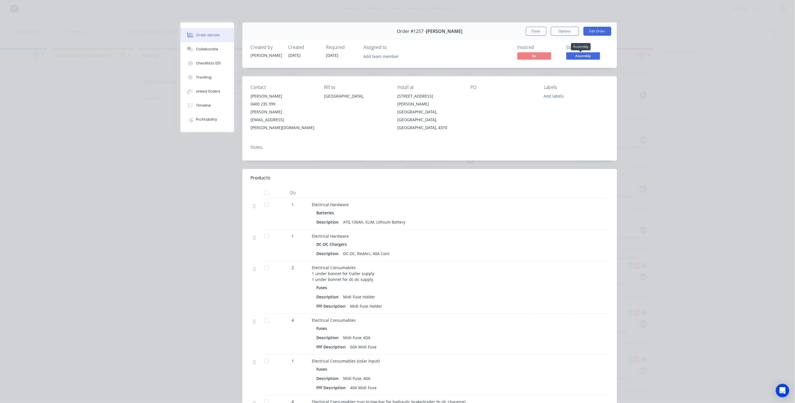
click at [578, 55] on span "Assembly" at bounding box center [584, 55] width 34 height 7
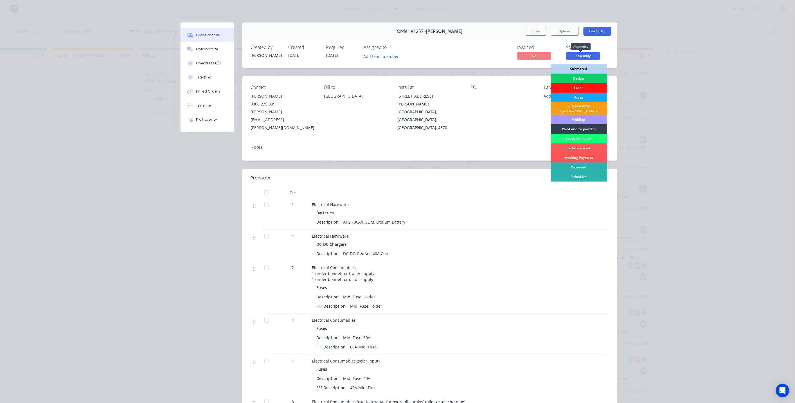
click at [578, 55] on span "Assembly" at bounding box center [584, 55] width 34 height 7
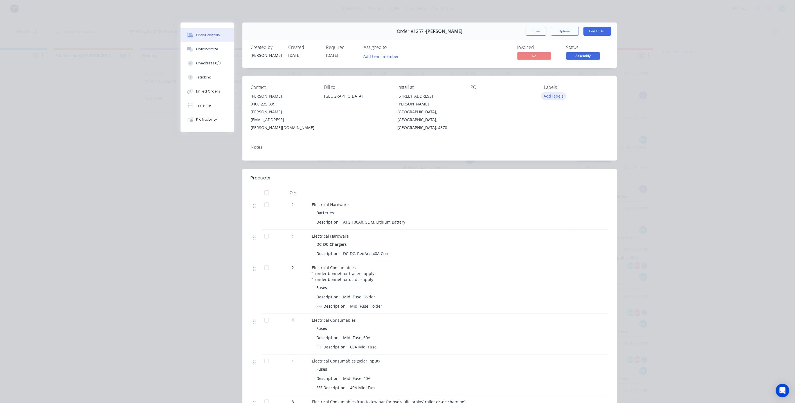
click at [553, 96] on button "Add labels" at bounding box center [554, 96] width 26 height 8
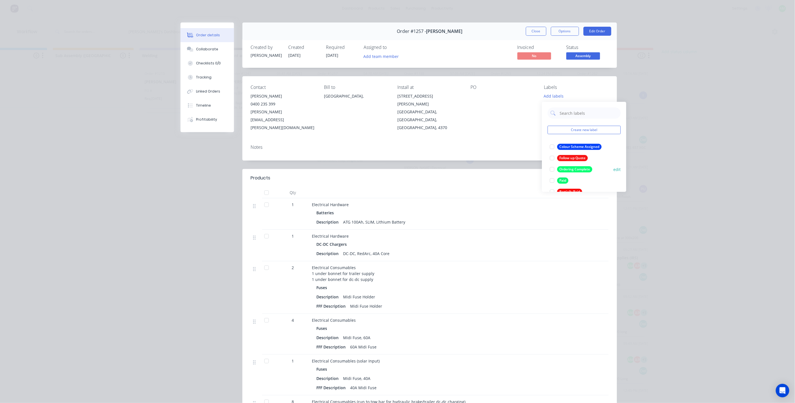
click at [553, 168] on div at bounding box center [552, 169] width 11 height 11
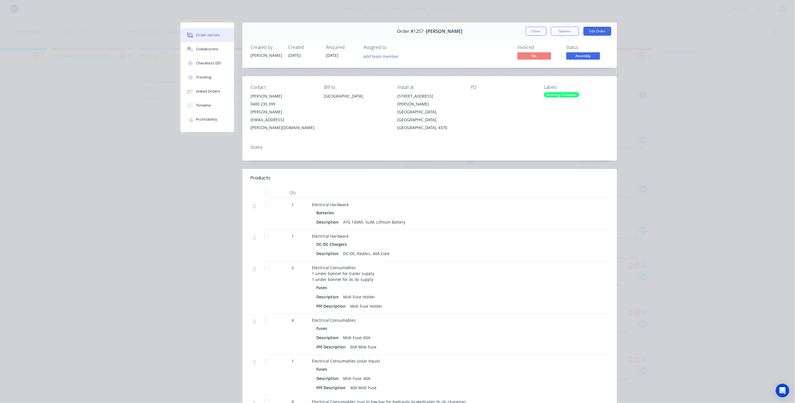
click at [504, 100] on div at bounding box center [503, 96] width 64 height 8
click at [532, 32] on button "Close" at bounding box center [536, 31] width 21 height 9
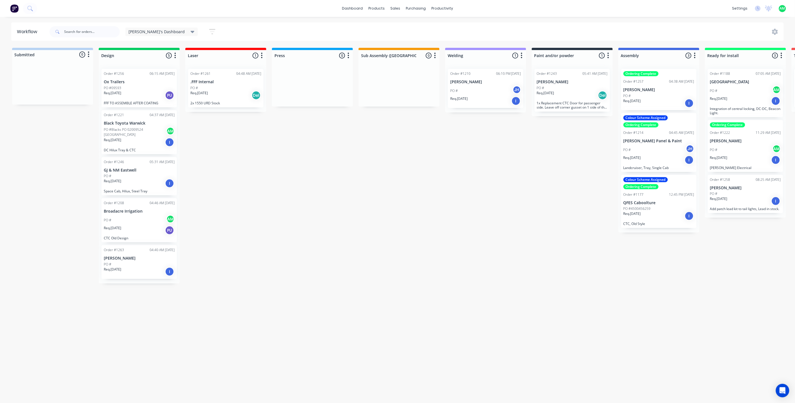
click at [145, 227] on div "Req. [DATE] PU" at bounding box center [139, 231] width 71 height 10
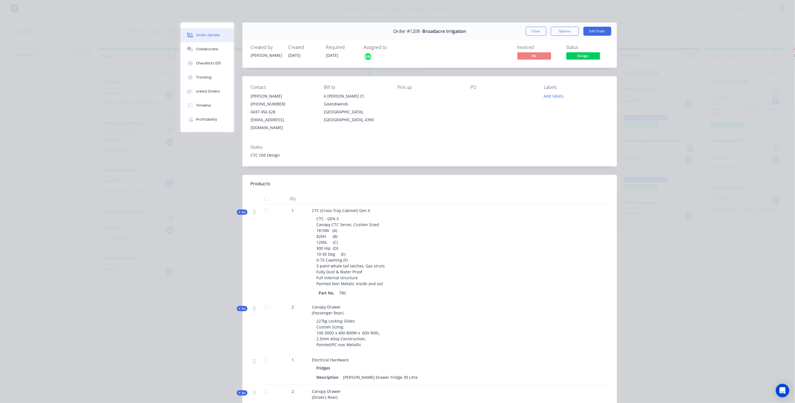
click at [366, 57] on div "AM" at bounding box center [368, 56] width 8 height 8
click at [373, 89] on div at bounding box center [371, 87] width 11 height 11
click at [535, 32] on button "Close" at bounding box center [536, 31] width 21 height 9
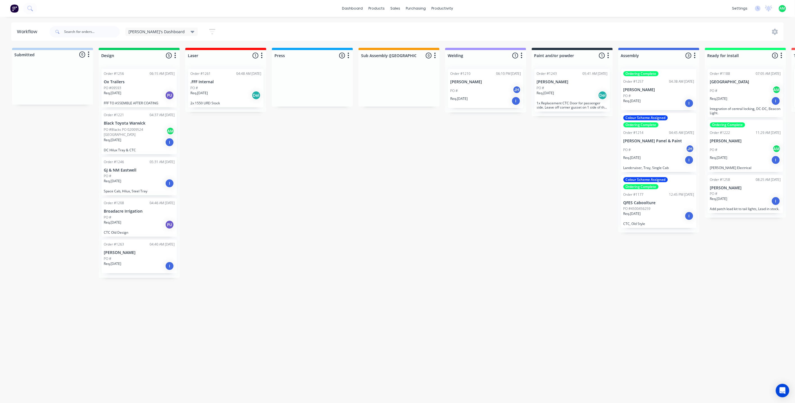
click at [123, 131] on p "PO #Blacks PO 02009524 [GEOGRAPHIC_DATA]" at bounding box center [135, 132] width 62 height 10
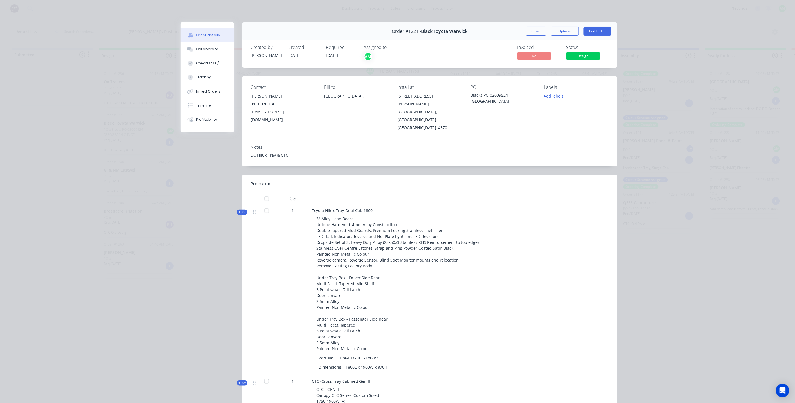
click at [366, 55] on div "AM" at bounding box center [368, 56] width 8 height 8
click at [371, 88] on div at bounding box center [371, 87] width 11 height 11
click at [537, 32] on button "Close" at bounding box center [536, 31] width 21 height 9
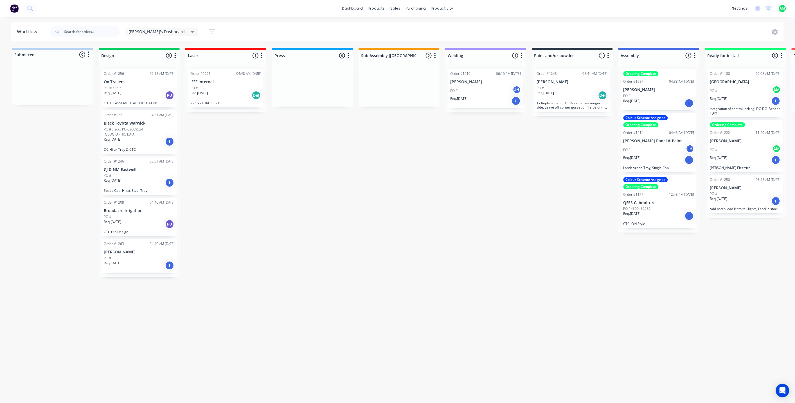
click at [130, 261] on div "Req. [DATE] I" at bounding box center [139, 266] width 71 height 10
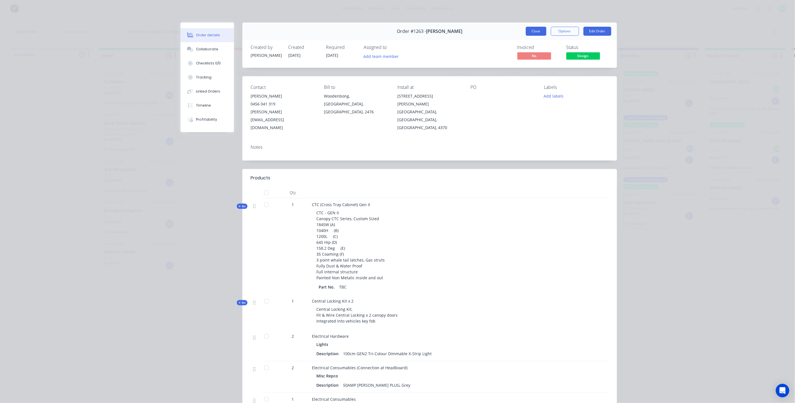
click at [530, 35] on button "Close" at bounding box center [536, 31] width 21 height 9
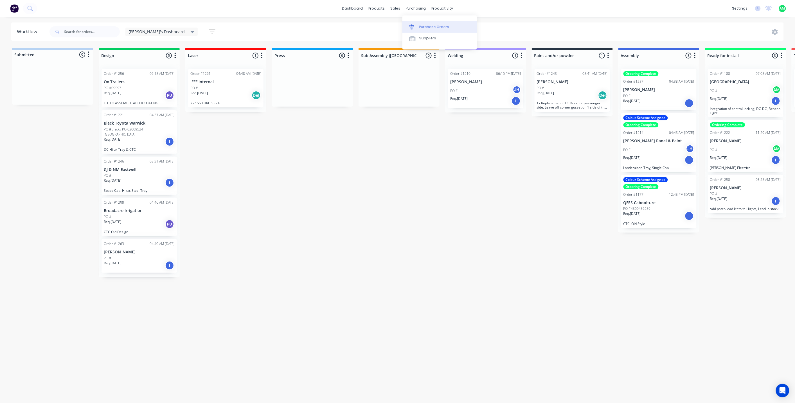
click at [427, 24] on link "Purchase Orders" at bounding box center [440, 26] width 75 height 11
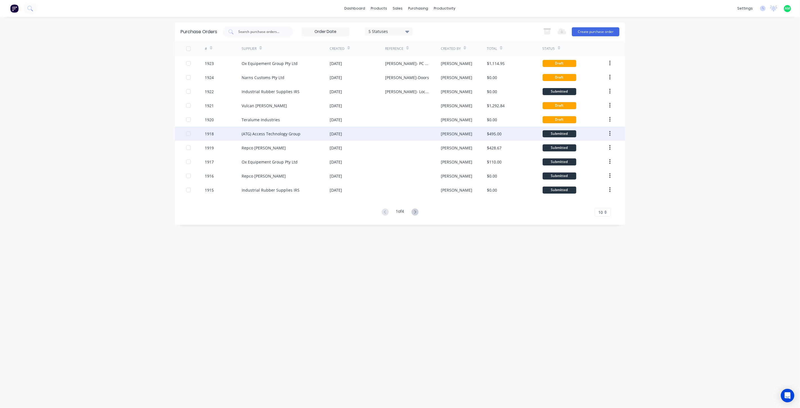
click at [283, 133] on div "(ATG) Access Technology Group" at bounding box center [271, 134] width 59 height 6
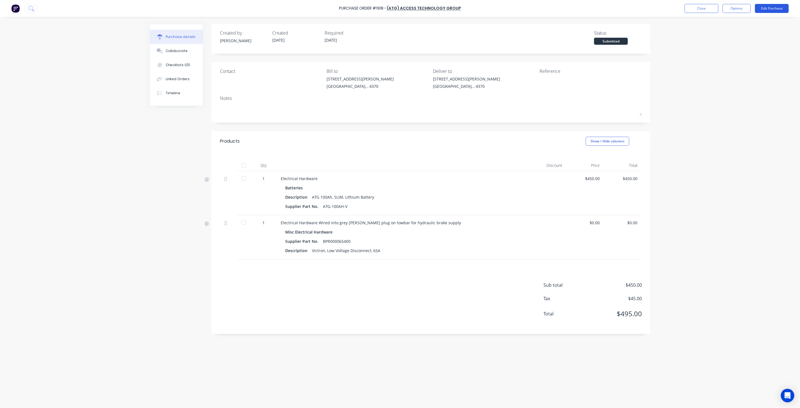
click at [772, 9] on button "Edit Purchase" at bounding box center [772, 8] width 34 height 9
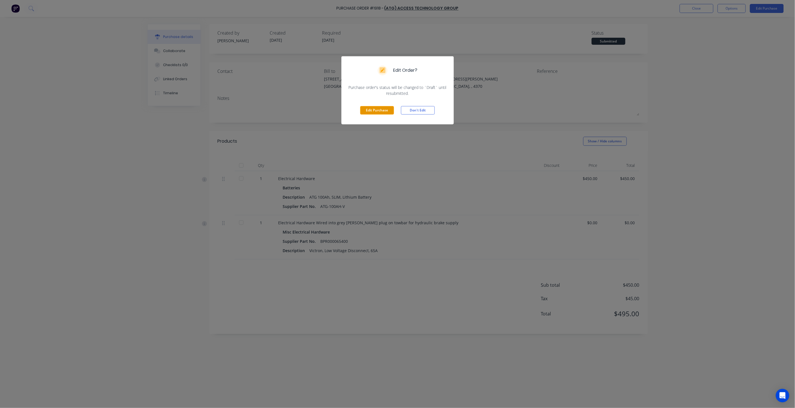
click at [377, 109] on button "Edit Purchase" at bounding box center [377, 110] width 34 height 8
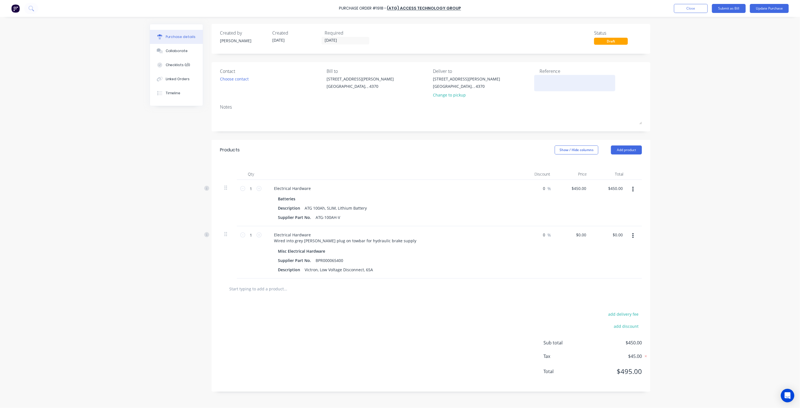
click at [563, 80] on textarea at bounding box center [575, 82] width 70 height 13
type textarea "[PERSON_NAME]- Electrica"
type textarea "x"
type textarea "[PERSON_NAME]- Electrical"
type textarea "x"
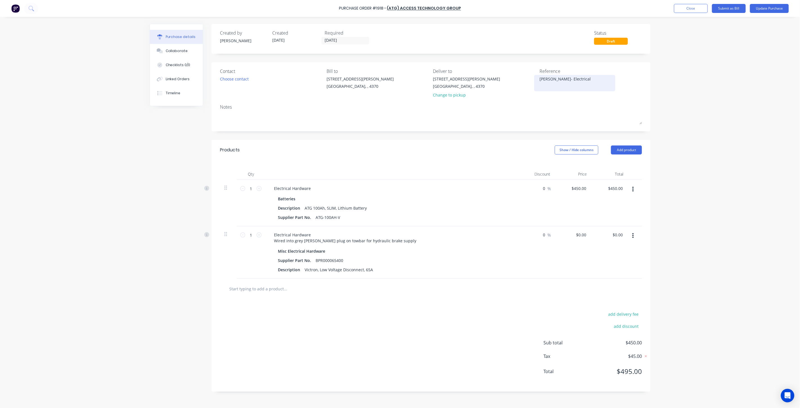
type textarea "[PERSON_NAME]- Electrical"
type textarea "x"
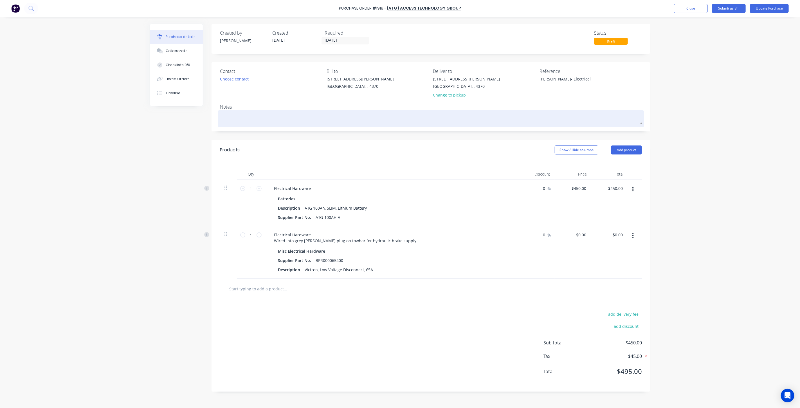
type textarea "[PERSON_NAME]- Electrical"
type textarea "x"
type textarea "[PERSON_NAME]- Electrical"
click at [552, 113] on textarea at bounding box center [431, 118] width 422 height 13
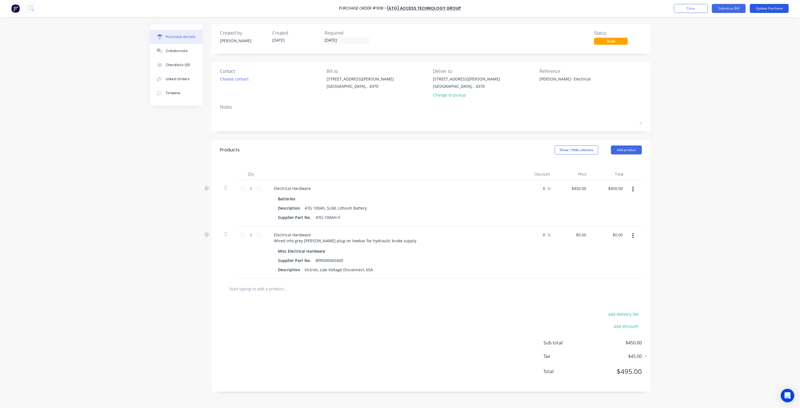
click at [778, 9] on button "Update Purchase" at bounding box center [769, 8] width 39 height 9
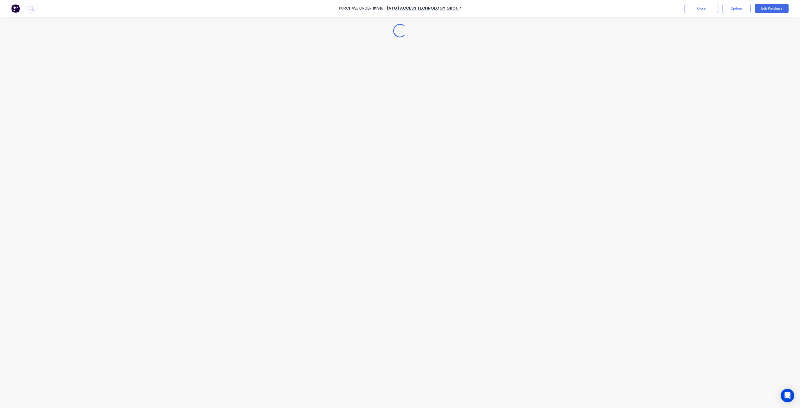
type textarea "x"
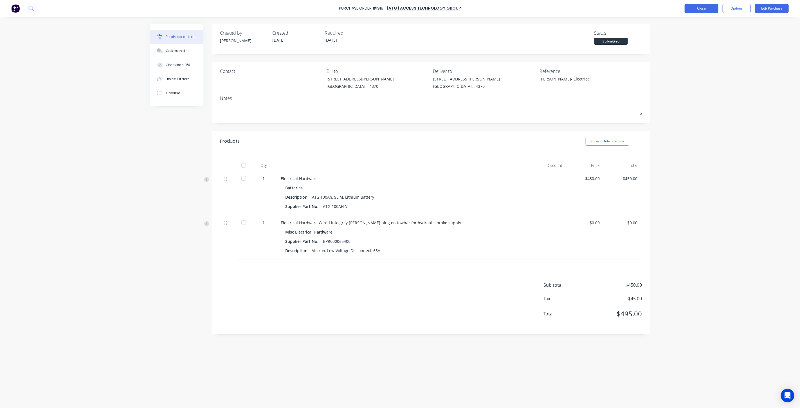
click at [695, 8] on button "Close" at bounding box center [702, 8] width 34 height 9
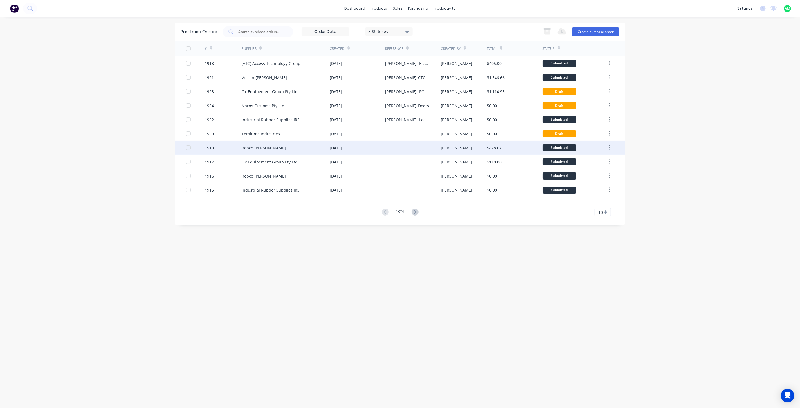
click at [254, 148] on div "Repco [PERSON_NAME]" at bounding box center [264, 148] width 44 height 6
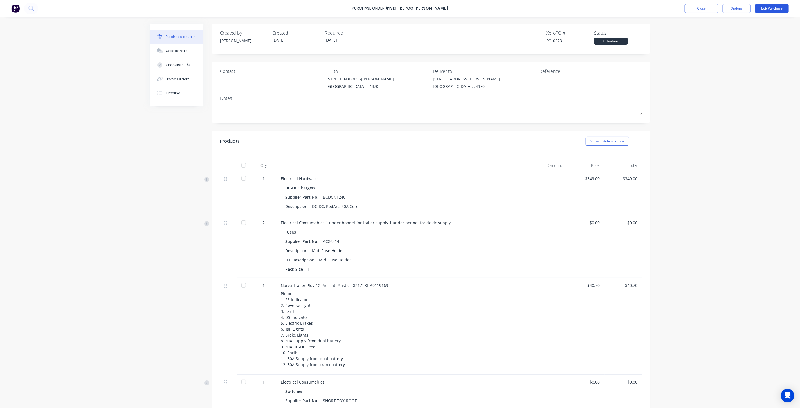
click at [769, 10] on button "Edit Purchase" at bounding box center [772, 8] width 34 height 9
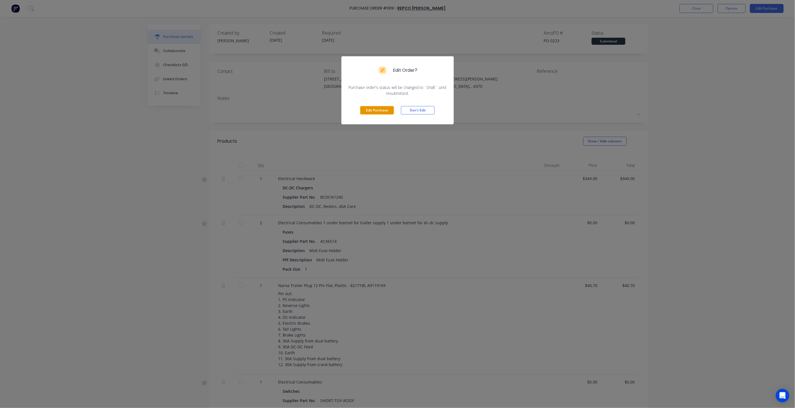
click at [375, 113] on button "Edit Purchase" at bounding box center [377, 110] width 34 height 8
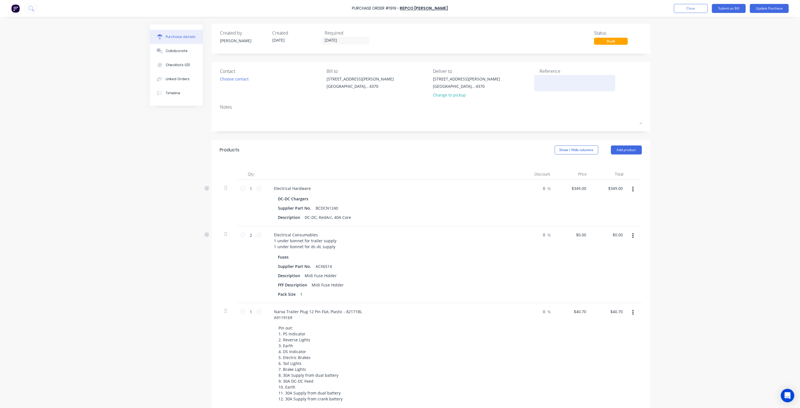
click at [558, 85] on textarea at bounding box center [575, 82] width 70 height 13
type textarea "[PERSON_NAME]- Electrical"
type textarea "x"
type textarea "[PERSON_NAME]- Electrical"
click at [558, 99] on div "Reference [PERSON_NAME]- Electrical" at bounding box center [591, 84] width 102 height 33
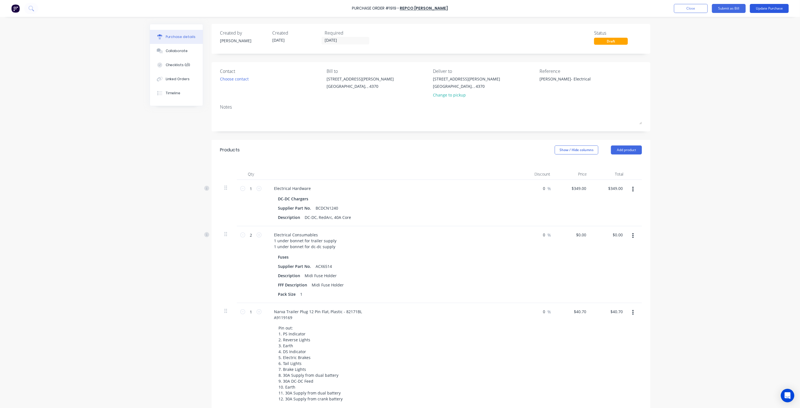
click at [761, 9] on button "Update Purchase" at bounding box center [769, 8] width 39 height 9
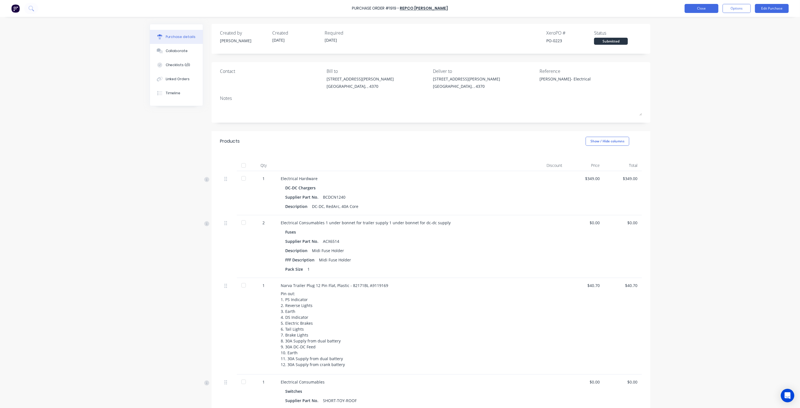
click at [701, 8] on button "Close" at bounding box center [702, 8] width 34 height 9
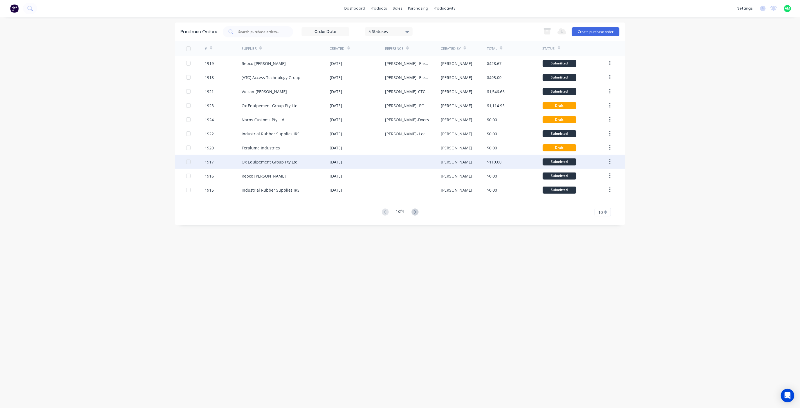
click at [266, 161] on div "Ox Equipement Group Pty Ltd" at bounding box center [270, 162] width 56 height 6
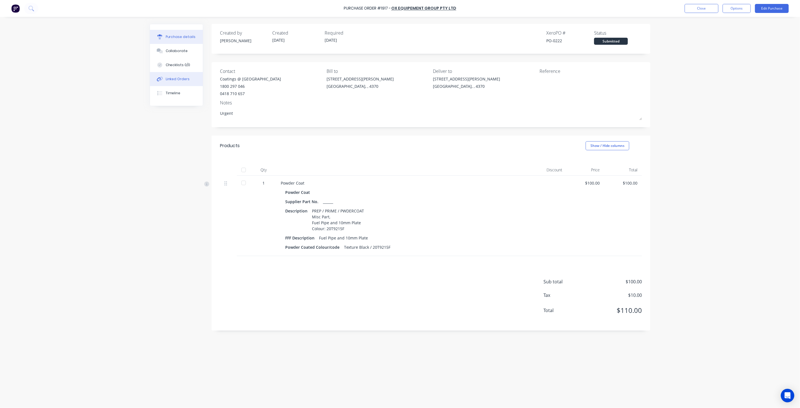
click at [181, 79] on div "Linked Orders" at bounding box center [178, 79] width 24 height 5
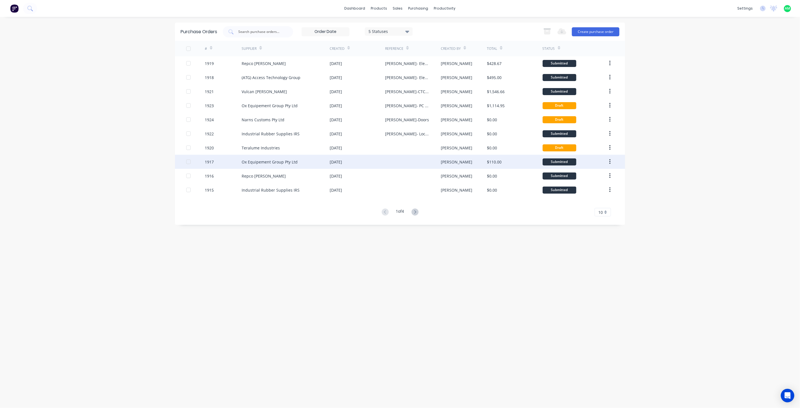
click at [387, 162] on div at bounding box center [412, 162] width 55 height 14
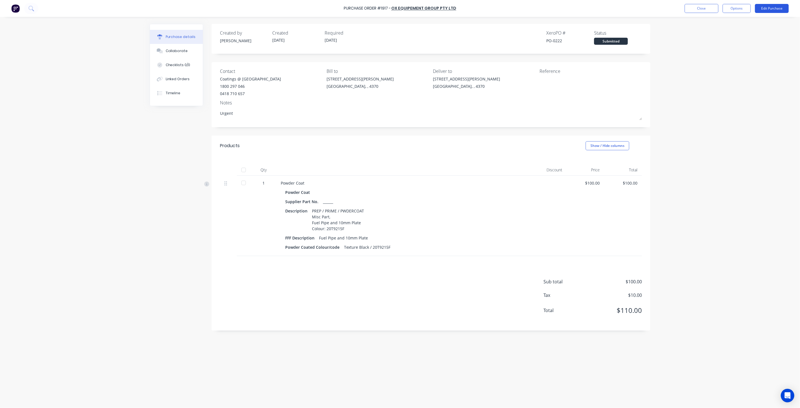
click at [767, 10] on button "Edit Purchase" at bounding box center [772, 8] width 34 height 9
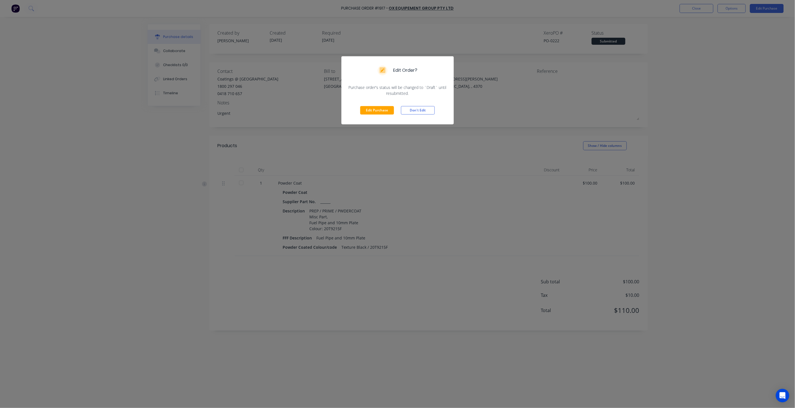
click at [368, 102] on div "Edit Purchase Don't Edit" at bounding box center [398, 110] width 113 height 28
click at [369, 107] on button "Edit Purchase" at bounding box center [377, 110] width 34 height 8
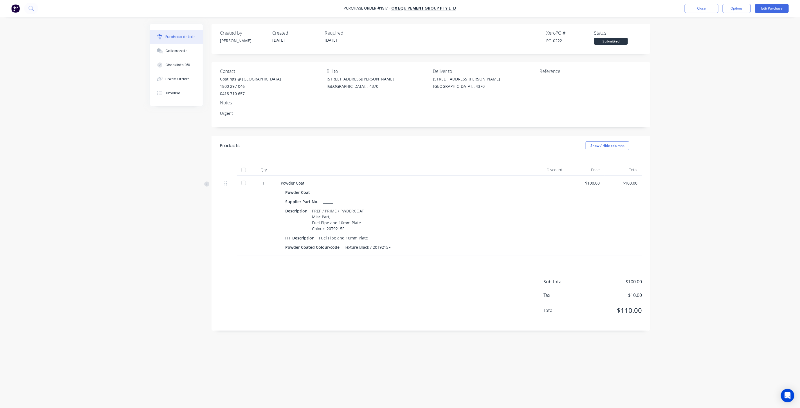
type textarea "x"
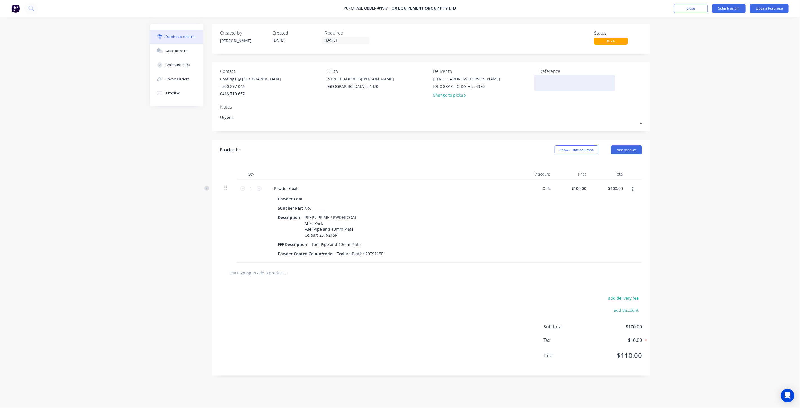
click at [559, 77] on textarea at bounding box center [575, 82] width 70 height 13
type textarea "[PERSON_NAME]- Fuel Pipe, who"
type textarea "x"
type textarea "[PERSON_NAME]- Fuel Pipe, whoo"
type textarea "x"
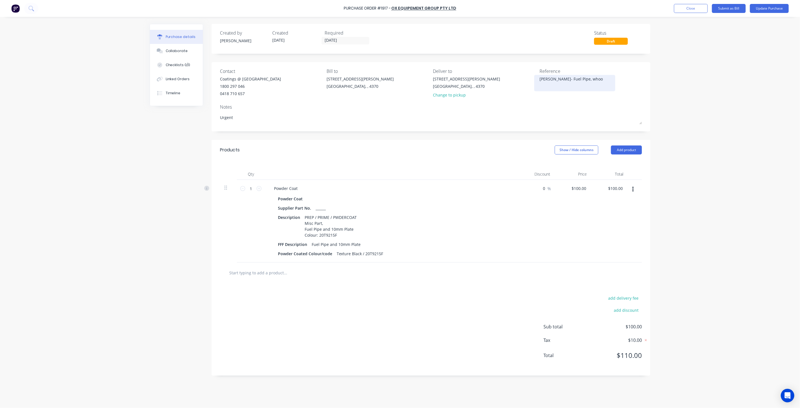
type textarea "[PERSON_NAME]- Fuel Pipe, who"
type textarea "x"
type textarea "[PERSON_NAME]- Fuel Pipe, wh"
type textarea "x"
type textarea "[PERSON_NAME]- Fuel Pipe, whe"
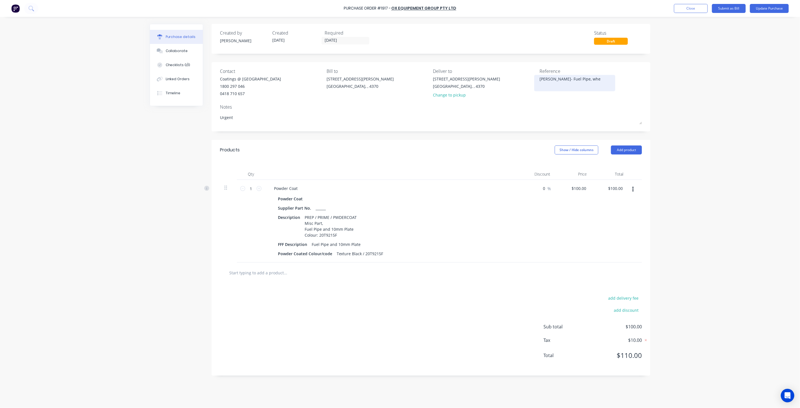
type textarea "x"
type textarea "[PERSON_NAME]- Fuel Pipe, whee"
type textarea "x"
type textarea "[PERSON_NAME]- Fuel Pipe, wheel"
type textarea "x"
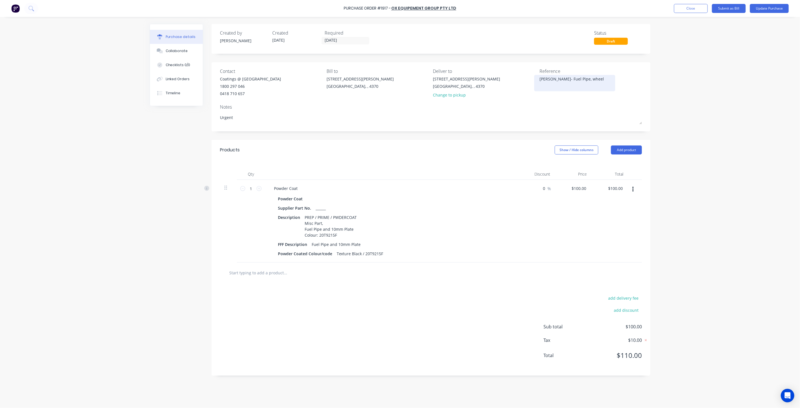
type textarea "[PERSON_NAME]- Fuel Pipe, wheel"
type textarea "x"
type textarea "[PERSON_NAME]- Fuel Pipe, wheel m"
type textarea "x"
type textarea "[PERSON_NAME]- Fuel Pipe, wheel mo"
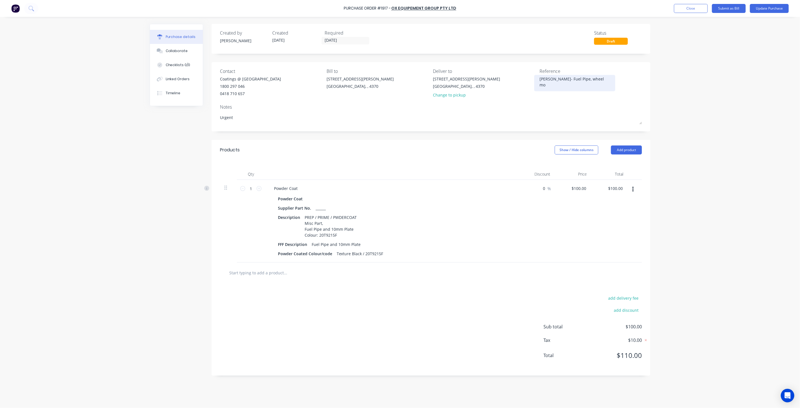
type textarea "x"
type textarea "[PERSON_NAME]- Fuel Pipe, wheel mou"
type textarea "x"
type textarea "[PERSON_NAME]- Fuel Pipe, wheel moun"
type textarea "x"
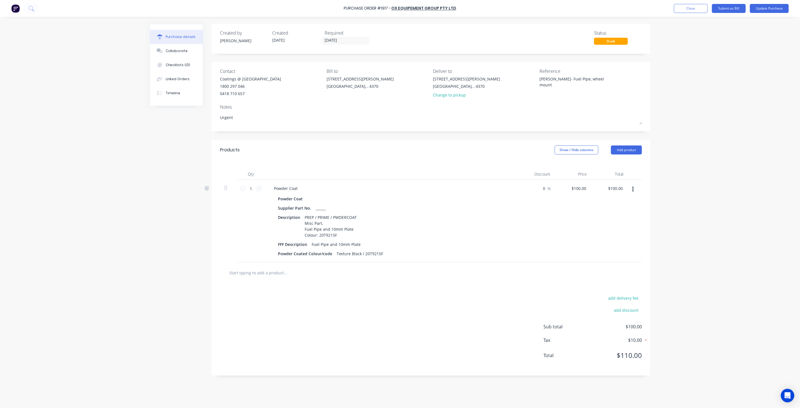
type textarea "[PERSON_NAME]- Fuel Pipe, wheel mount"
type textarea "x"
type textarea "[PERSON_NAME]- Fuel Pipe, wheel mount"
click at [572, 100] on div "Reference [PERSON_NAME]- Fuel Pipe, wheel mount" at bounding box center [591, 84] width 102 height 33
click at [767, 10] on button "Update Purchase" at bounding box center [769, 8] width 39 height 9
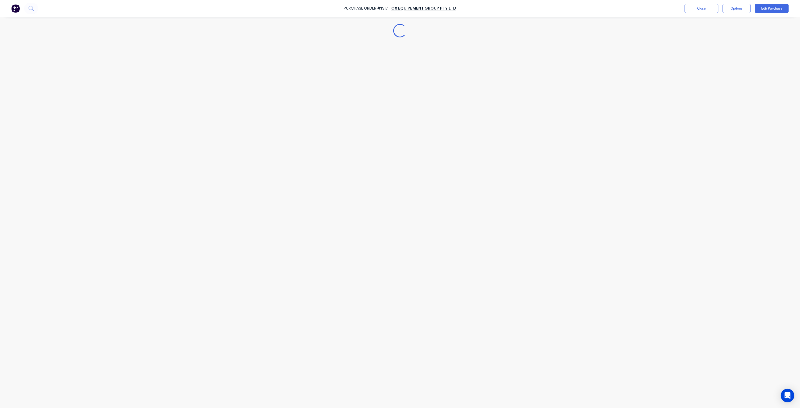
type textarea "x"
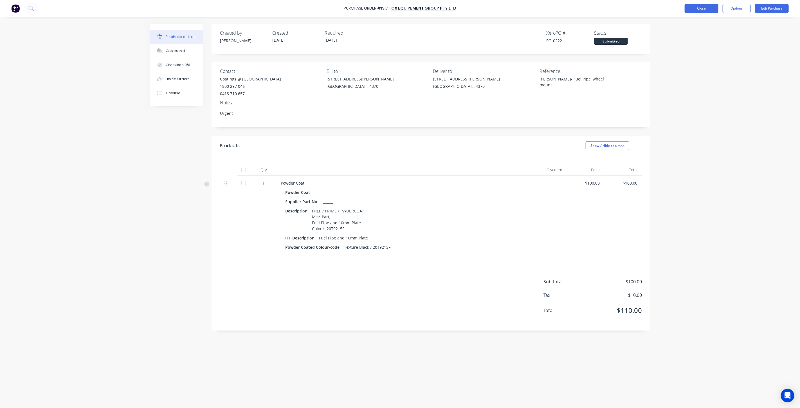
click at [695, 8] on button "Close" at bounding box center [702, 8] width 34 height 9
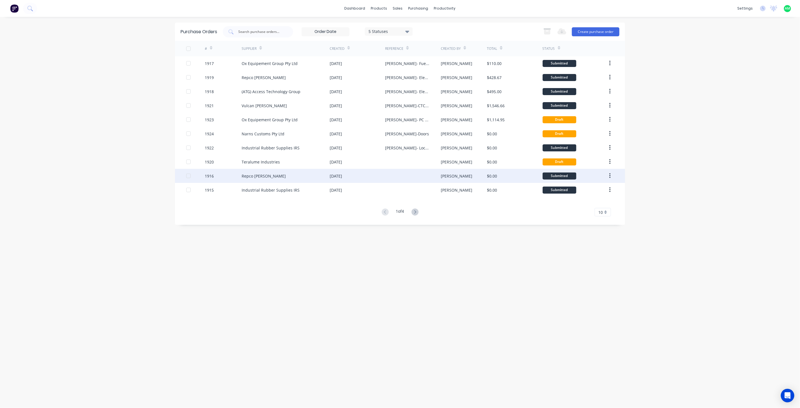
click at [271, 175] on div "Repco [PERSON_NAME]" at bounding box center [286, 176] width 88 height 14
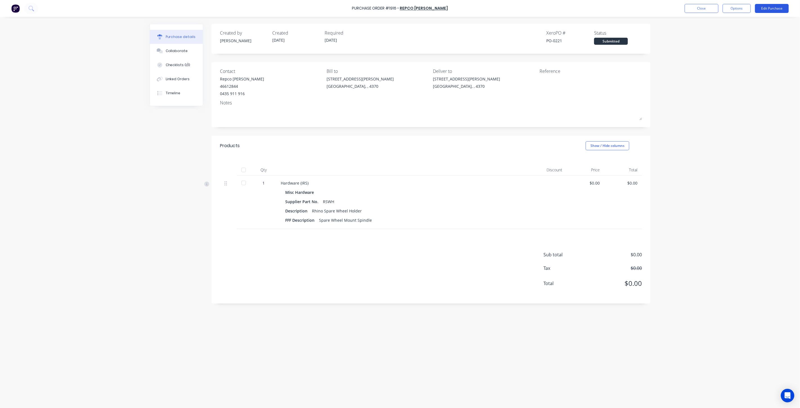
click at [761, 9] on button "Edit Purchase" at bounding box center [772, 8] width 34 height 9
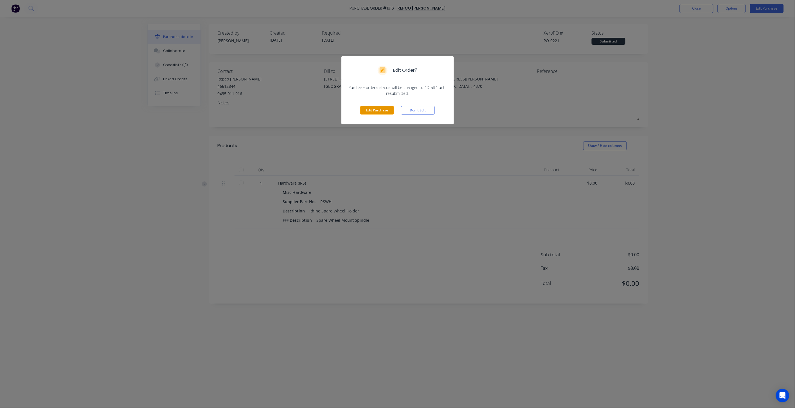
click at [387, 108] on button "Edit Purchase" at bounding box center [377, 110] width 34 height 8
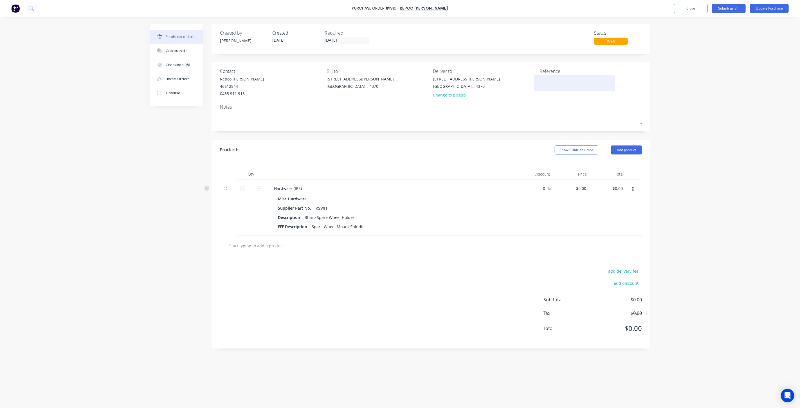
click at [562, 83] on textarea at bounding box center [575, 82] width 70 height 13
type textarea "[PERSON_NAME]-"
type textarea "x"
type textarea "[PERSON_NAME]- S"
type textarea "x"
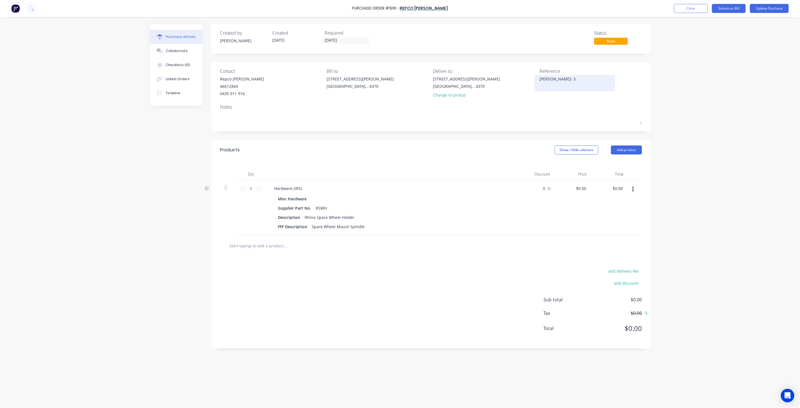
type textarea "[PERSON_NAME]- Sp"
type textarea "x"
type textarea "[PERSON_NAME]- Spa"
type textarea "x"
type textarea "[PERSON_NAME]"
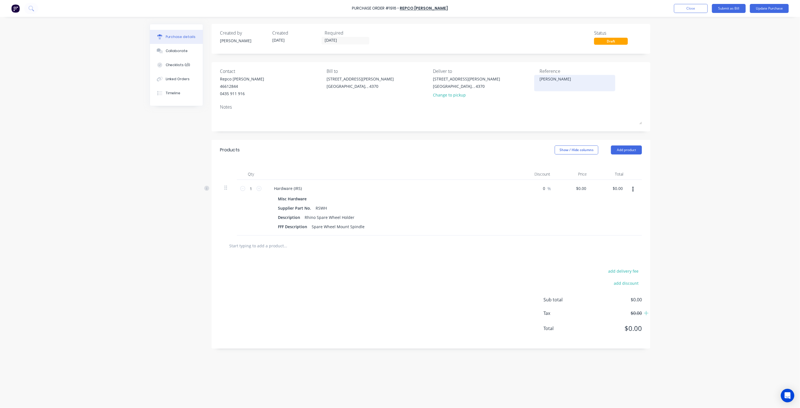
type textarea "x"
type textarea "[PERSON_NAME]- Spare"
type textarea "x"
type textarea "[PERSON_NAME]- Spare"
type textarea "x"
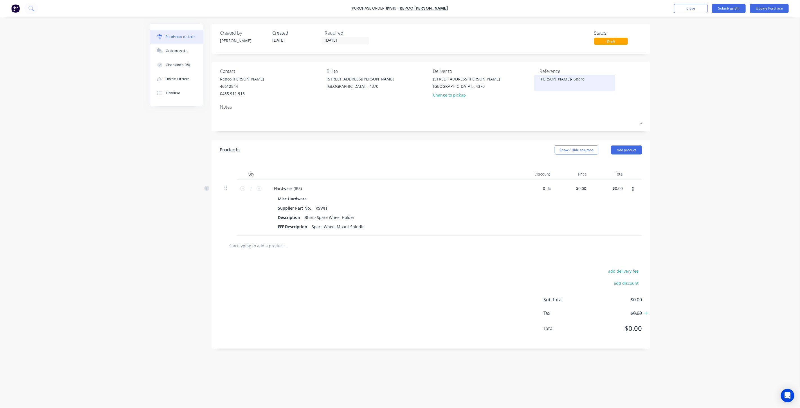
type textarea "[PERSON_NAME]- Spare w"
type textarea "x"
type textarea "[PERSON_NAME]- Spare wh"
type textarea "x"
type textarea "[PERSON_NAME]- Spare whe"
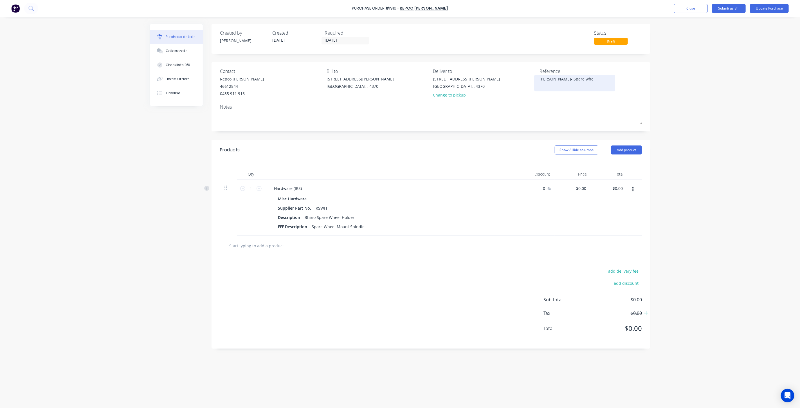
type textarea "x"
type textarea "[PERSON_NAME]- Spare whee"
type textarea "x"
type textarea "[PERSON_NAME]- Spare wheel"
type textarea "x"
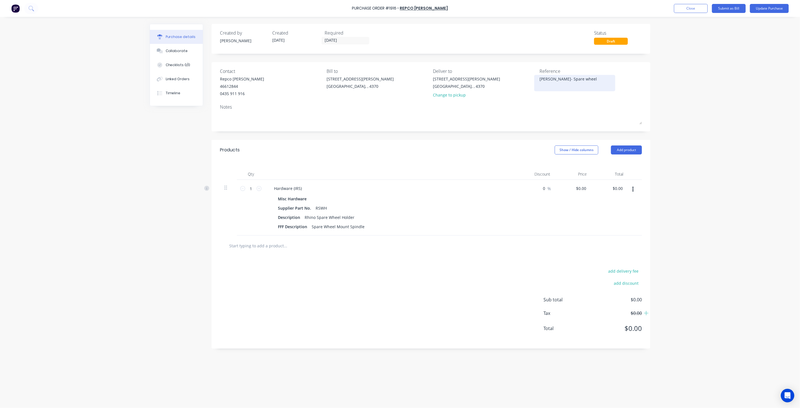
type textarea "[PERSON_NAME]- Spare wheel"
type textarea "x"
type textarea "[PERSON_NAME]- Spare wheel m"
type textarea "x"
type textarea "[PERSON_NAME]- Spare wheel mo"
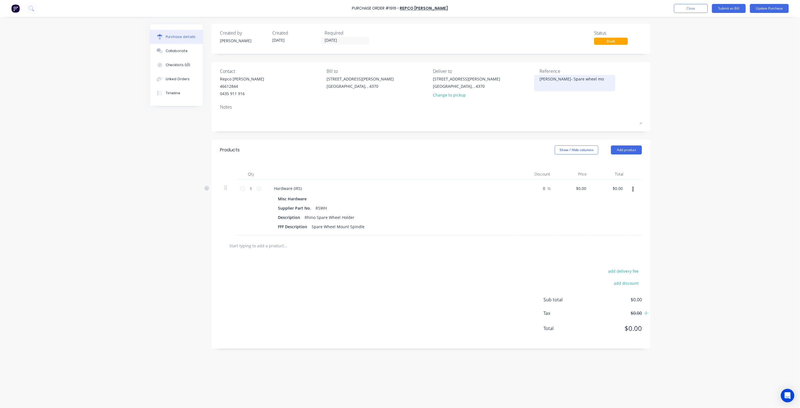
type textarea "x"
type textarea "[PERSON_NAME]- Spare wheel mou"
type textarea "x"
type textarea "[PERSON_NAME]- Spare wheel moun"
type textarea "x"
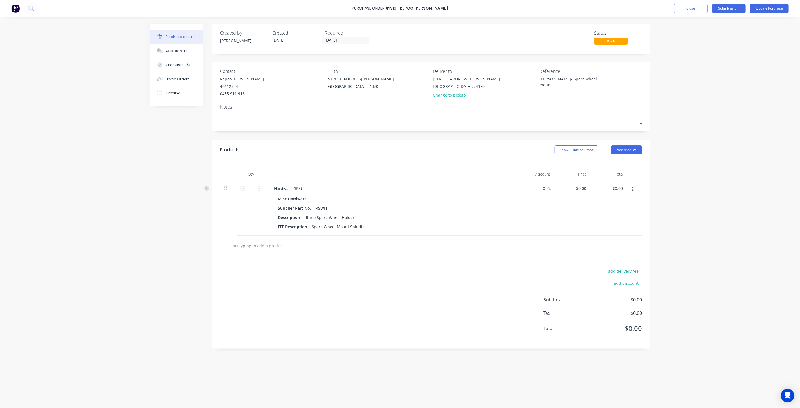
type textarea "[PERSON_NAME]- Spare wheel mount"
type textarea "x"
type textarea "[PERSON_NAME]- Spare wheel mount"
click at [523, 100] on div "[STREET_ADDRESS][PERSON_NAME] Change to pickup" at bounding box center [484, 88] width 102 height 25
type textarea "x"
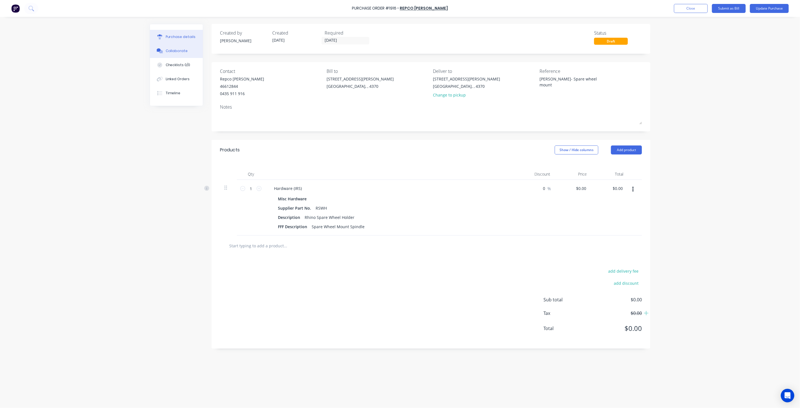
click at [176, 52] on div "Collaborate" at bounding box center [177, 50] width 22 height 5
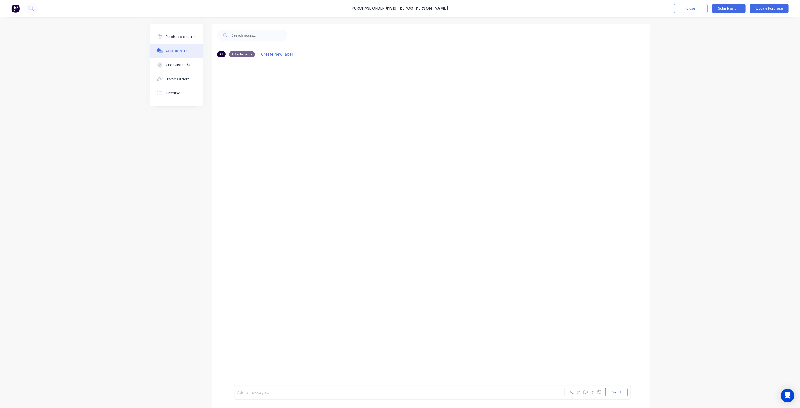
click at [269, 392] on div at bounding box center [383, 392] width 293 height 6
click at [275, 392] on span "this isn;t required for the spare wheel mount." at bounding box center [318, 392] width 87 height 5
click at [608, 390] on button "Send" at bounding box center [617, 392] width 22 height 8
click at [687, 10] on button "Close" at bounding box center [691, 8] width 34 height 9
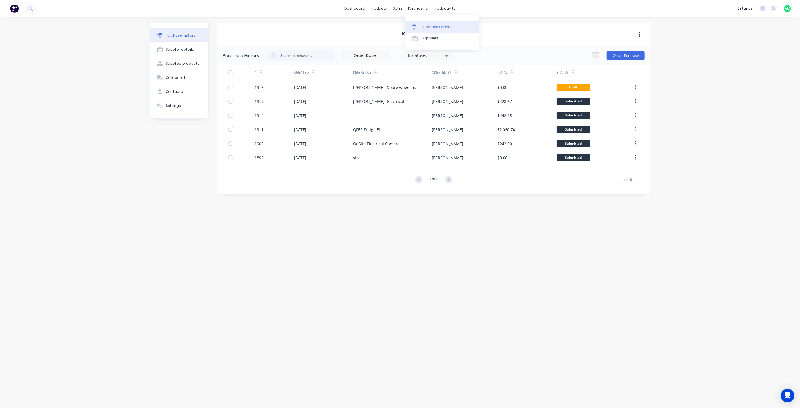
click at [417, 24] on div at bounding box center [416, 26] width 8 height 5
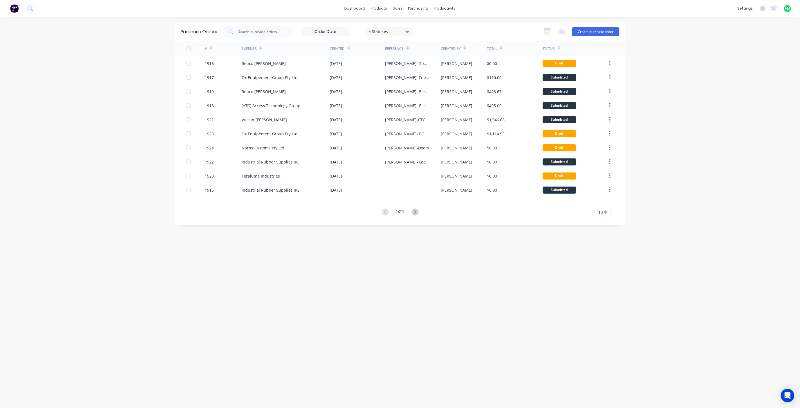
click at [603, 211] on div "10" at bounding box center [603, 212] width 16 height 8
click at [607, 283] on div "35" at bounding box center [603, 282] width 16 height 10
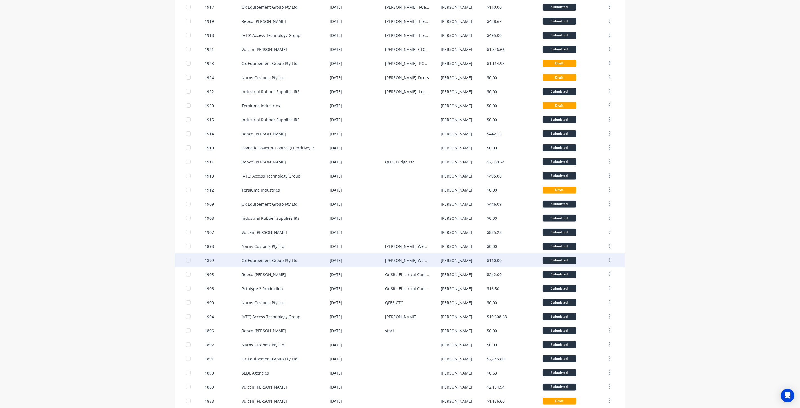
scroll to position [83, 0]
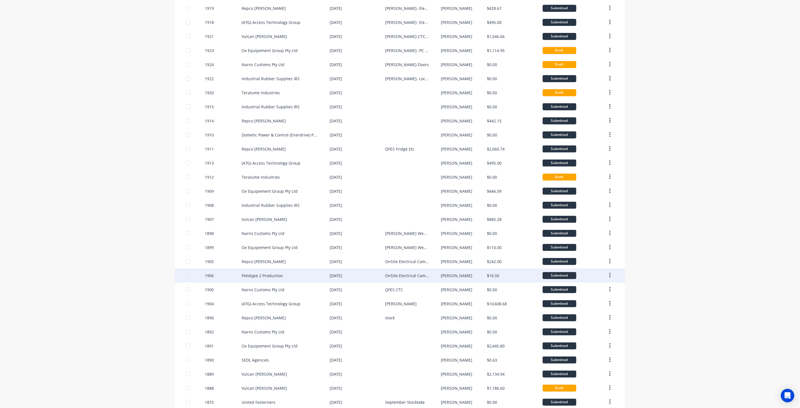
click at [611, 276] on button "button" at bounding box center [610, 275] width 13 height 10
click at [582, 291] on div "Archive" at bounding box center [589, 290] width 43 height 8
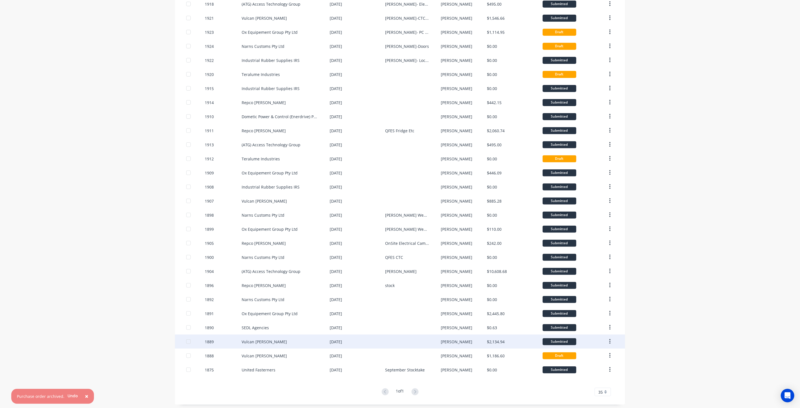
scroll to position [104, 0]
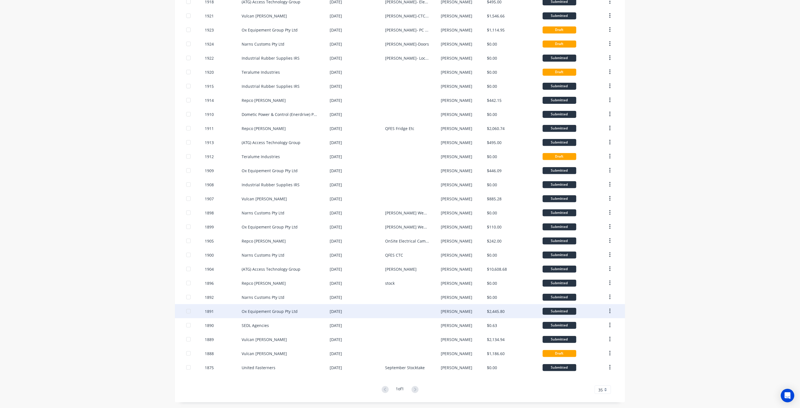
click at [281, 311] on div "Ox Equipement Group Pty Ltd" at bounding box center [270, 311] width 56 height 6
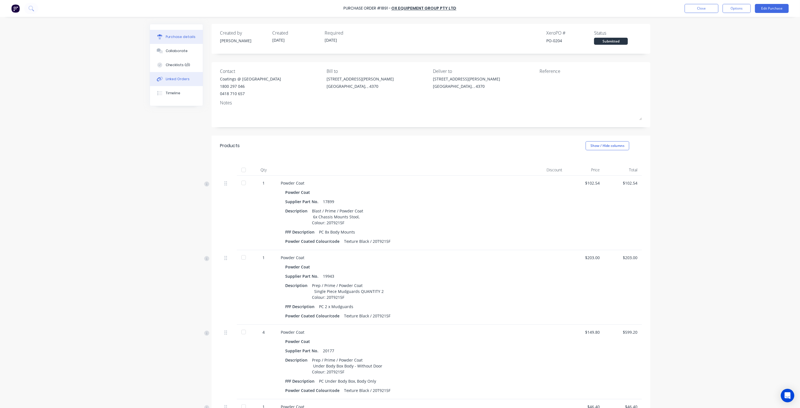
click at [170, 80] on div "Linked Orders" at bounding box center [178, 79] width 24 height 5
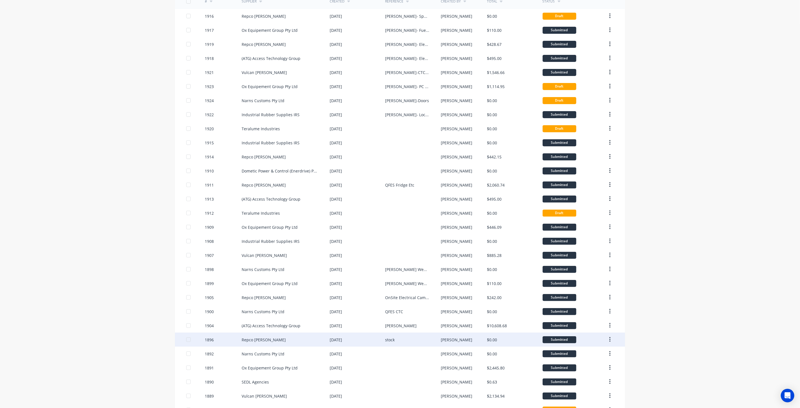
scroll to position [104, 0]
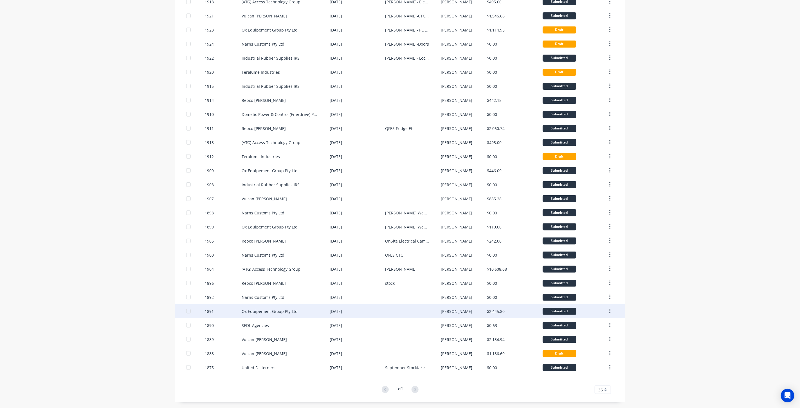
click at [605, 310] on button "button" at bounding box center [610, 311] width 13 height 10
click at [584, 326] on div "Archive" at bounding box center [589, 326] width 43 height 8
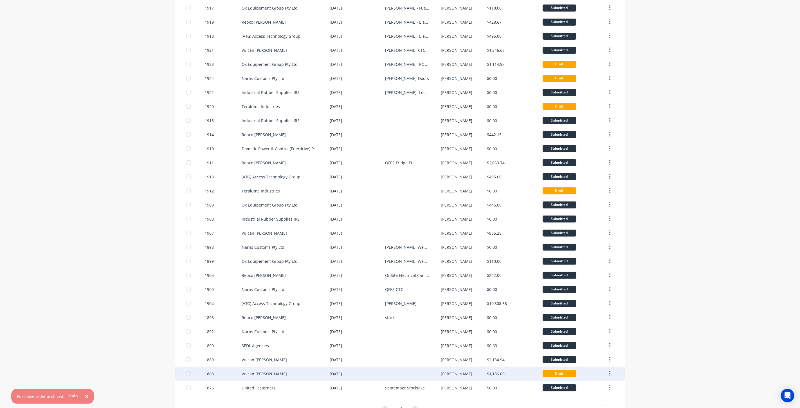
scroll to position [90, 0]
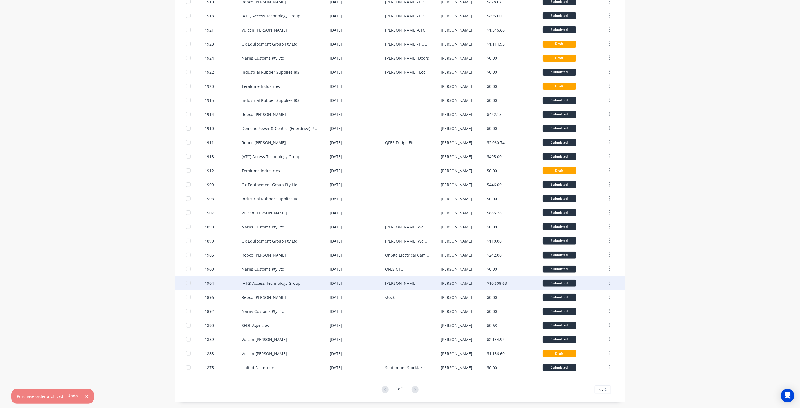
click at [614, 283] on button "button" at bounding box center [610, 283] width 13 height 10
click at [609, 283] on icon "button" at bounding box center [609, 283] width 1 height 6
click at [595, 294] on div "Archive" at bounding box center [589, 298] width 43 height 8
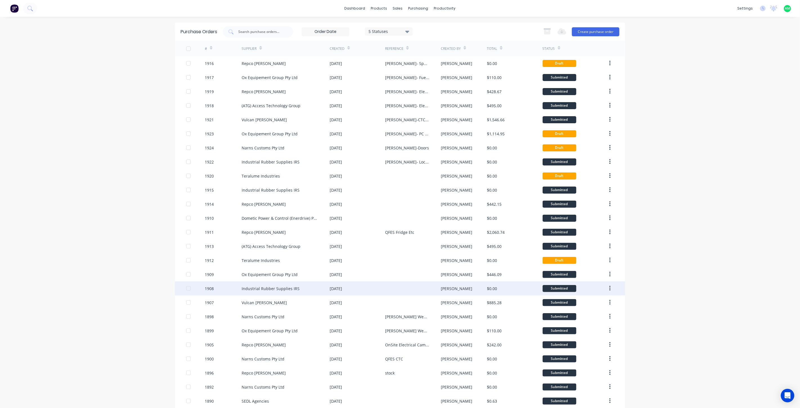
click at [290, 287] on div "Industrial Rubber Supplies IRS" at bounding box center [271, 289] width 58 height 6
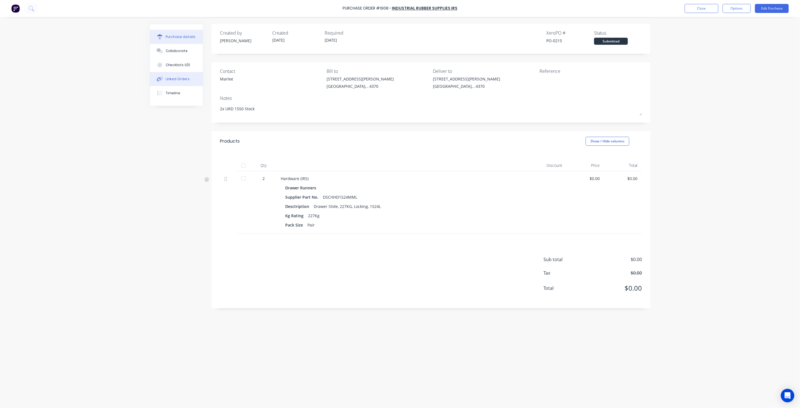
click at [166, 75] on button "Linked Orders" at bounding box center [176, 79] width 53 height 14
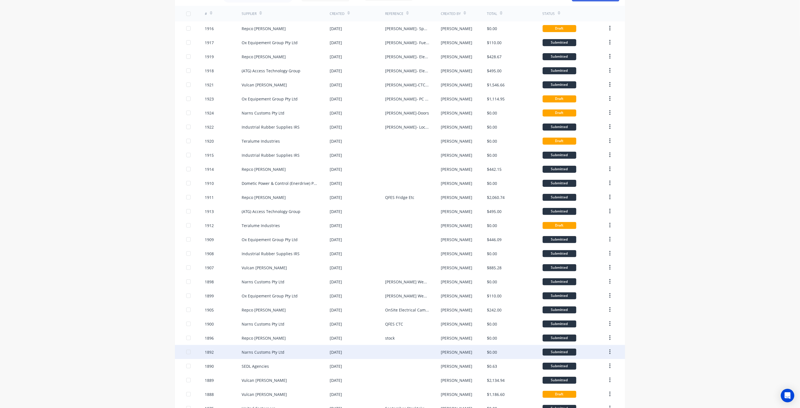
scroll to position [76, 0]
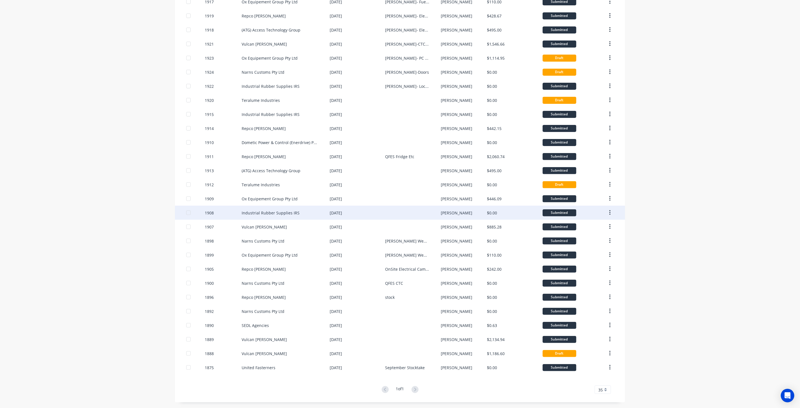
click at [317, 214] on div "Industrial Rubber Supplies IRS" at bounding box center [286, 213] width 88 height 14
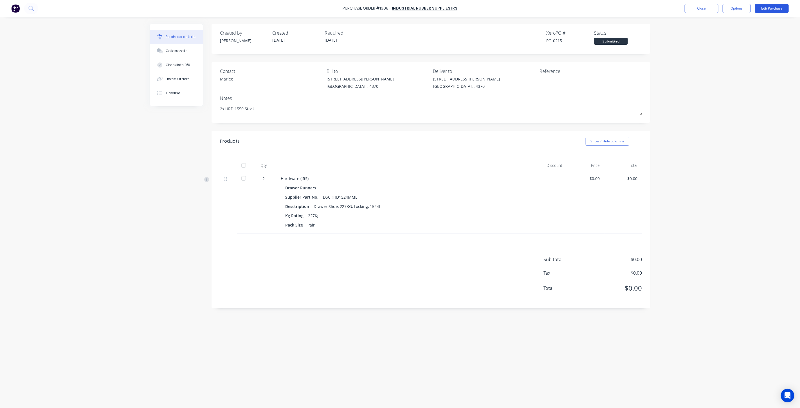
click at [778, 9] on button "Edit Purchase" at bounding box center [772, 8] width 34 height 9
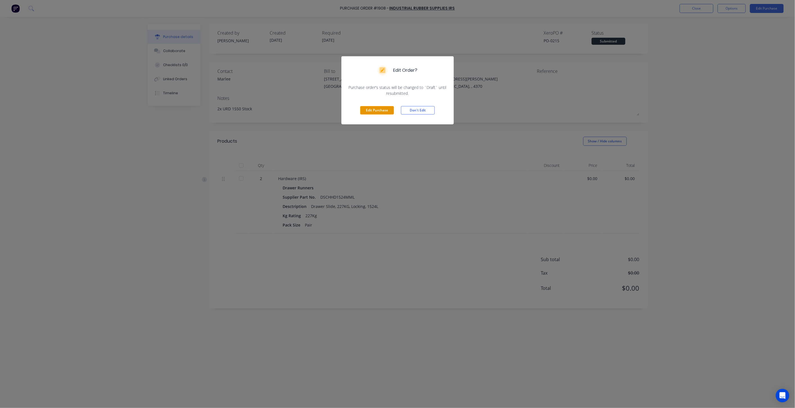
click at [378, 110] on button "Edit Purchase" at bounding box center [377, 110] width 34 height 8
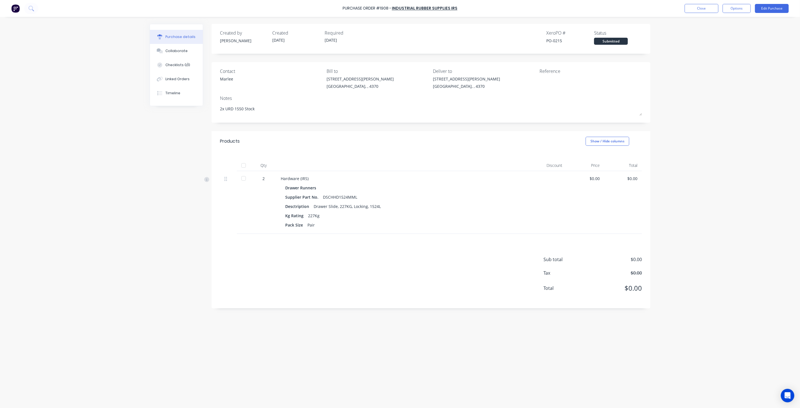
type textarea "x"
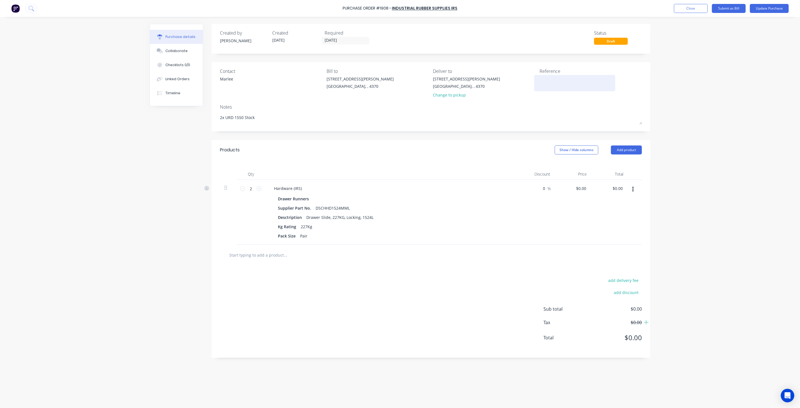
click at [561, 83] on textarea at bounding box center [575, 82] width 70 height 13
type textarea "U"
type textarea "1550 URD-"
type textarea "x"
type textarea "1550 URD-"
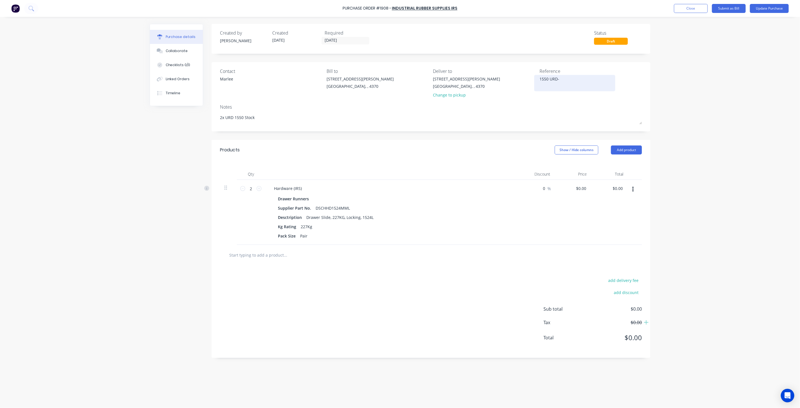
type textarea "x"
type textarea "1550 URD- R"
type textarea "x"
type textarea "1550 URD- RU"
type textarea "x"
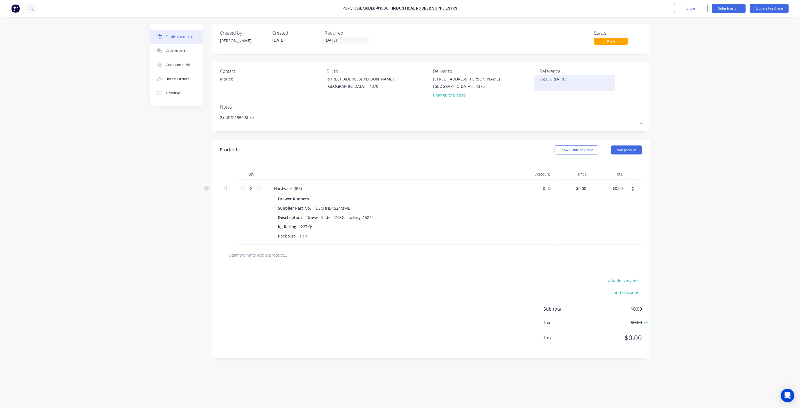
type textarea "1550 URD- RUn"
type textarea "x"
type textarea "1550 URD- RUnn"
type textarea "x"
type textarea "1550 URD- RUnne"
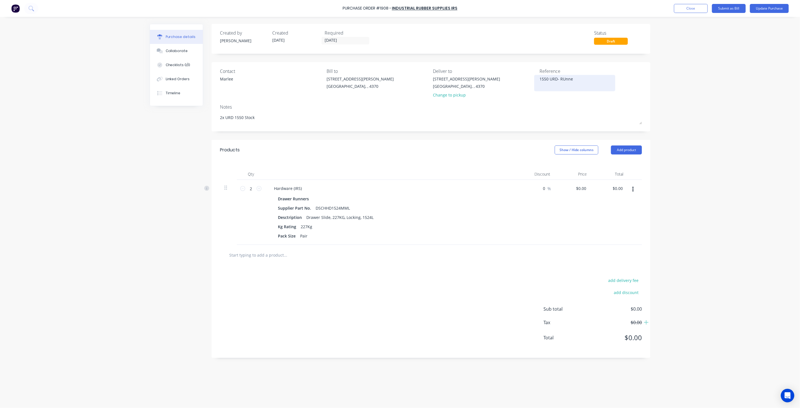
type textarea "x"
type textarea "1550 URD- RUnner"
type textarea "x"
type textarea "1550 URD- RUnne"
type textarea "x"
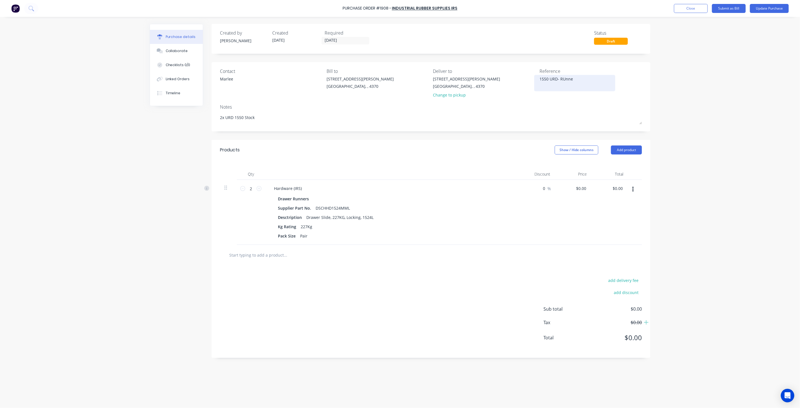
type textarea "1550 URD- RUnn"
type textarea "x"
type textarea "1550 URD- RUn"
type textarea "x"
type textarea "1550 URD- RU"
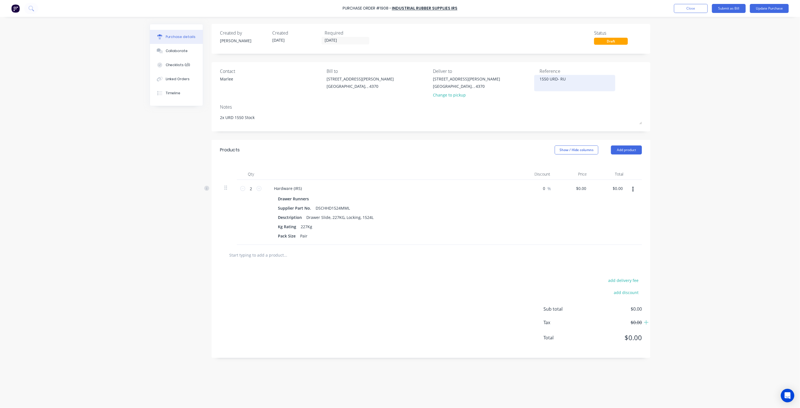
type textarea "x"
type textarea "1550 URD- R"
type textarea "x"
type textarea "1550 URD- Ru"
type textarea "x"
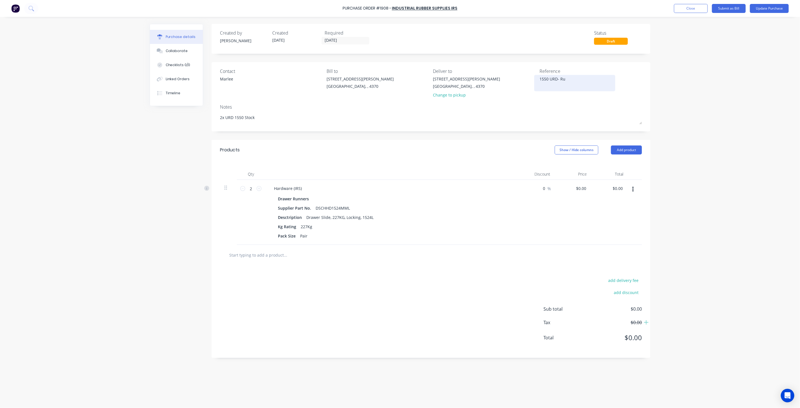
type textarea "1550 URD- Run"
type textarea "x"
type textarea "1550 URD- Runn"
type textarea "x"
type textarea "1550 URD- Runne"
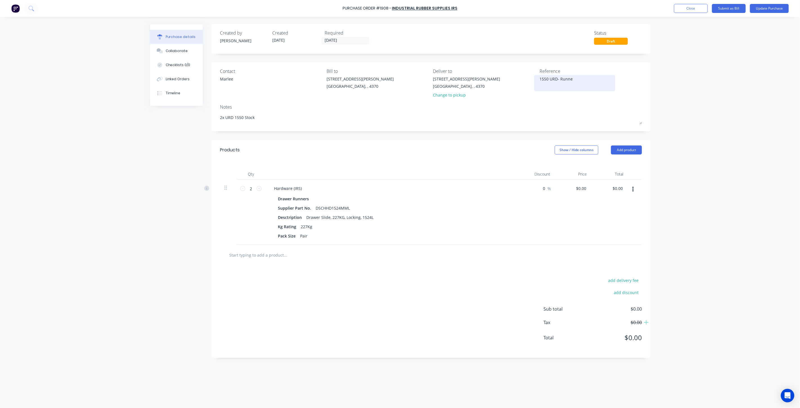
type textarea "x"
type textarea "1550 URD- Runner"
type textarea "x"
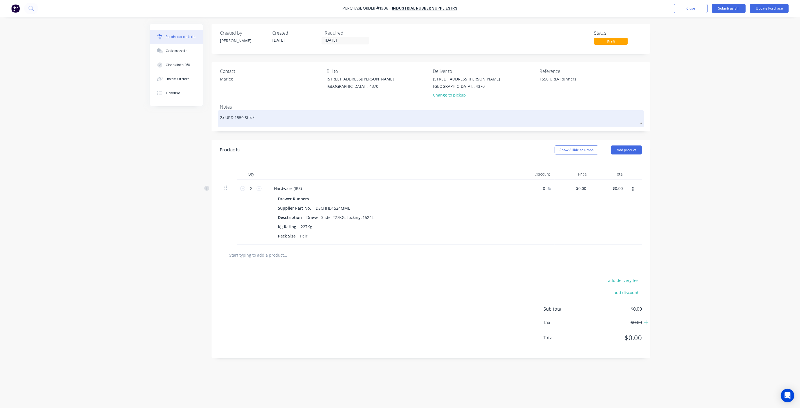
type textarea "1550 URD- Runners"
type textarea "x"
type textarea "1550 URD- Runners"
click at [541, 112] on div "2x URD 1550 Stock" at bounding box center [431, 119] width 422 height 14
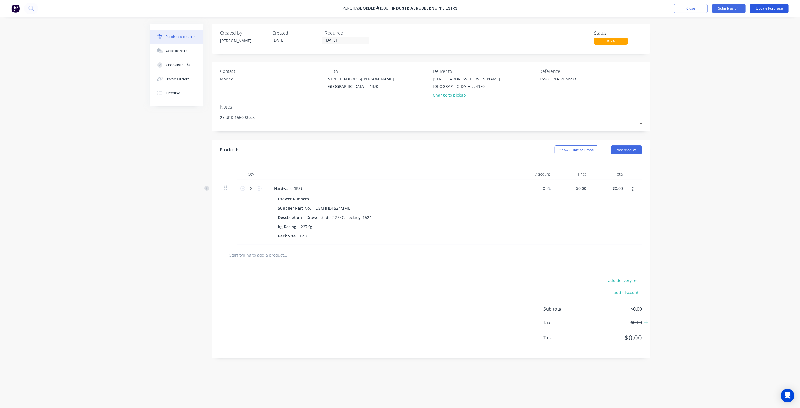
click at [767, 9] on button "Update Purchase" at bounding box center [769, 8] width 39 height 9
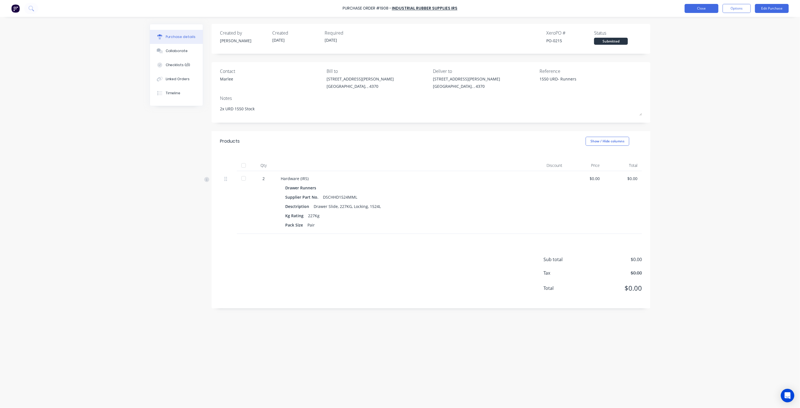
click at [705, 10] on button "Close" at bounding box center [702, 8] width 34 height 9
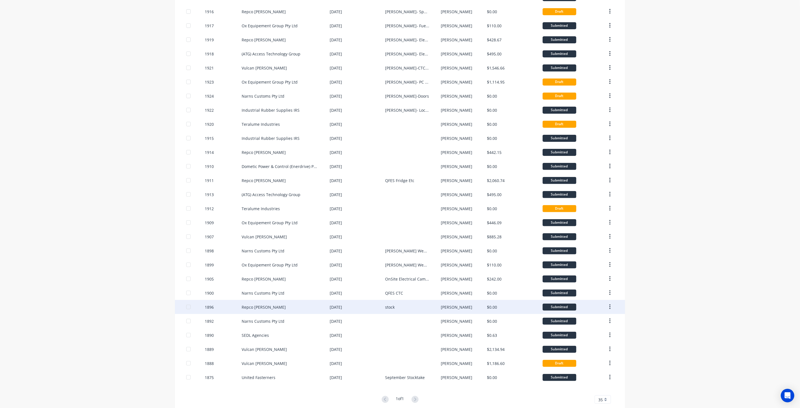
scroll to position [76, 0]
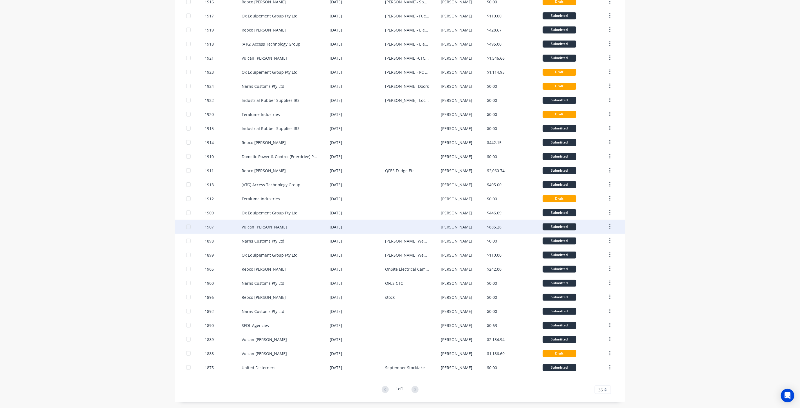
click at [305, 224] on div "Vulcan [PERSON_NAME]" at bounding box center [286, 227] width 88 height 14
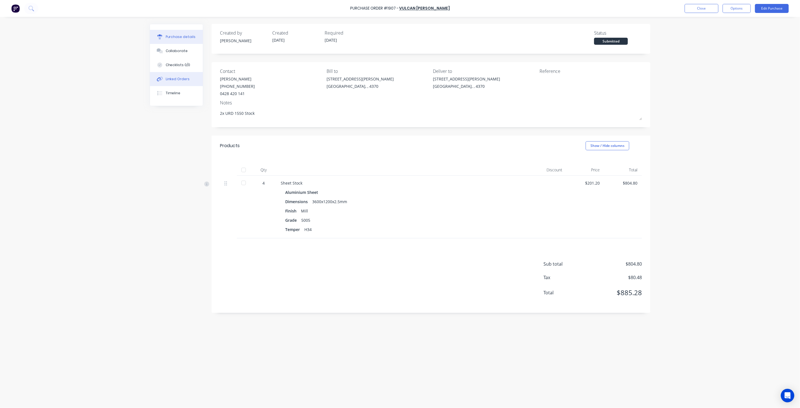
click at [184, 83] on button "Linked Orders" at bounding box center [176, 79] width 53 height 14
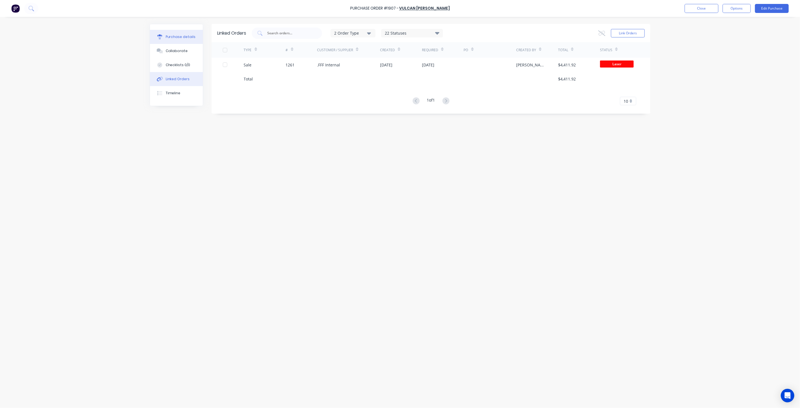
click at [168, 38] on div "Purchase details" at bounding box center [181, 36] width 30 height 5
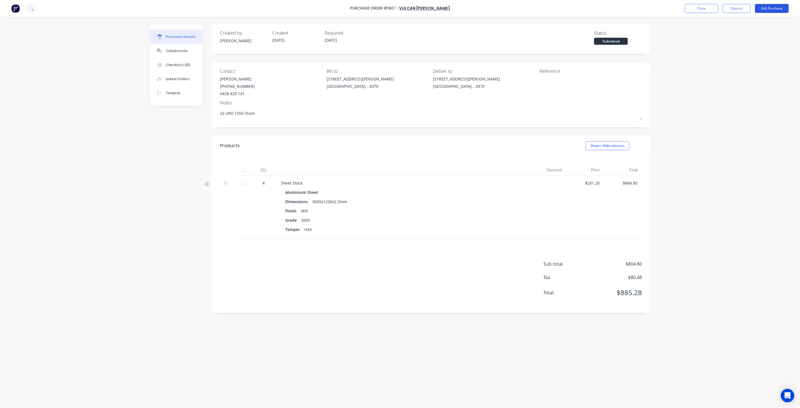
click at [788, 8] on button "Edit Purchase" at bounding box center [772, 8] width 34 height 9
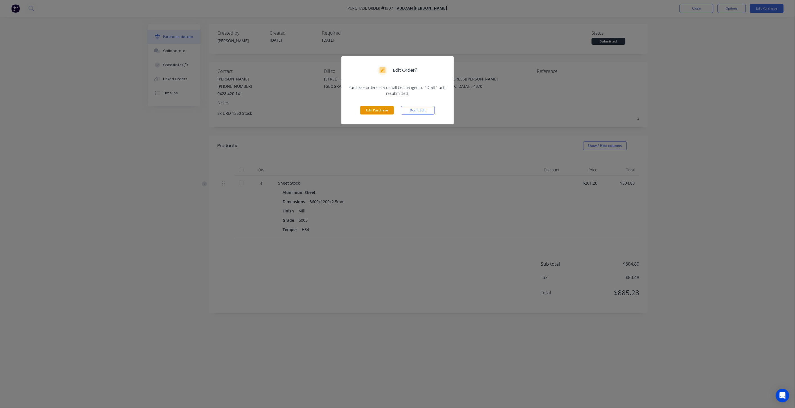
click at [367, 112] on button "Edit Purchase" at bounding box center [377, 110] width 34 height 8
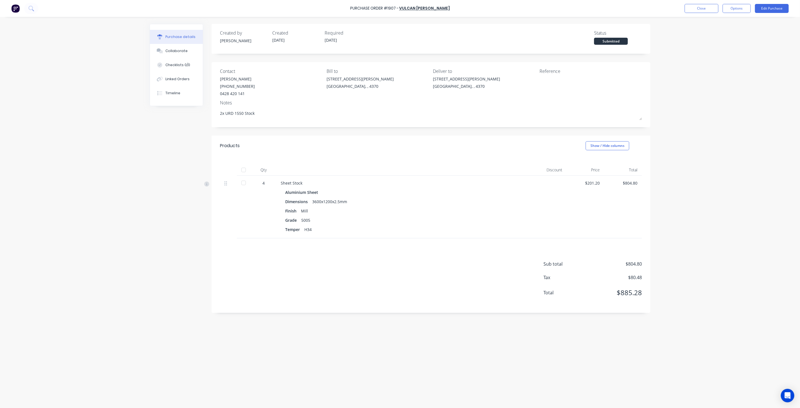
type textarea "x"
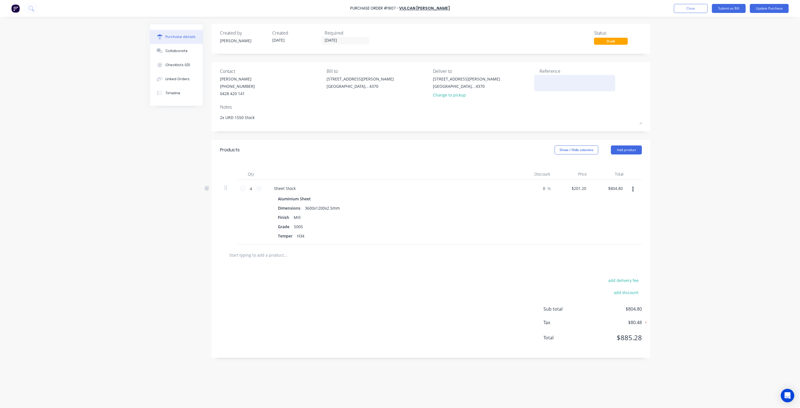
click at [547, 83] on textarea at bounding box center [575, 82] width 70 height 13
type textarea "1550"
type textarea "x"
type textarea "1550 U"
type textarea "x"
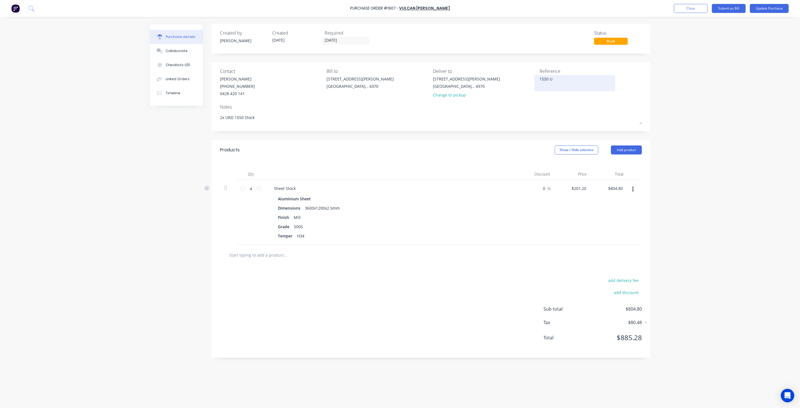
type textarea "1550 UR"
type textarea "x"
type textarea "1550 URD"
type textarea "x"
type textarea "1550 URD"
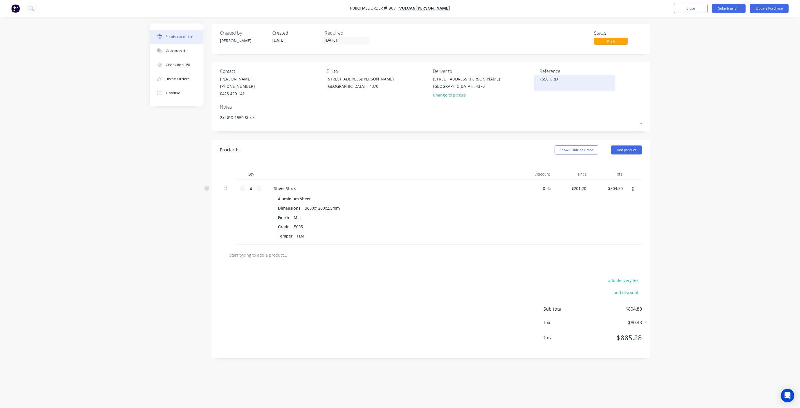
type textarea "x"
type textarea "1550 URD"
type textarea "x"
type textarea "1550 URD-"
type textarea "x"
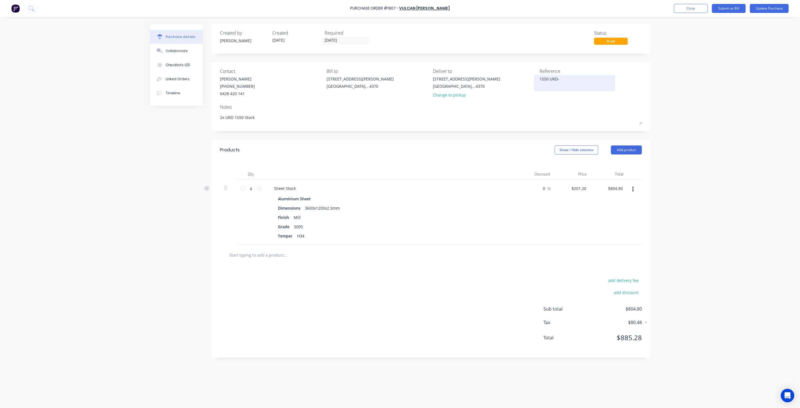
type textarea "1550 URD-"
type textarea "x"
type textarea "1550 URD- S"
type textarea "x"
type textarea "1550 URD- Sh"
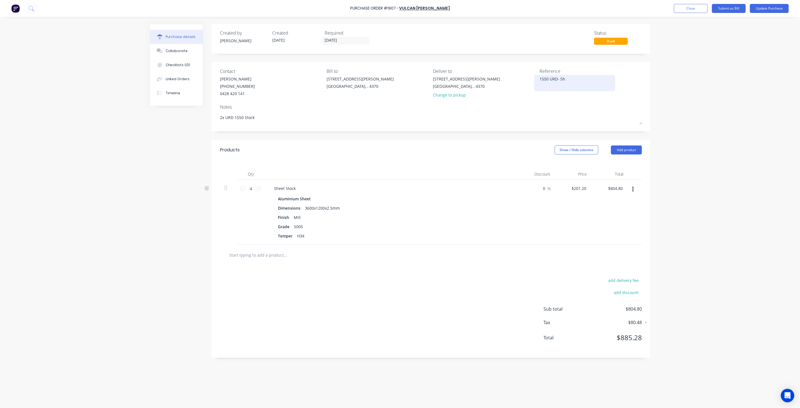
type textarea "x"
type textarea "1550 URD- She"
type textarea "x"
type textarea "1550 URD- Shee"
type textarea "x"
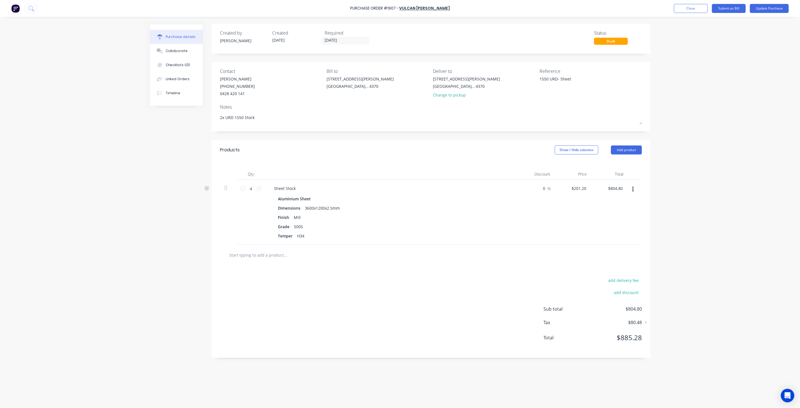
type textarea "1550 URD- Sheet"
type textarea "x"
type textarea "1550 URD- Sheet"
click at [580, 109] on div "Notes" at bounding box center [431, 107] width 422 height 7
click at [769, 9] on button "Update Purchase" at bounding box center [769, 8] width 39 height 9
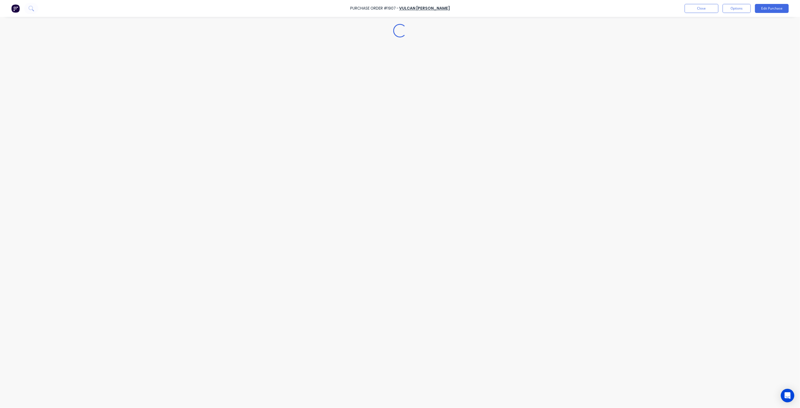
type textarea "x"
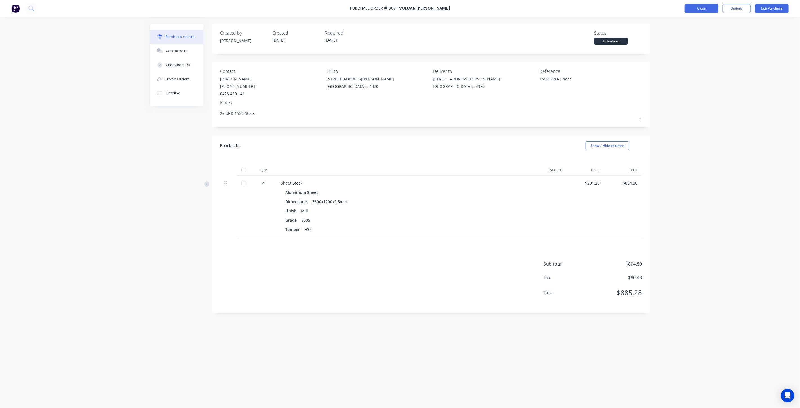
click at [695, 9] on button "Close" at bounding box center [702, 8] width 34 height 9
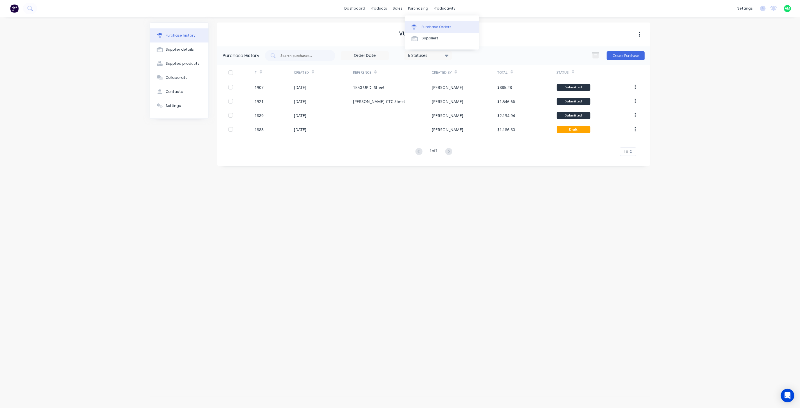
click at [421, 25] on link "Purchase Orders" at bounding box center [442, 26] width 75 height 11
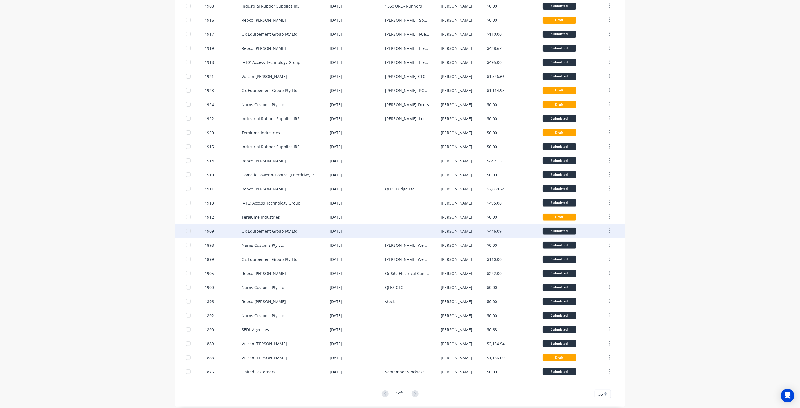
scroll to position [76, 0]
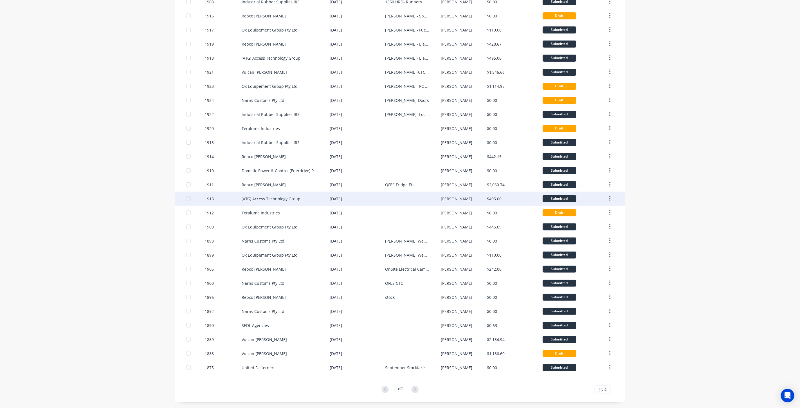
click at [292, 199] on div "(ATG) Access Technology Group" at bounding box center [271, 199] width 59 height 6
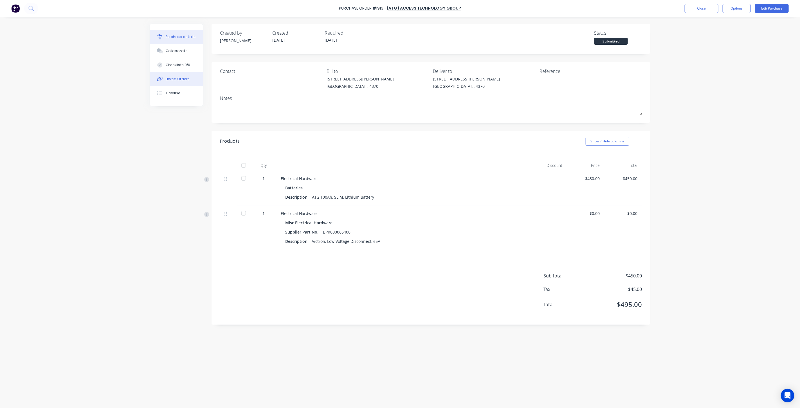
click at [179, 79] on div "Linked Orders" at bounding box center [178, 79] width 24 height 5
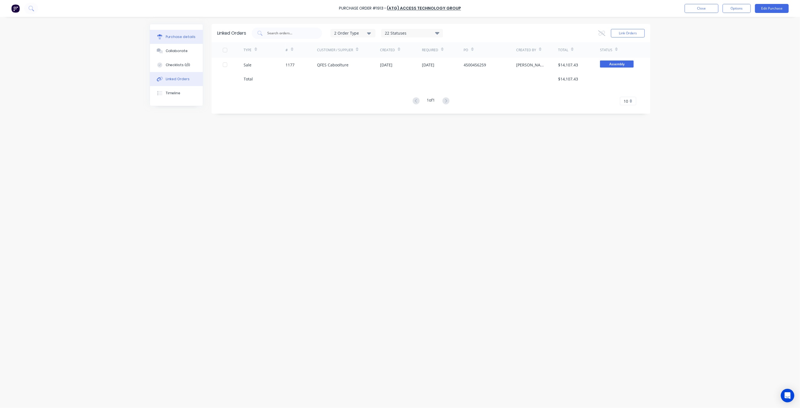
click at [176, 33] on button "Purchase details" at bounding box center [176, 37] width 53 height 14
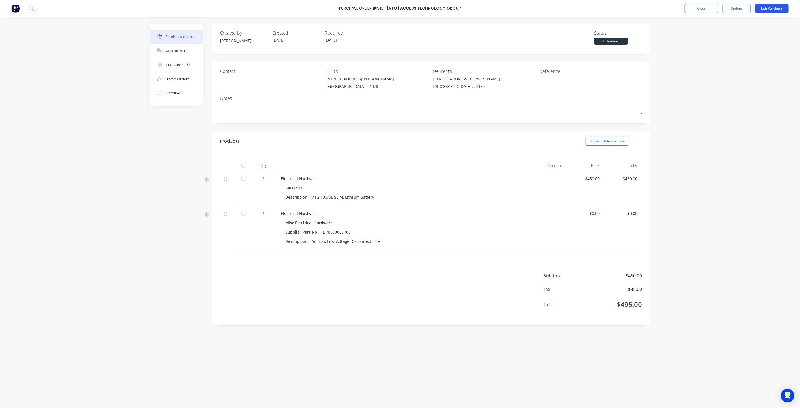
click at [778, 12] on button "Edit Purchase" at bounding box center [772, 8] width 34 height 9
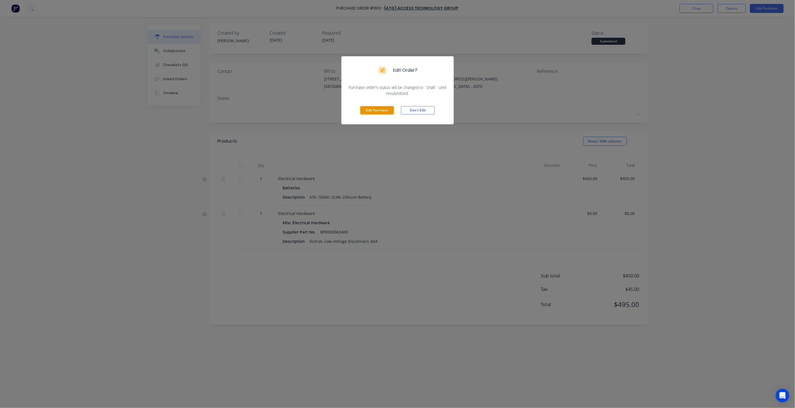
click at [368, 112] on button "Edit Purchase" at bounding box center [377, 110] width 34 height 8
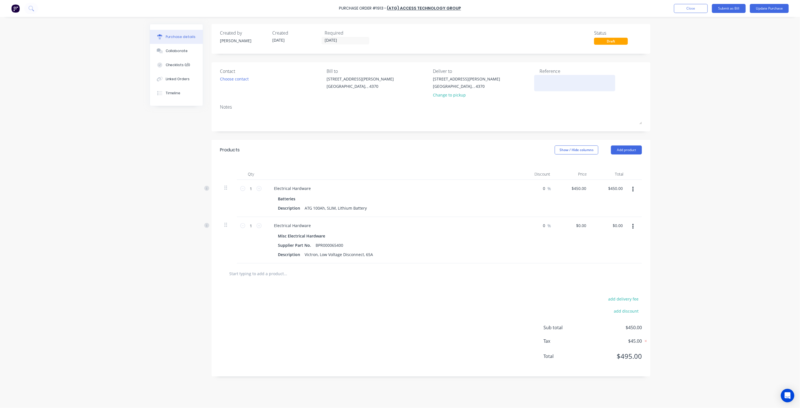
click at [557, 83] on textarea at bounding box center [575, 82] width 70 height 13
type textarea "QFES Caboolture- Battery & LVD"
type textarea "x"
type textarea "QFES Caboolture- Battery & LVD"
click at [762, 6] on button "Update Purchase" at bounding box center [769, 8] width 39 height 9
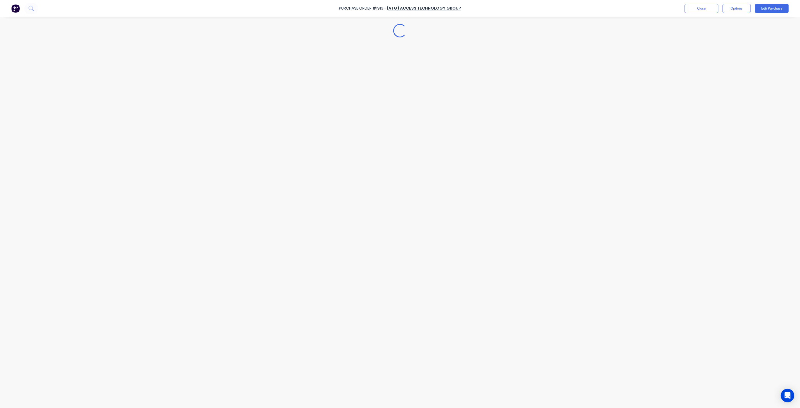
type textarea "x"
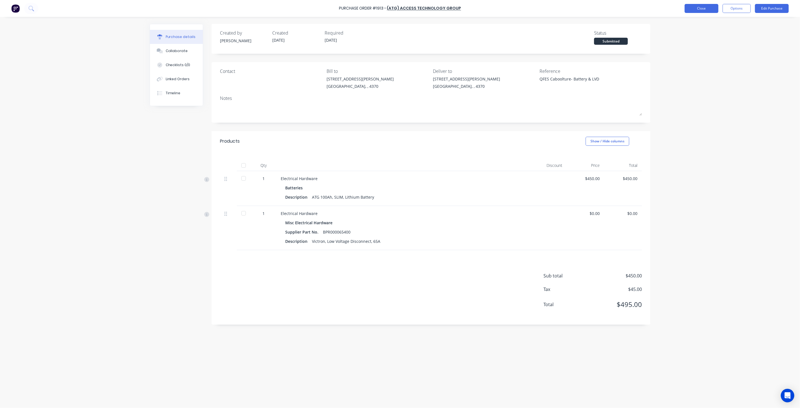
click at [705, 7] on button "Close" at bounding box center [702, 8] width 34 height 9
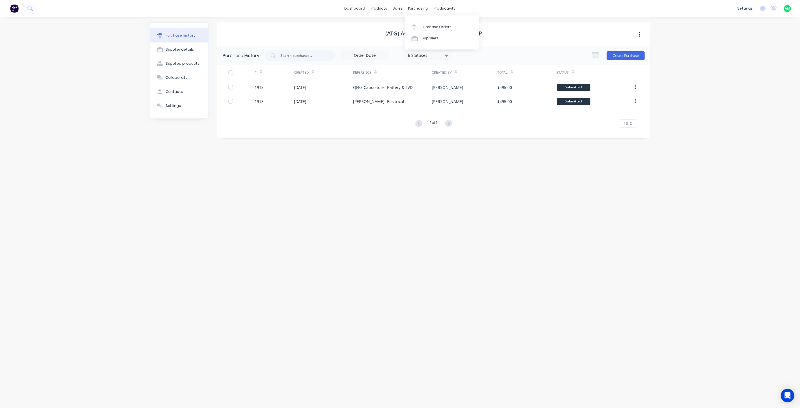
click at [418, 21] on div "Purchase Orders Suppliers" at bounding box center [442, 32] width 75 height 34
click at [421, 26] on link "Purchase Orders" at bounding box center [442, 26] width 75 height 11
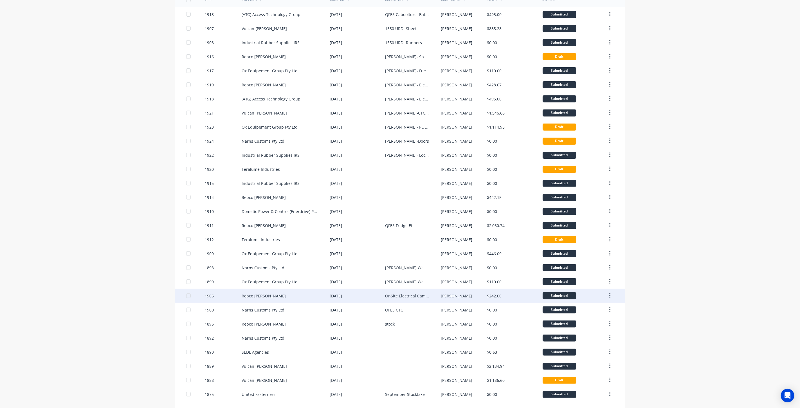
scroll to position [62, 0]
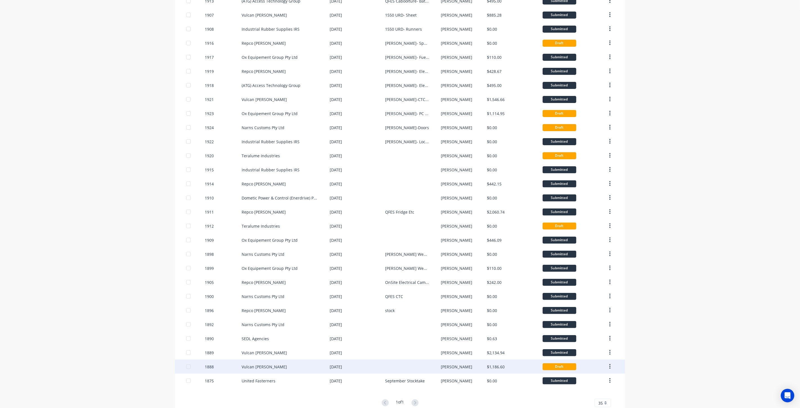
click at [387, 365] on div at bounding box center [412, 367] width 55 height 14
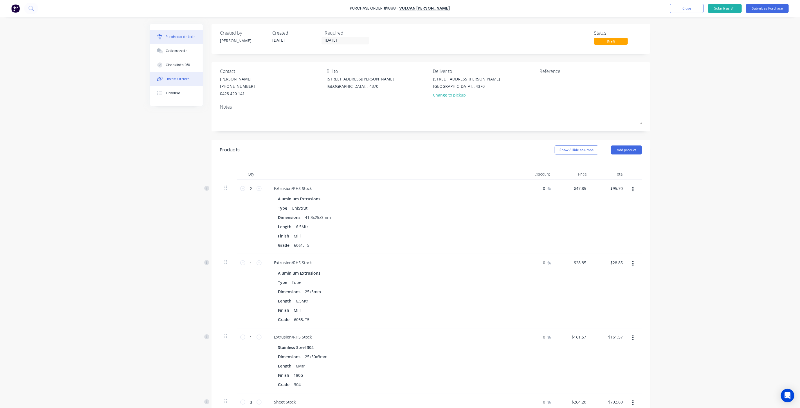
click at [174, 79] on div "Linked Orders" at bounding box center [178, 79] width 24 height 5
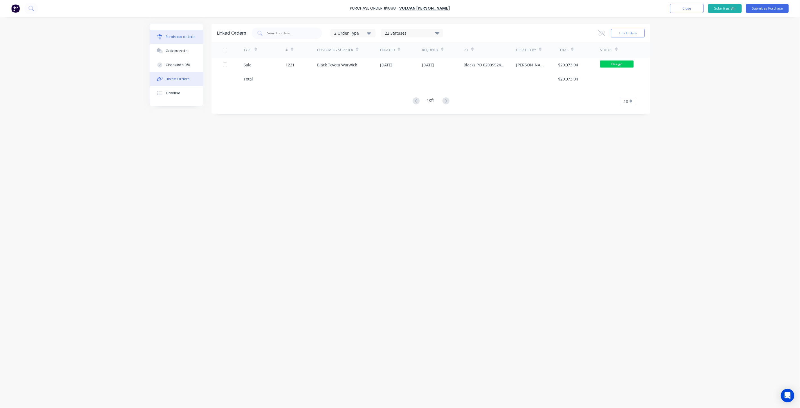
click at [178, 38] on div "Purchase details" at bounding box center [181, 36] width 30 height 5
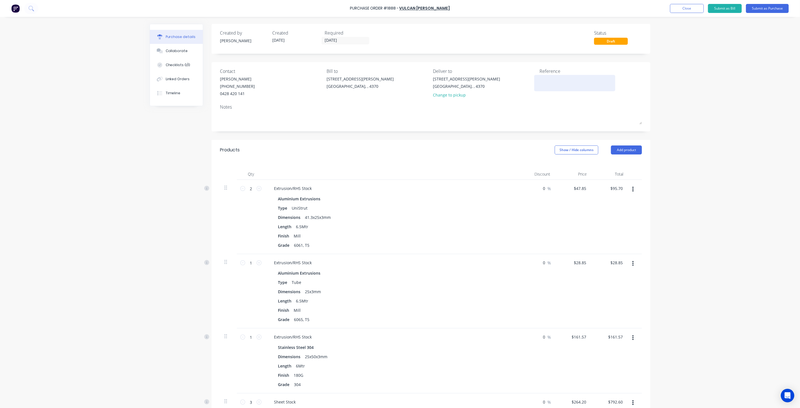
click at [559, 83] on textarea at bounding box center [575, 82] width 70 height 13
type textarea "Black Toyota/Riverdrift- All"
type textarea "x"
type textarea "Black Toyota/Riverdrift- Ally"
type textarea "x"
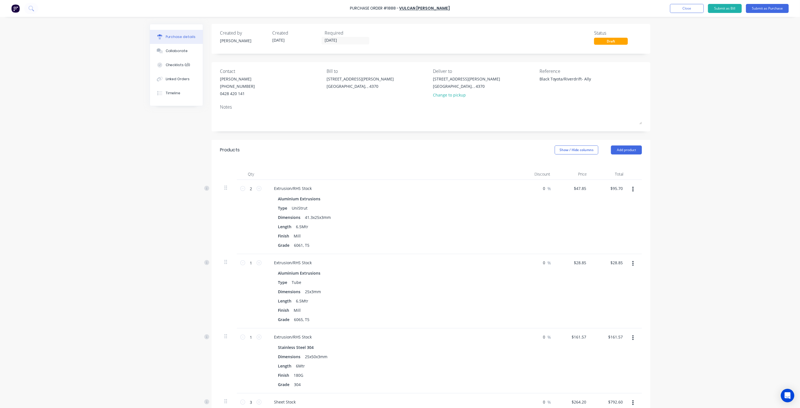
type textarea "Black Toyota/Riverdrift- Ally"
click at [566, 105] on div "Notes" at bounding box center [431, 107] width 422 height 7
click at [756, 9] on button "Submit as Purchase" at bounding box center [767, 8] width 43 height 9
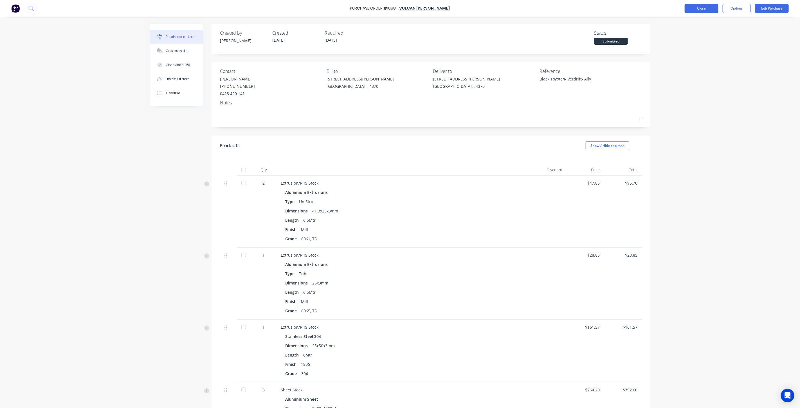
click at [702, 6] on button "Close" at bounding box center [702, 8] width 34 height 9
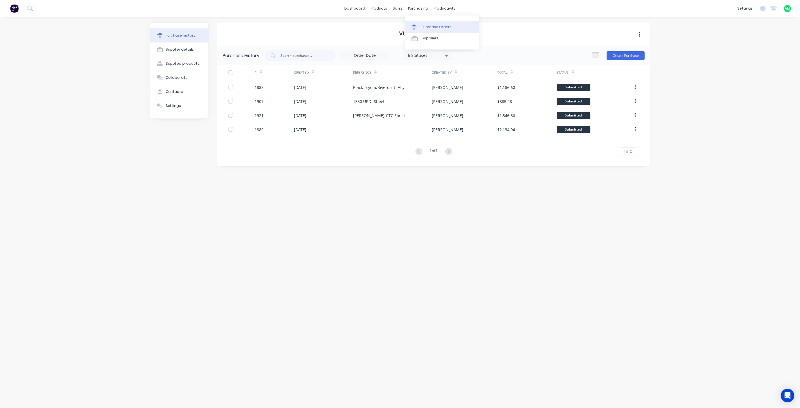
click at [420, 23] on link "Purchase Orders" at bounding box center [442, 26] width 75 height 11
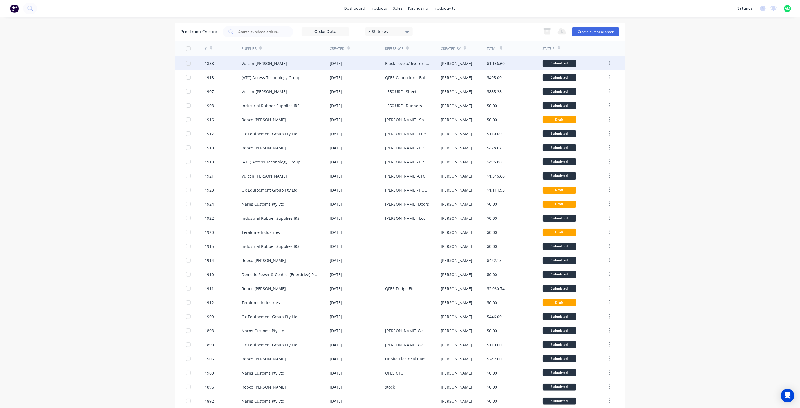
click at [565, 65] on div "Submitted" at bounding box center [560, 63] width 34 height 7
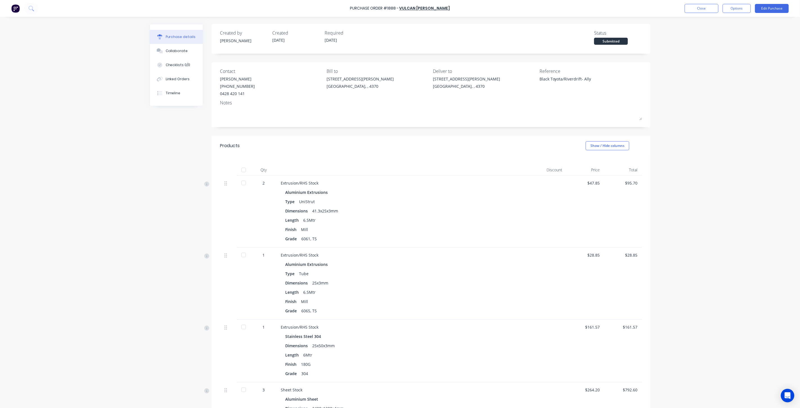
click at [602, 39] on div "Submitted" at bounding box center [611, 41] width 34 height 7
drag, startPoint x: 770, startPoint y: 125, endPoint x: 758, endPoint y: 81, distance: 45.7
click at [770, 123] on div "Purchase Order #1888 - Vulcan [PERSON_NAME] Close Options Edit Purchase Purchas…" at bounding box center [400, 204] width 800 height 408
click at [761, 8] on button "Edit Purchase" at bounding box center [772, 8] width 34 height 9
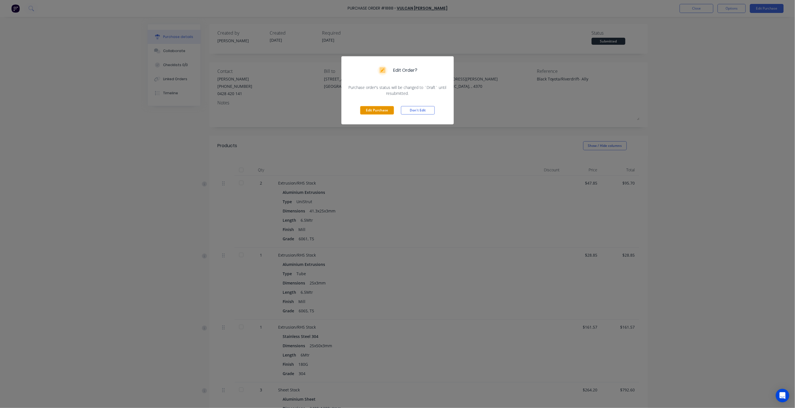
click at [385, 111] on button "Edit Purchase" at bounding box center [377, 110] width 34 height 8
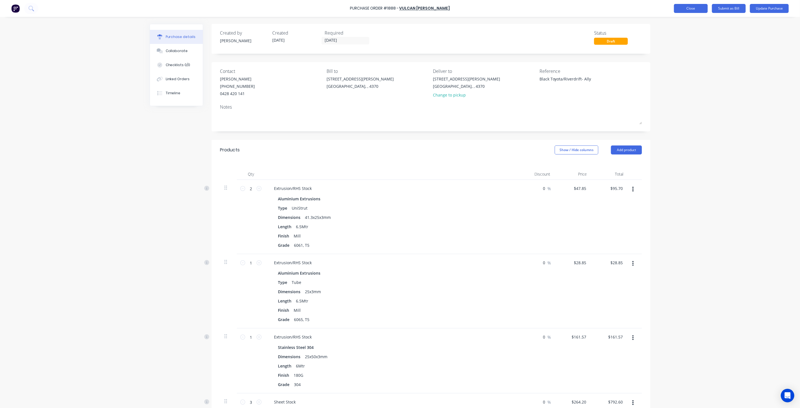
click at [687, 5] on button "Close" at bounding box center [691, 8] width 34 height 9
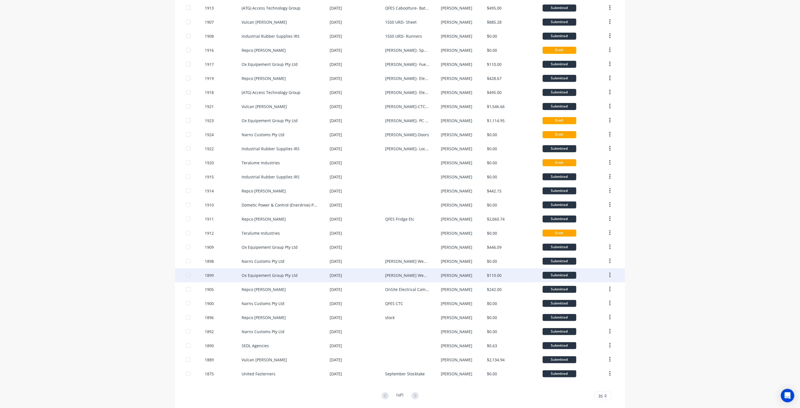
scroll to position [76, 0]
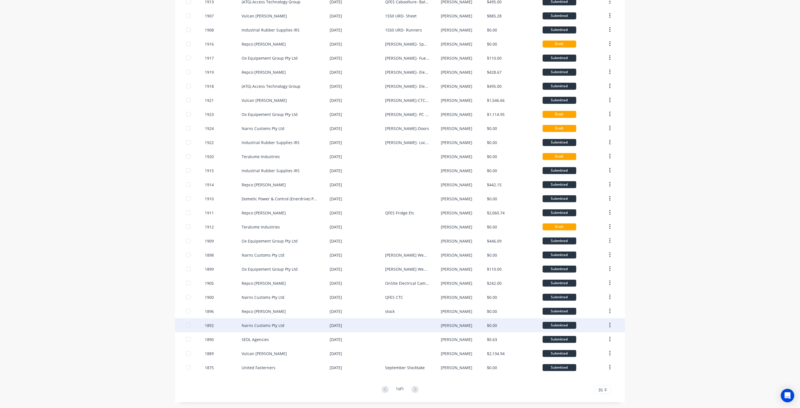
click at [280, 325] on div "Narns Customs Pty Ltd" at bounding box center [263, 325] width 43 height 6
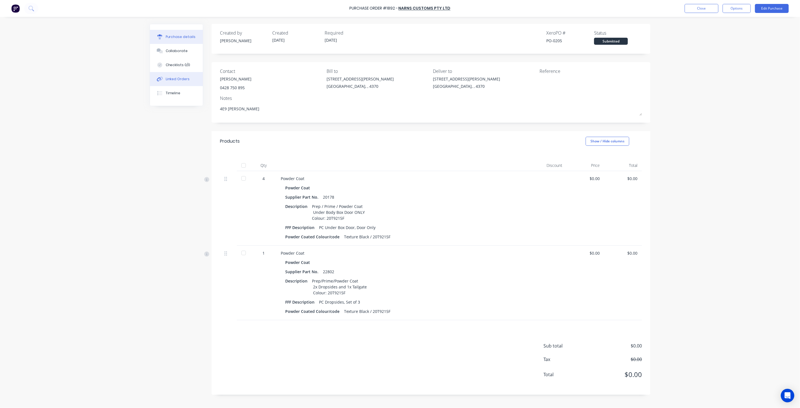
click at [181, 78] on div "Linked Orders" at bounding box center [178, 79] width 24 height 5
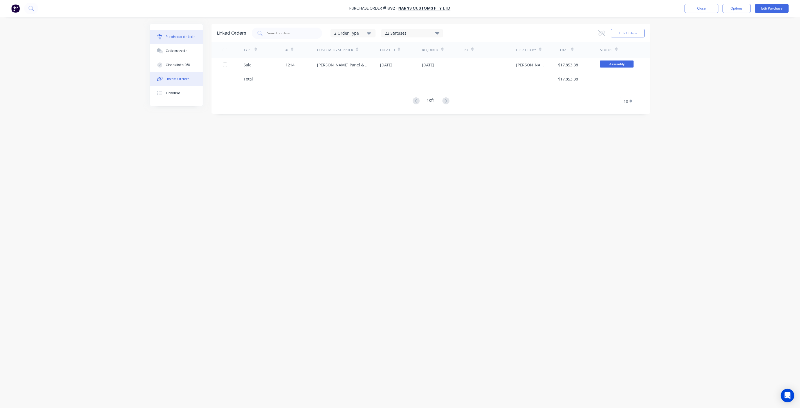
click at [176, 38] on div "Purchase details" at bounding box center [181, 36] width 30 height 5
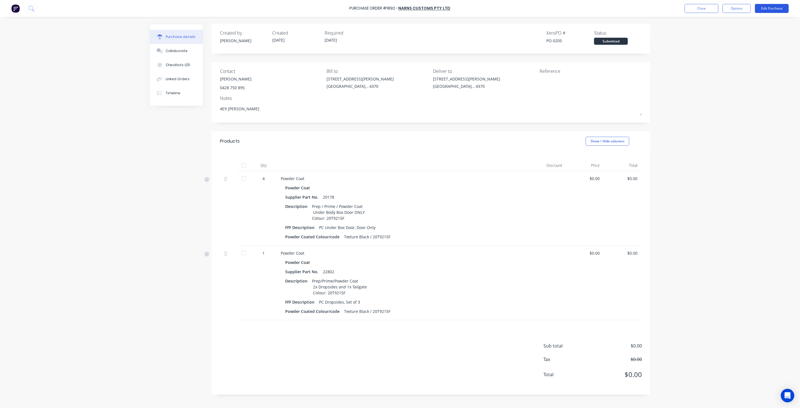
click at [775, 6] on button "Edit Purchase" at bounding box center [772, 8] width 34 height 9
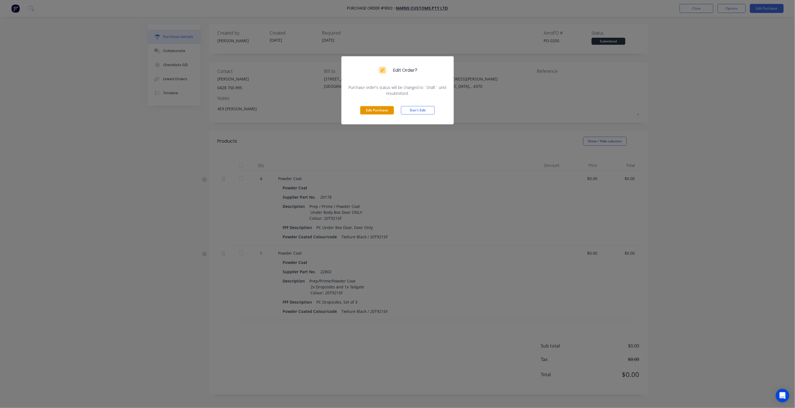
click at [390, 109] on button "Edit Purchase" at bounding box center [377, 110] width 34 height 8
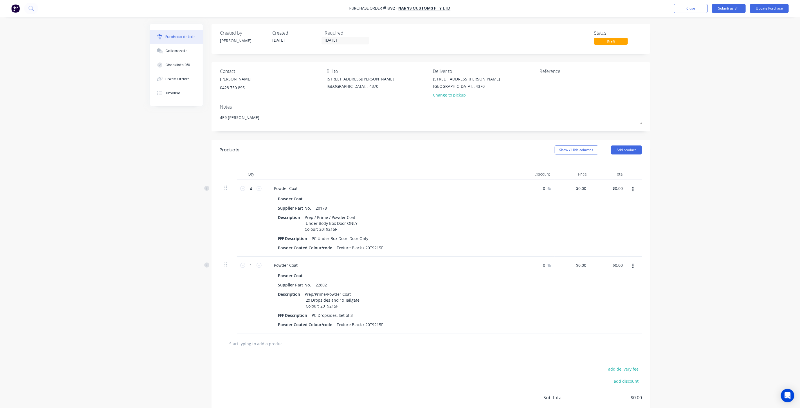
type textarea "x"
click at [546, 82] on textarea at bounding box center [575, 82] width 70 height 13
type textarea "[PERSON_NAME]- Paint Doors"
type textarea "x"
type textarea "[PERSON_NAME]- Paint Doors"
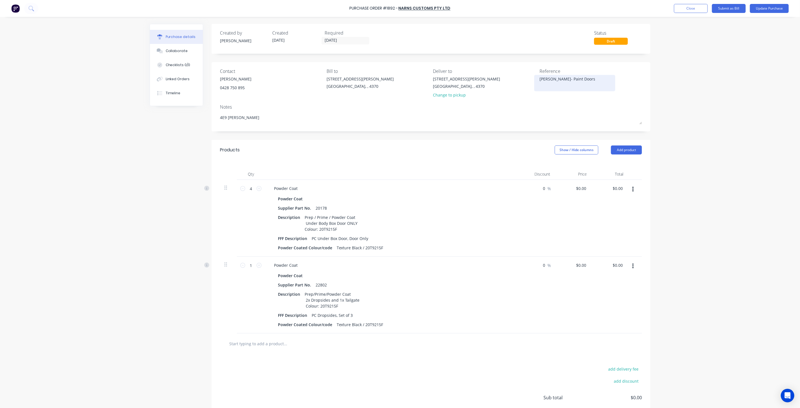
type textarea "x"
type textarea "[PERSON_NAME]- Paint Doors &"
type textarea "x"
type textarea "[PERSON_NAME]- Paint Doors &"
type textarea "x"
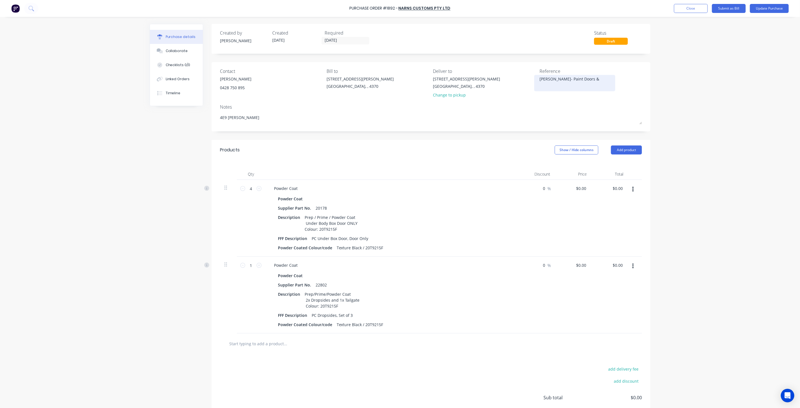
type textarea "[PERSON_NAME]- Paint Doors & D"
type textarea "x"
type textarea "[PERSON_NAME]- Paint Doors & Dr"
type textarea "x"
type textarea "[PERSON_NAME]- Paint Doors & Dro"
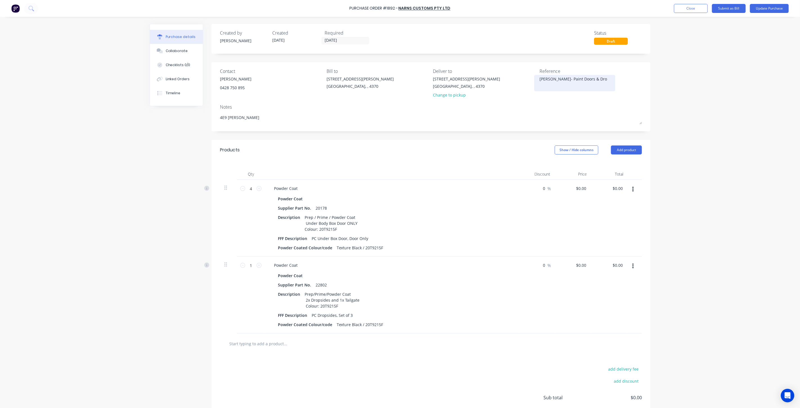
type textarea "x"
type textarea "[PERSON_NAME]- Paint Doors & Drop"
type textarea "x"
type textarea "[PERSON_NAME]- Paint Doors & Drops"
type textarea "x"
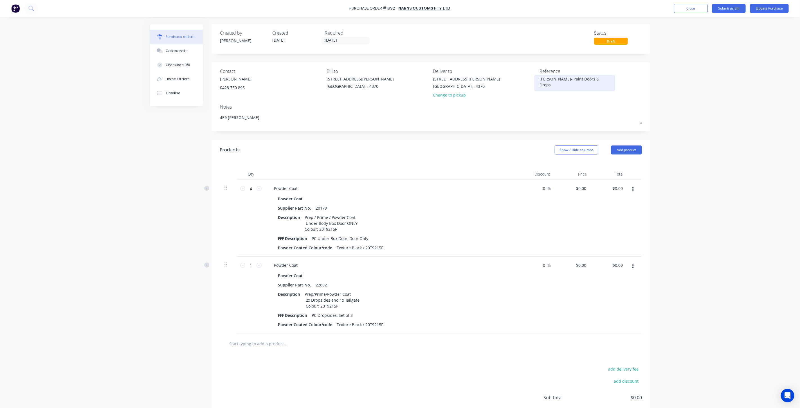
type textarea "[PERSON_NAME]- Paint Doors & Dropsi"
type textarea "x"
type textarea "[PERSON_NAME]- Paint Doors & Dropsid"
type textarea "x"
type textarea "[PERSON_NAME]- Paint Doors & Dropside"
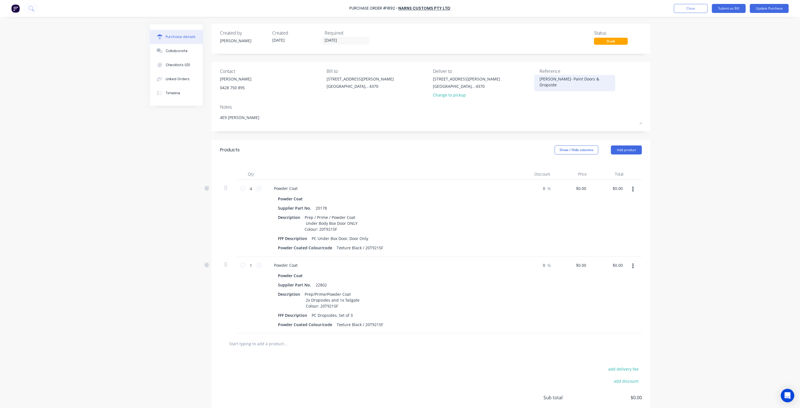
type textarea "x"
type textarea "[PERSON_NAME]- Paint Doors & Dropsides"
type textarea "x"
type textarea "[PERSON_NAME]- Paint Doors & Dropsides"
click at [550, 100] on div "Reference [PERSON_NAME]- Paint Doors & Dropsides" at bounding box center [591, 84] width 102 height 33
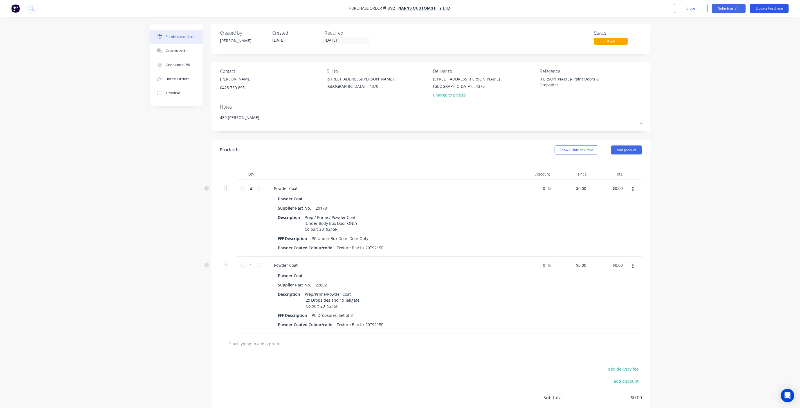
click at [761, 10] on button "Update Purchase" at bounding box center [769, 8] width 39 height 9
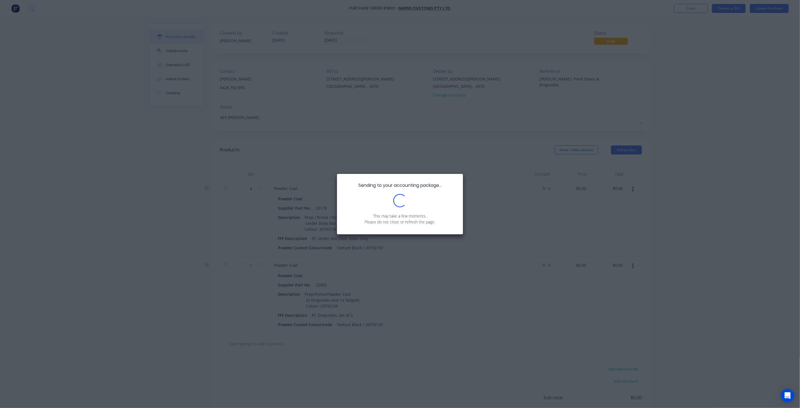
type textarea "x"
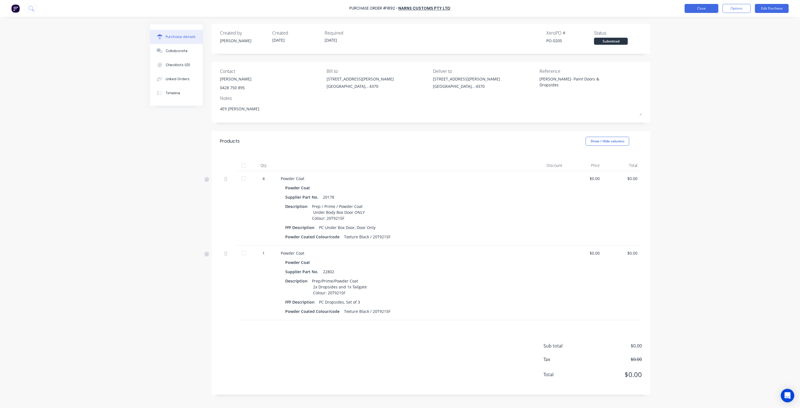
click at [700, 9] on button "Close" at bounding box center [702, 8] width 34 height 9
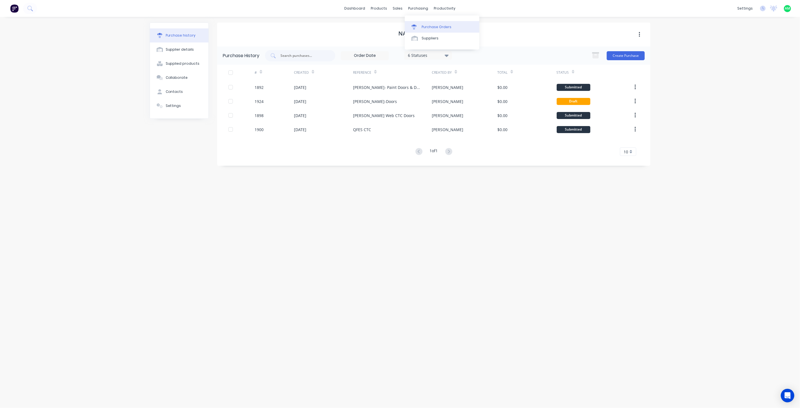
click at [426, 28] on div "Purchase Orders" at bounding box center [437, 26] width 30 height 5
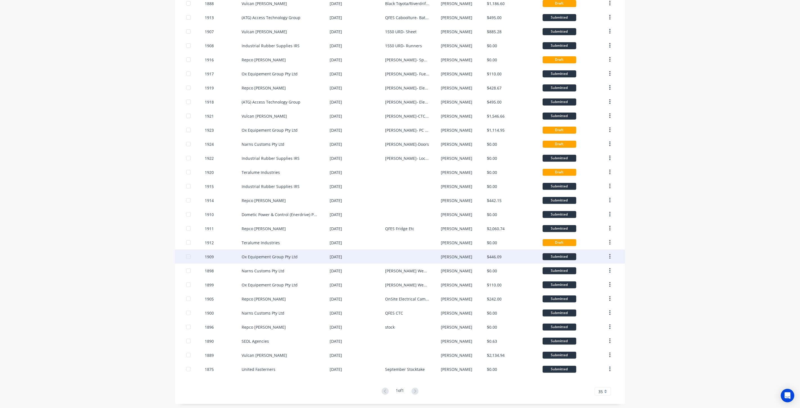
scroll to position [76, 0]
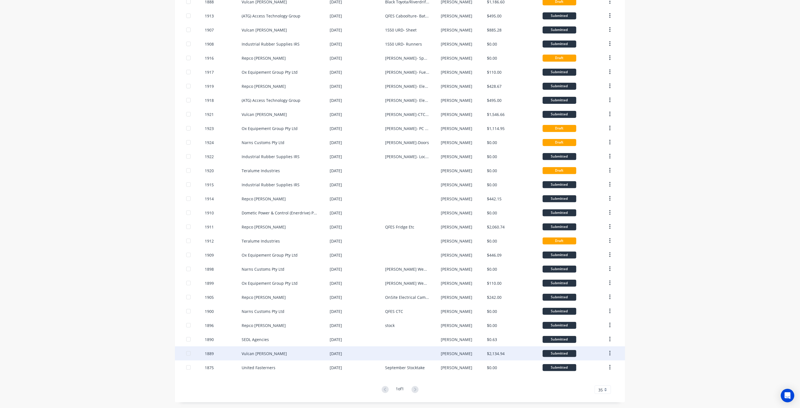
click at [303, 349] on div "Vulcan [PERSON_NAME]" at bounding box center [286, 353] width 88 height 14
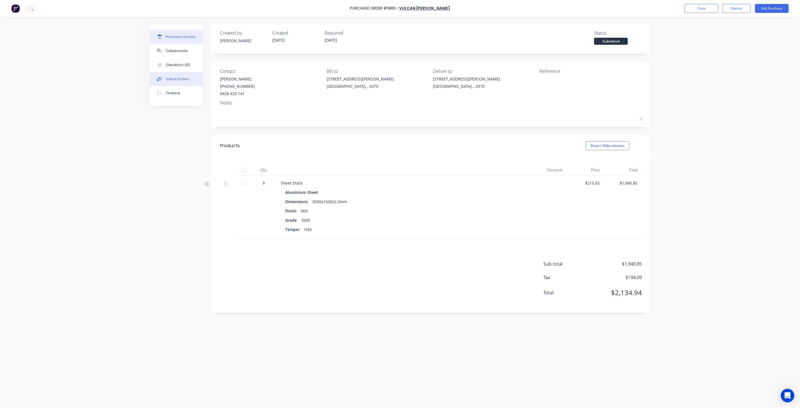
click at [169, 75] on button "Linked Orders" at bounding box center [176, 79] width 53 height 14
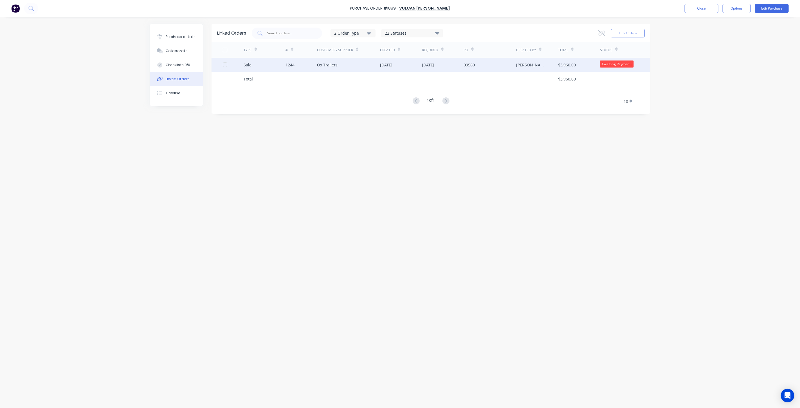
click at [327, 65] on div "Ox Trailers" at bounding box center [327, 65] width 21 height 6
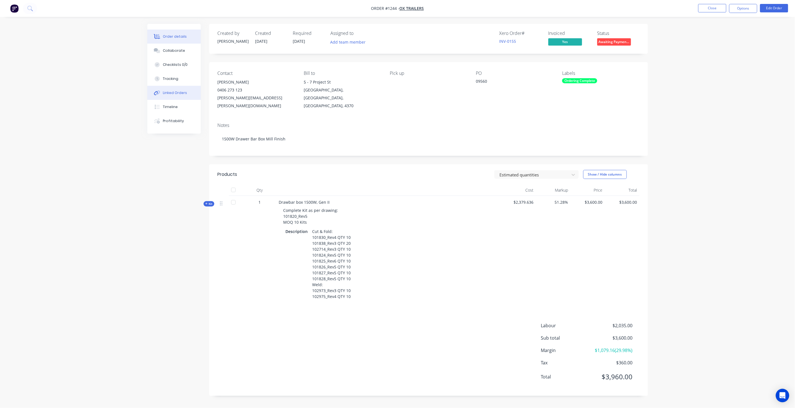
click at [178, 94] on div "Linked Orders" at bounding box center [175, 92] width 24 height 5
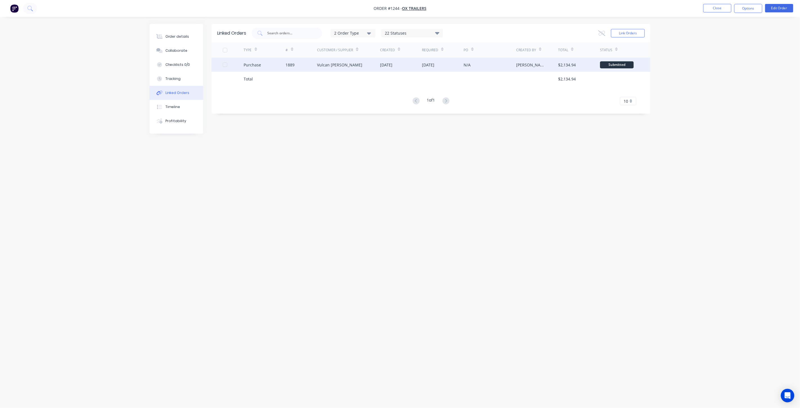
click at [321, 62] on div "Vulcan [PERSON_NAME]" at bounding box center [339, 65] width 45 height 6
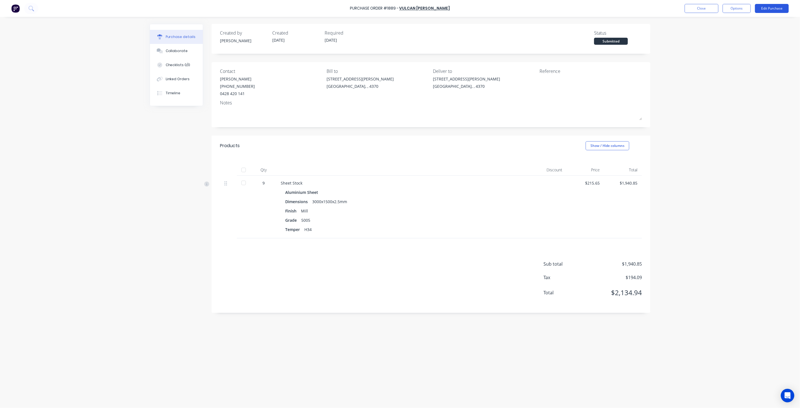
click at [763, 10] on button "Edit Purchase" at bounding box center [772, 8] width 34 height 9
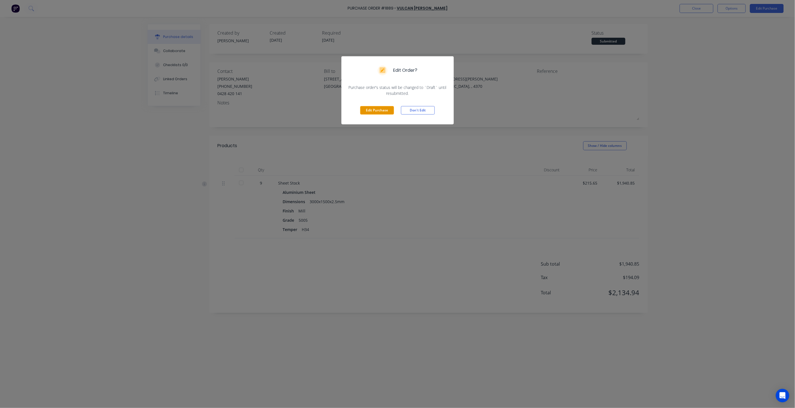
click at [377, 110] on button "Edit Purchase" at bounding box center [377, 110] width 34 height 8
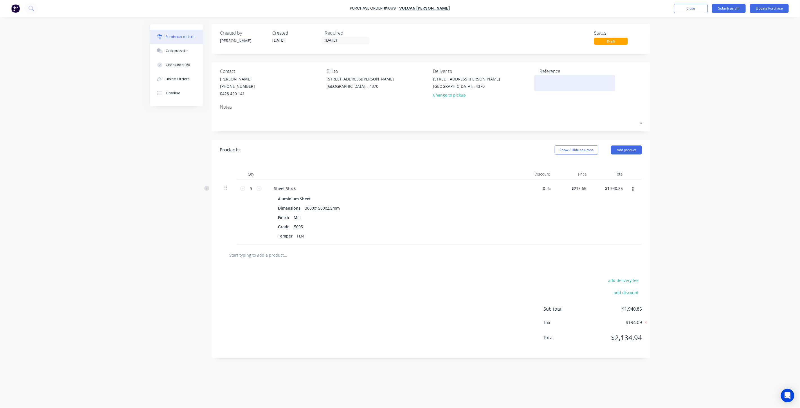
click at [544, 81] on textarea at bounding box center [575, 82] width 70 height 13
type textarea "Ox Drawer"
type textarea "x"
type textarea "Ox Drawer B"
type textarea "x"
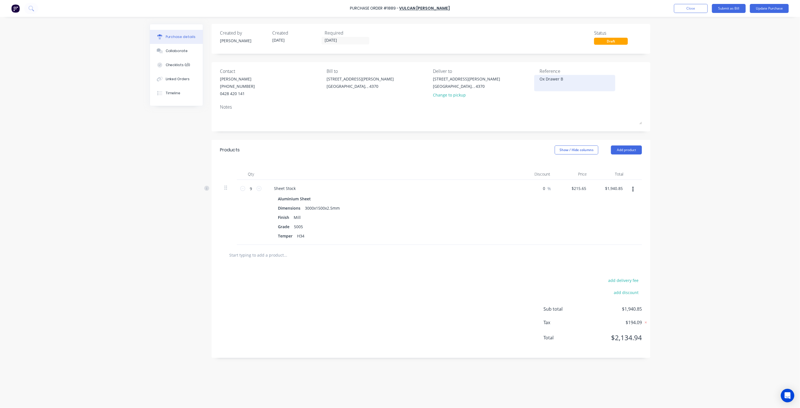
type textarea "Ox Drawer Ba"
type textarea "x"
type textarea "Ox Drawer Bar"
type textarea "x"
type textarea "Ox Drawer Bar"
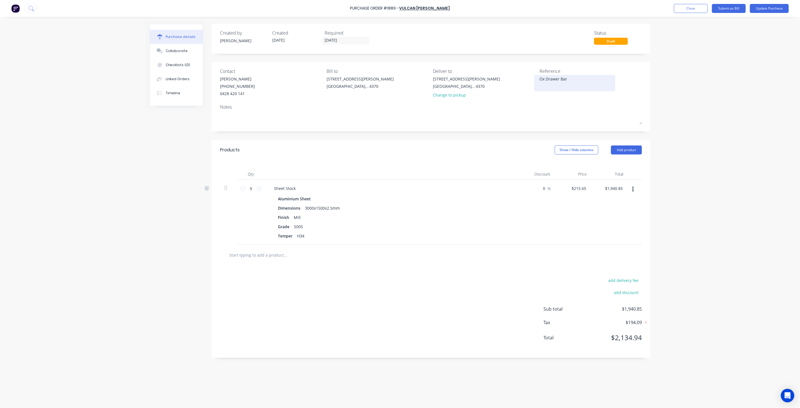
type textarea "x"
type textarea "Ox Drawer Bar B"
click at [543, 98] on div "Reference Ox Drawer Bar Boxes" at bounding box center [591, 84] width 102 height 33
click at [767, 10] on button "Update Purchase" at bounding box center [769, 8] width 39 height 9
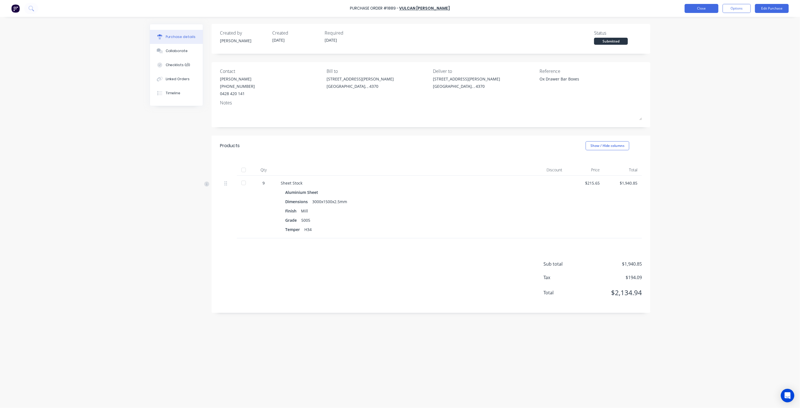
click at [709, 6] on button "Close" at bounding box center [702, 8] width 34 height 9
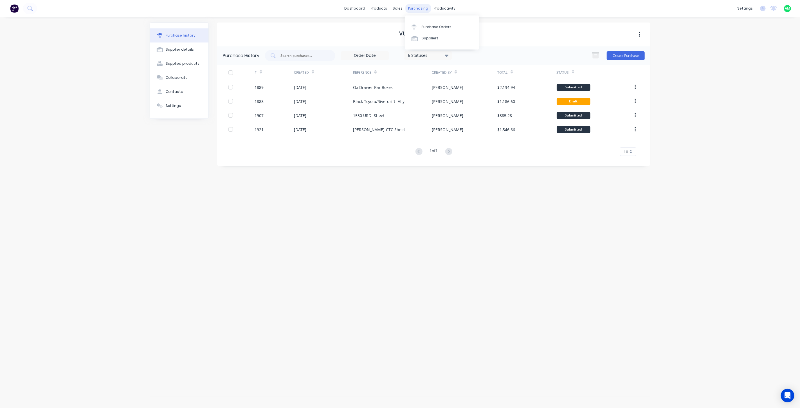
click at [418, 10] on div "purchasing" at bounding box center [419, 8] width 26 height 8
click at [424, 24] on link "Purchase Orders" at bounding box center [442, 26] width 75 height 11
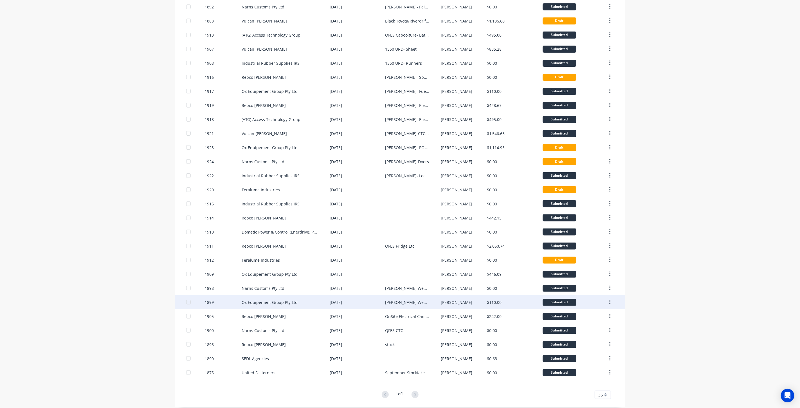
scroll to position [76, 0]
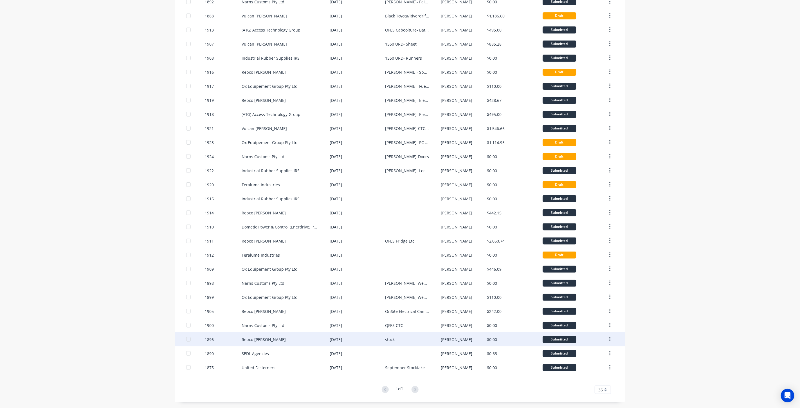
click at [330, 339] on div "[DATE]" at bounding box center [336, 340] width 12 height 6
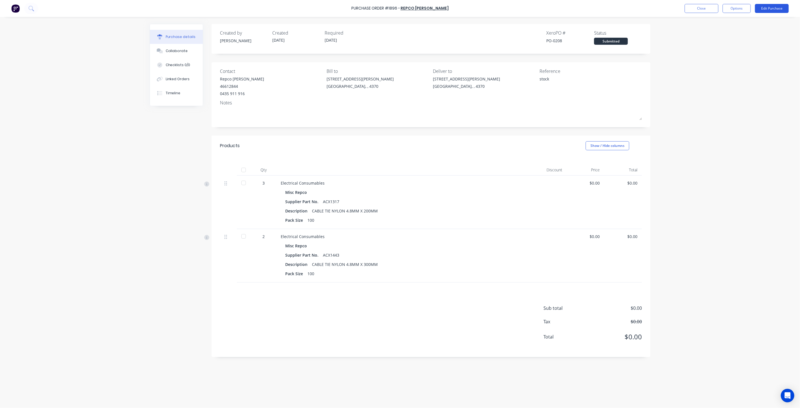
click at [764, 12] on button "Edit Purchase" at bounding box center [772, 8] width 34 height 9
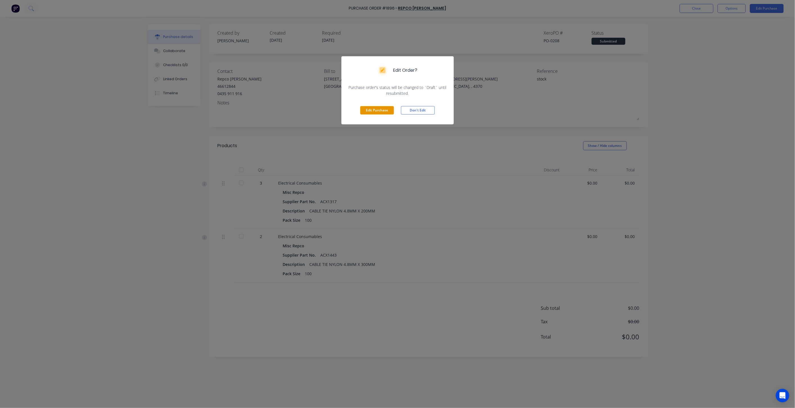
click at [375, 111] on button "Edit Purchase" at bounding box center [377, 110] width 34 height 8
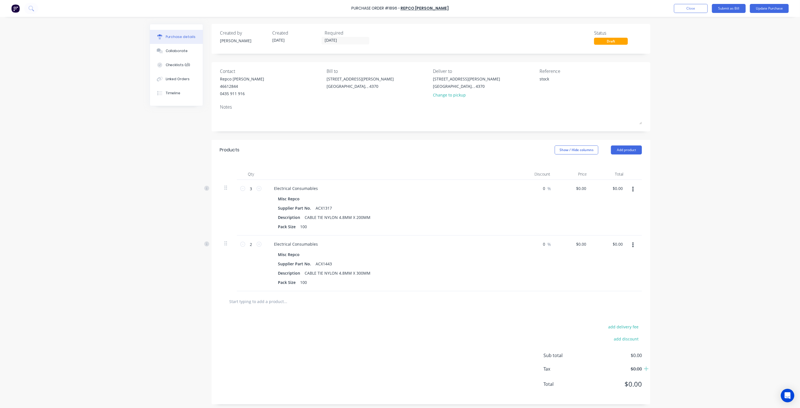
drag, startPoint x: 554, startPoint y: 78, endPoint x: 510, endPoint y: 78, distance: 44.2
click at [510, 78] on div "Contact Repco Warwick 46612844 0435 911 916 Bill to [STREET_ADDRESS][PERSON_NAM…" at bounding box center [431, 84] width 422 height 33
click at [778, 9] on button "Update Purchase" at bounding box center [769, 8] width 39 height 9
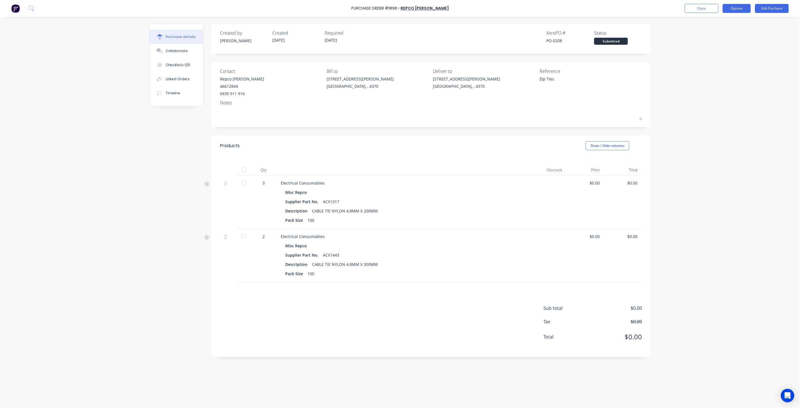
click at [732, 10] on button "Options" at bounding box center [737, 8] width 28 height 9
click at [727, 80] on div "Archive" at bounding box center [724, 79] width 43 height 8
click at [694, 8] on button "Close" at bounding box center [702, 8] width 34 height 9
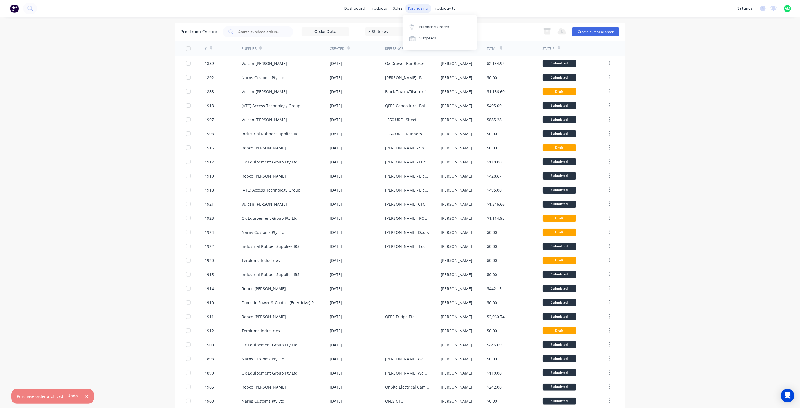
click at [414, 7] on div "purchasing" at bounding box center [419, 8] width 26 height 8
click at [424, 26] on div "Purchase Orders" at bounding box center [435, 26] width 30 height 5
click at [427, 26] on div "Purchase Orders" at bounding box center [435, 26] width 30 height 5
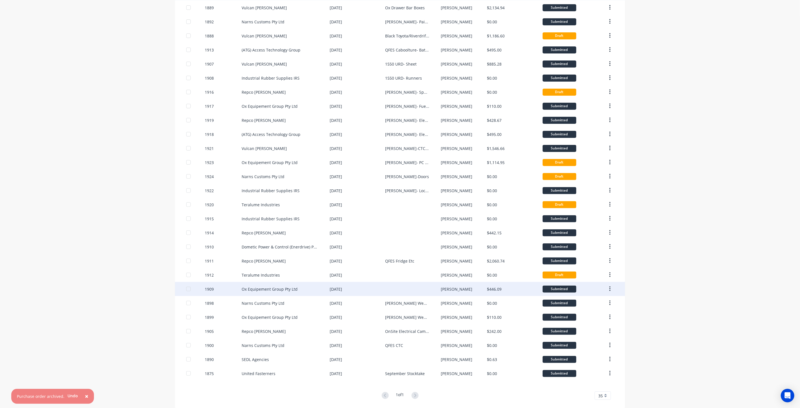
scroll to position [62, 0]
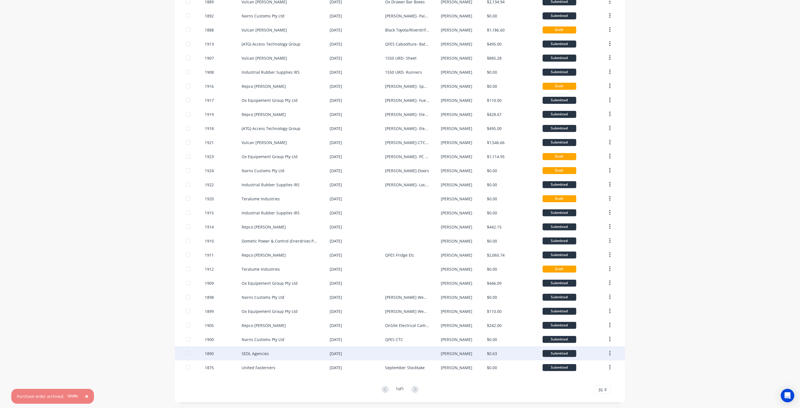
click at [308, 353] on div "SEDL Agencies" at bounding box center [286, 353] width 88 height 14
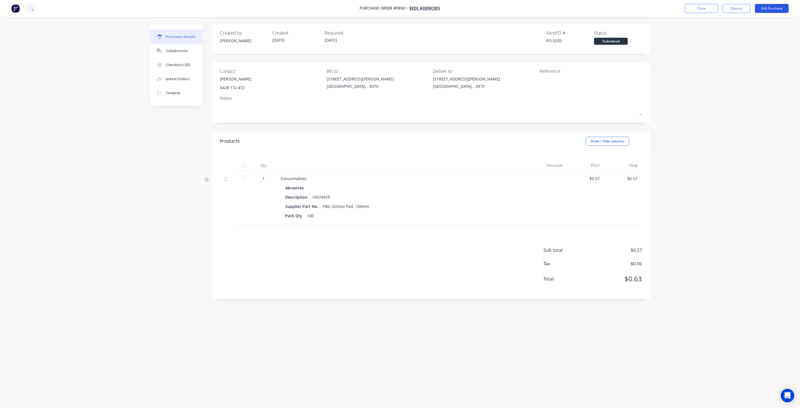
click at [764, 8] on button "Edit Purchase" at bounding box center [772, 8] width 34 height 9
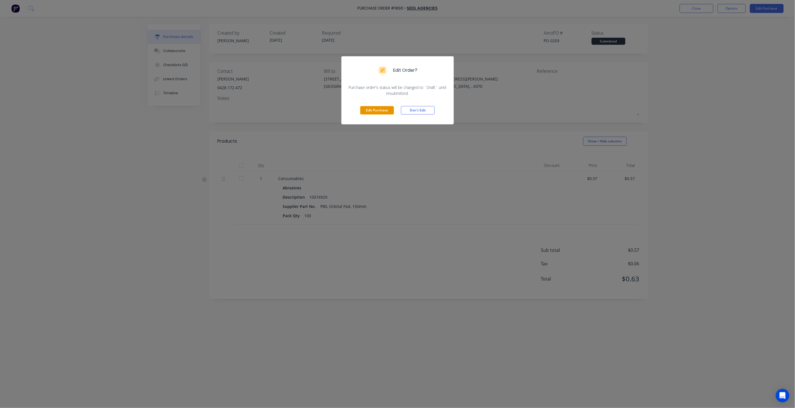
click at [389, 110] on button "Edit Purchase" at bounding box center [377, 110] width 34 height 8
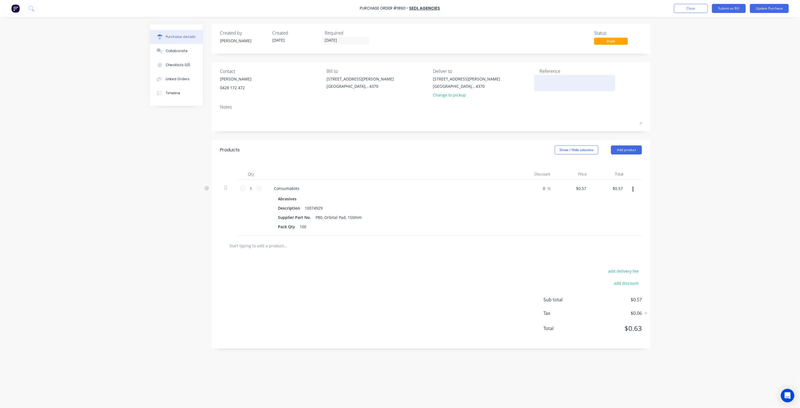
click at [547, 80] on textarea at bounding box center [575, 82] width 70 height 13
click at [550, 79] on textarea "Orbirtal Pads" at bounding box center [575, 82] width 70 height 13
click at [580, 96] on div "Reference Orbital Pads" at bounding box center [591, 84] width 102 height 33
click at [762, 8] on button "Update Purchase" at bounding box center [769, 8] width 39 height 9
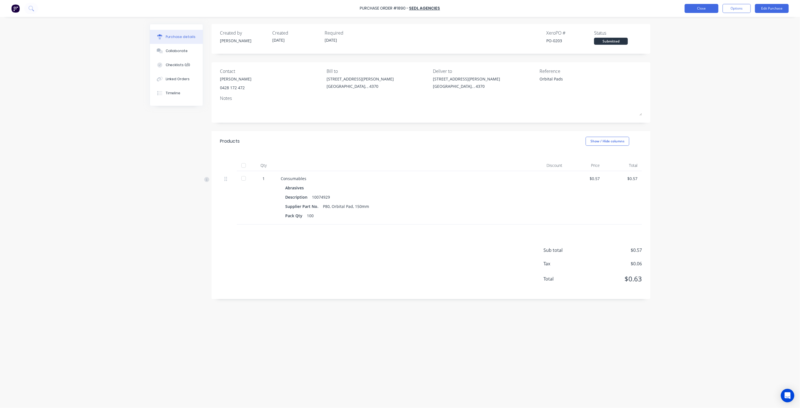
click at [699, 13] on div "Purchase Order #1890 - SEDL Agencies Close Options Edit Purchase" at bounding box center [400, 8] width 800 height 17
click at [698, 10] on button "Close" at bounding box center [702, 8] width 34 height 9
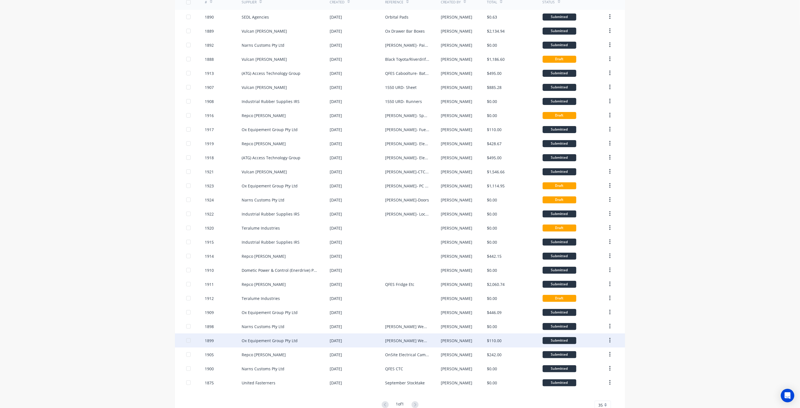
scroll to position [62, 0]
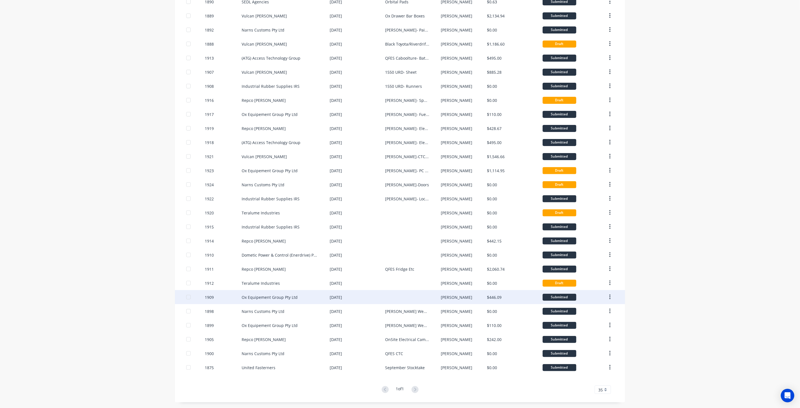
click at [268, 297] on div "Ox Equipement Group Pty Ltd" at bounding box center [270, 297] width 56 height 6
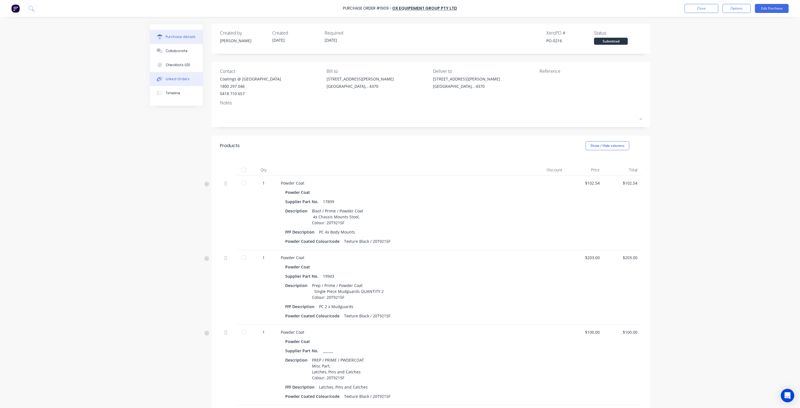
click at [182, 80] on div "Linked Orders" at bounding box center [178, 79] width 24 height 5
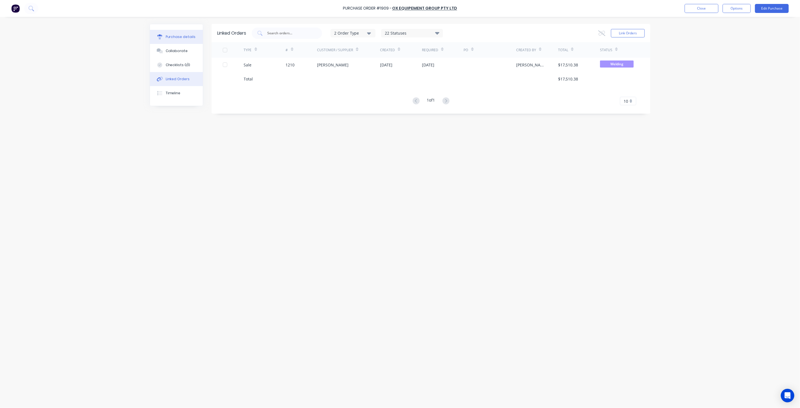
click at [180, 35] on div "Purchase details" at bounding box center [181, 36] width 30 height 5
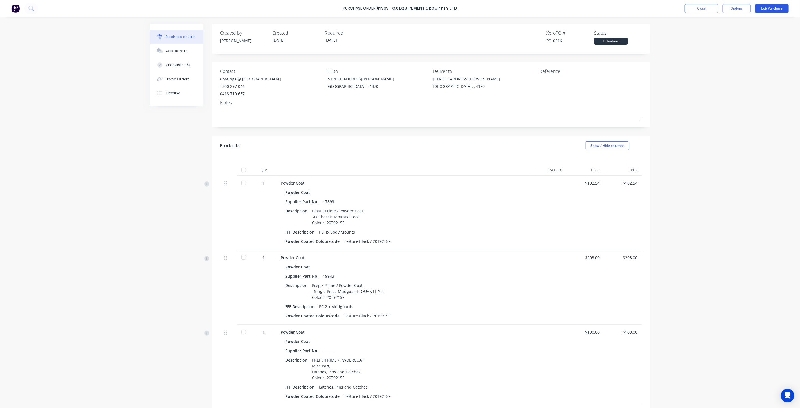
click at [768, 5] on button "Edit Purchase" at bounding box center [772, 8] width 34 height 9
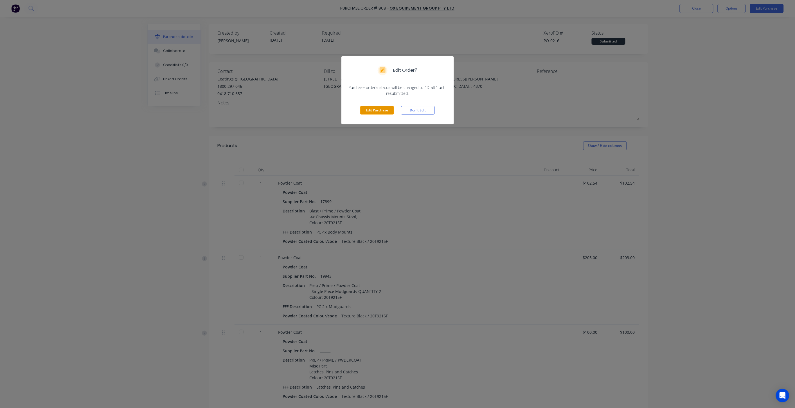
click at [380, 108] on button "Edit Purchase" at bounding box center [377, 110] width 34 height 8
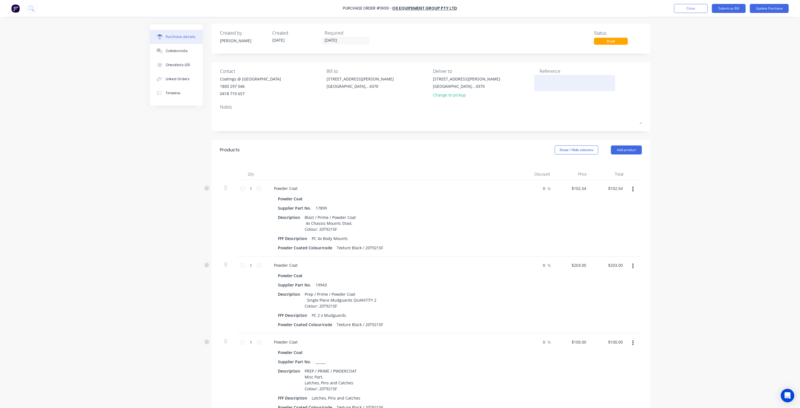
click at [556, 80] on textarea at bounding box center [575, 82] width 70 height 13
click at [783, 5] on button "Update Purchase" at bounding box center [769, 8] width 39 height 9
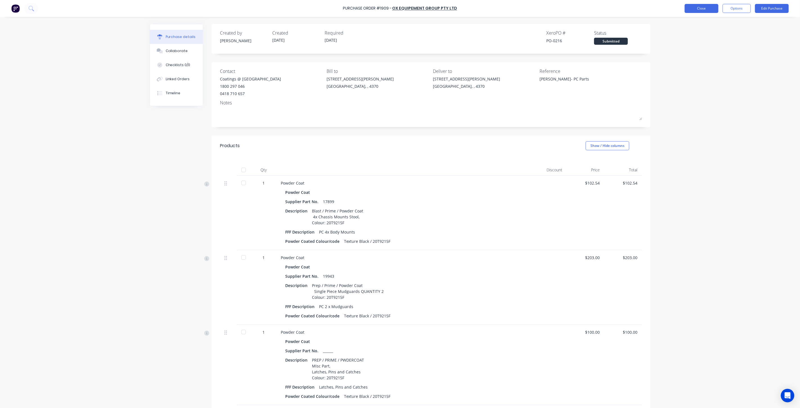
click at [696, 9] on button "Close" at bounding box center [702, 8] width 34 height 9
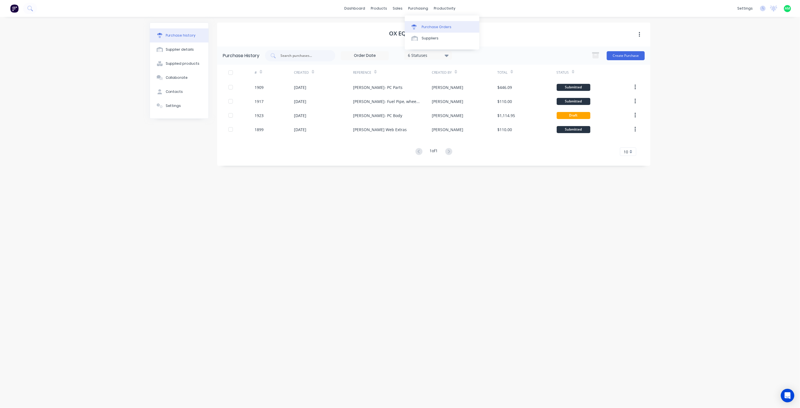
click at [422, 25] on div "Purchase Orders" at bounding box center [437, 26] width 30 height 5
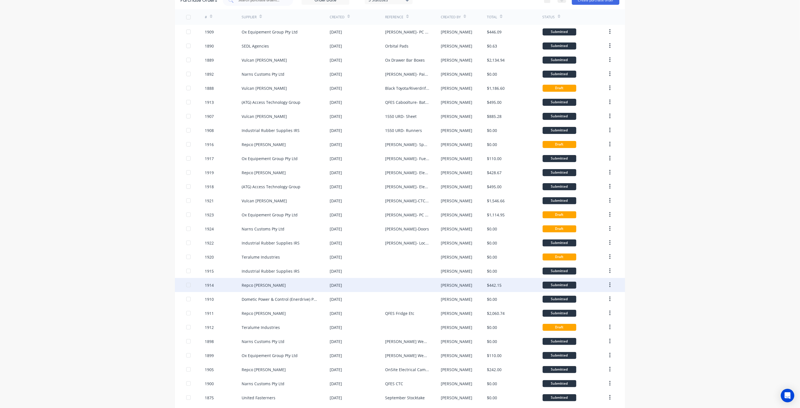
scroll to position [62, 0]
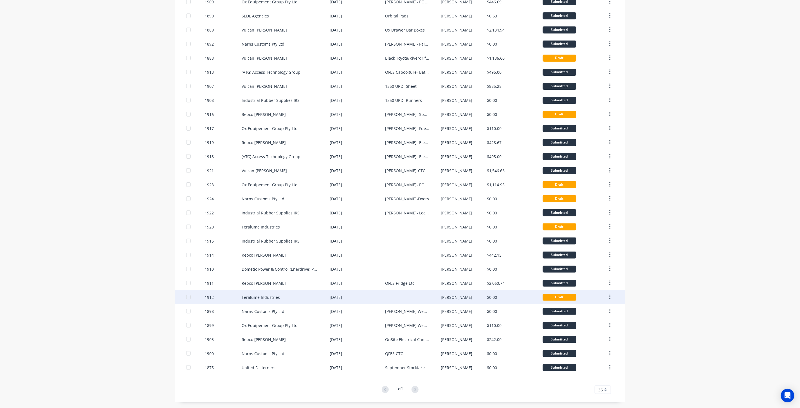
click at [272, 298] on div "Teralume Industries" at bounding box center [261, 297] width 38 height 6
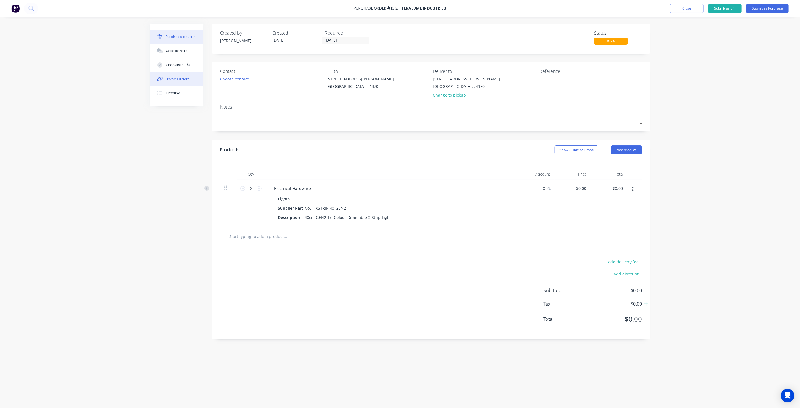
click at [174, 80] on div "Linked Orders" at bounding box center [178, 79] width 24 height 5
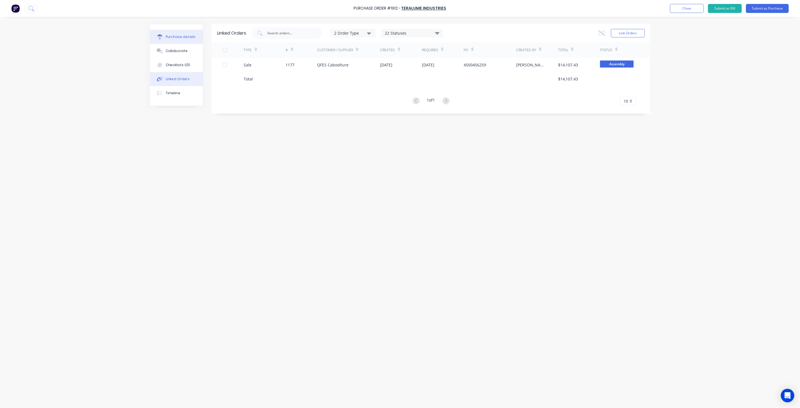
click at [174, 37] on div "Purchase details" at bounding box center [181, 36] width 30 height 5
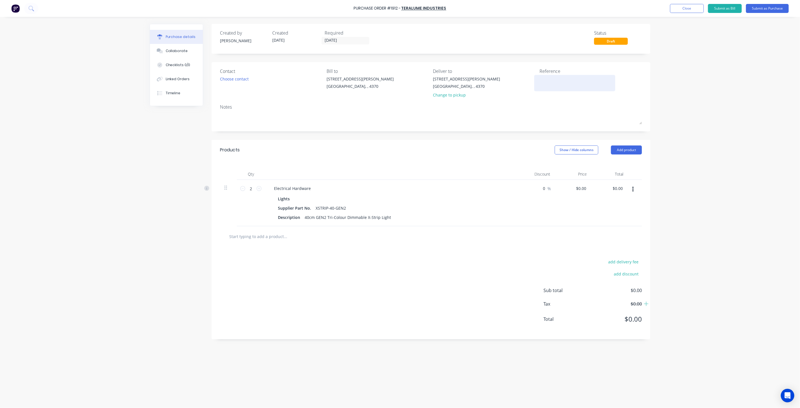
click at [558, 80] on textarea at bounding box center [575, 82] width 70 height 13
click at [596, 106] on div "Notes" at bounding box center [431, 107] width 422 height 7
click at [769, 10] on button "Submit as Purchase" at bounding box center [767, 8] width 43 height 9
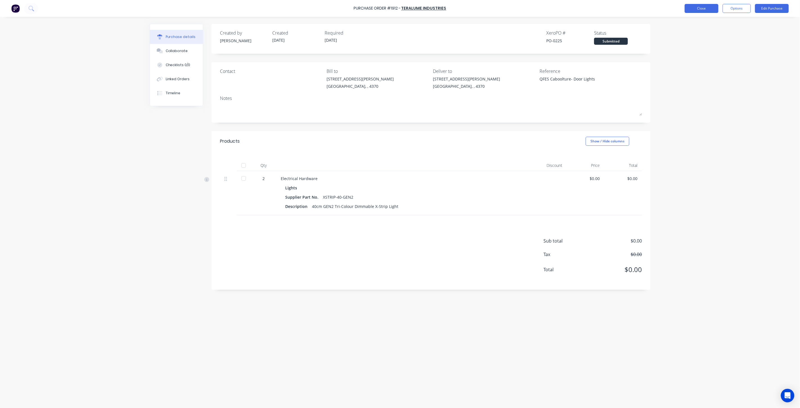
click at [715, 6] on button "Close" at bounding box center [702, 8] width 34 height 9
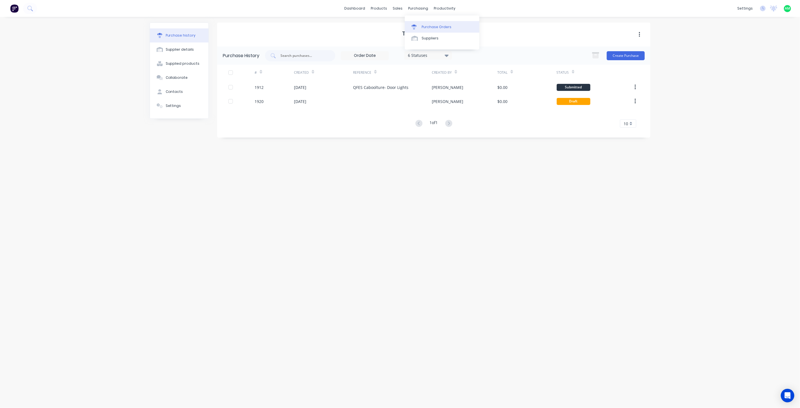
click at [421, 22] on link "Purchase Orders" at bounding box center [442, 26] width 75 height 11
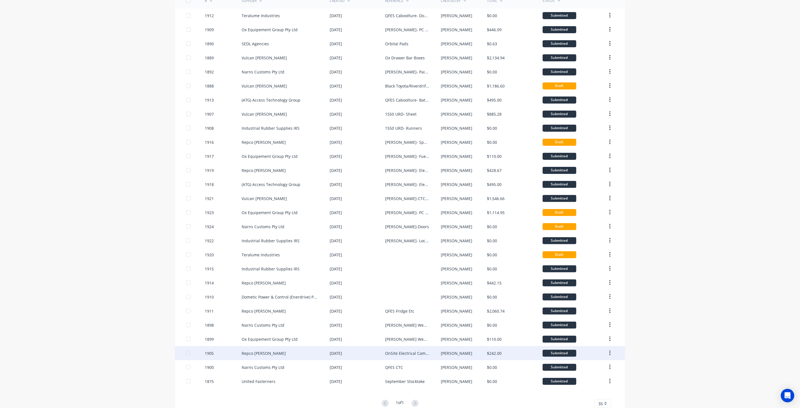
scroll to position [62, 0]
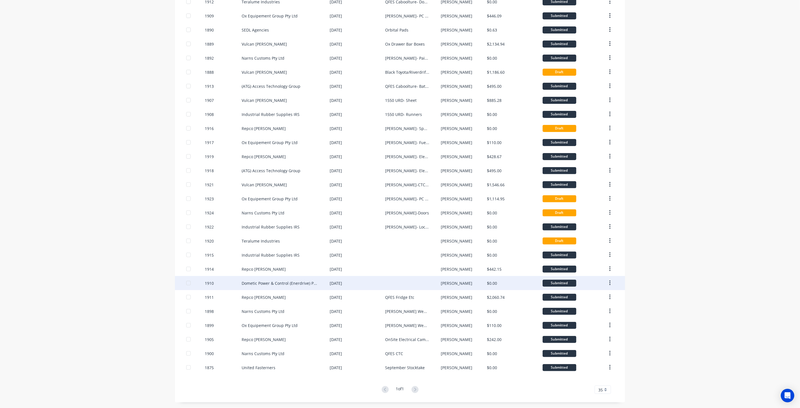
click at [351, 281] on div "[DATE]" at bounding box center [357, 283] width 55 height 14
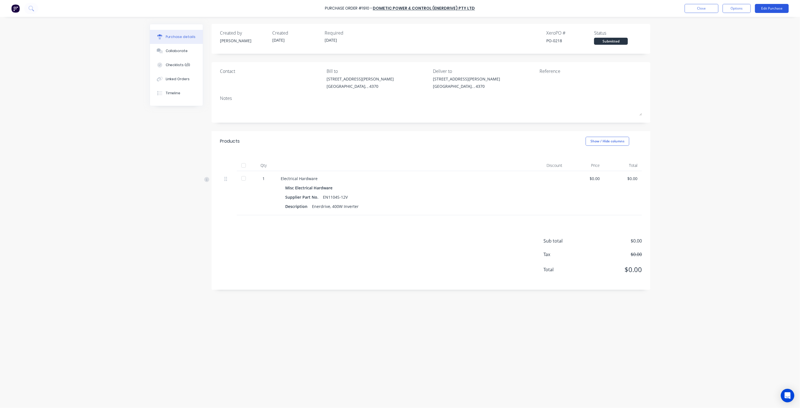
click at [763, 12] on button "Edit Purchase" at bounding box center [772, 8] width 34 height 9
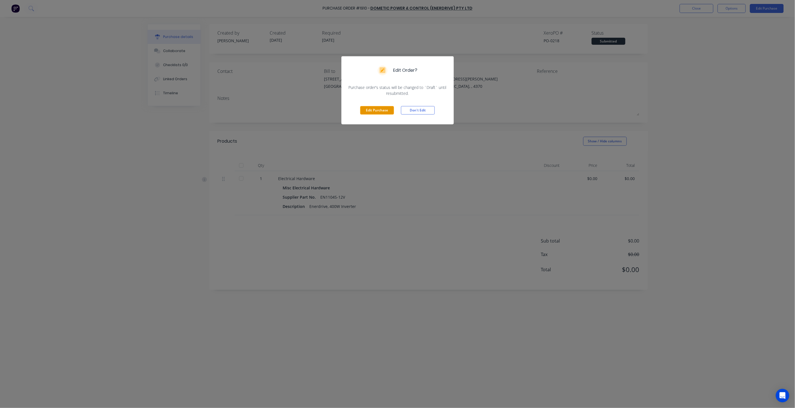
click at [379, 111] on button "Edit Purchase" at bounding box center [377, 110] width 34 height 8
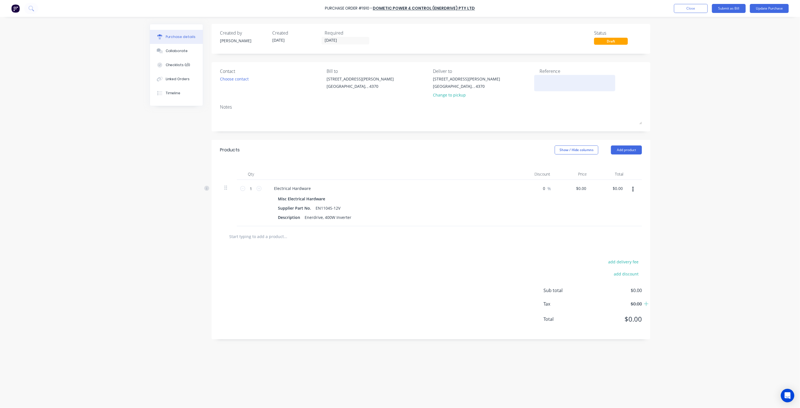
click at [547, 82] on textarea at bounding box center [575, 82] width 70 height 13
click at [527, 102] on div "Contact Choose contact [PERSON_NAME] to [STREET_ADDRESS][PERSON_NAME] Deliver t…" at bounding box center [431, 96] width 439 height 69
click at [761, 8] on button "Update Purchase" at bounding box center [769, 8] width 39 height 9
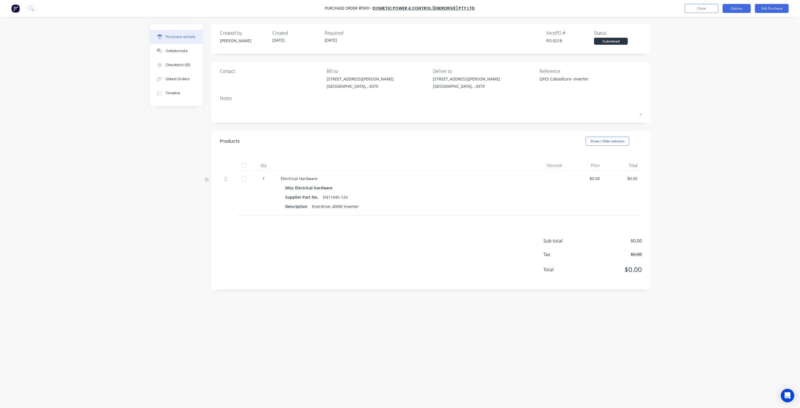
click at [734, 9] on button "Options" at bounding box center [737, 8] width 28 height 9
click at [721, 74] on button "Archive" at bounding box center [724, 78] width 53 height 11
click at [705, 7] on button "Close" at bounding box center [702, 8] width 34 height 9
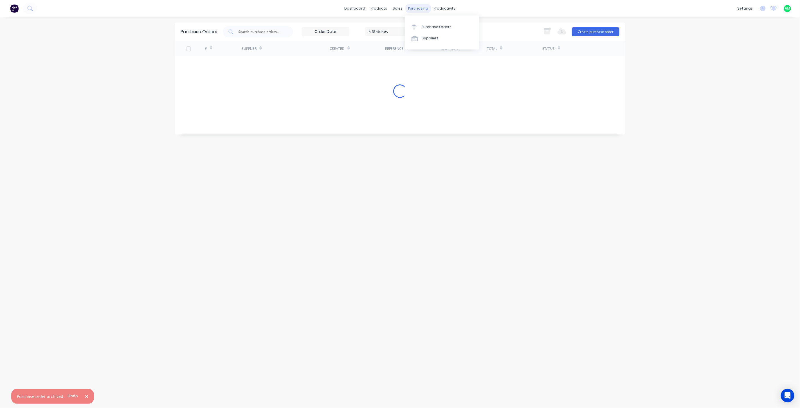
click at [414, 6] on div "purchasing" at bounding box center [419, 8] width 26 height 8
click at [422, 23] on link "Purchase Orders" at bounding box center [442, 26] width 75 height 11
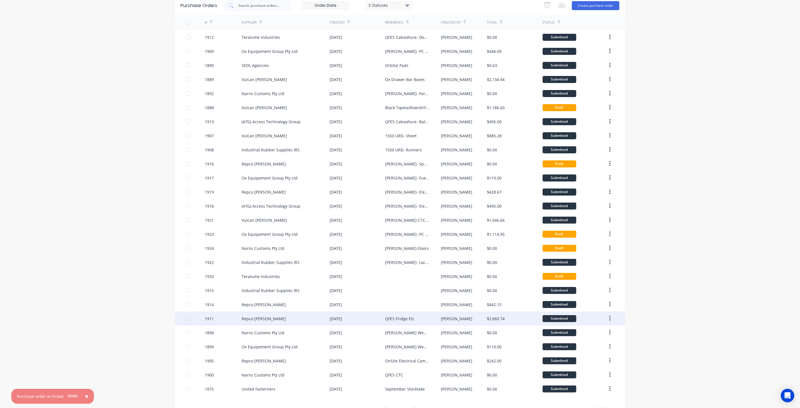
scroll to position [41, 0]
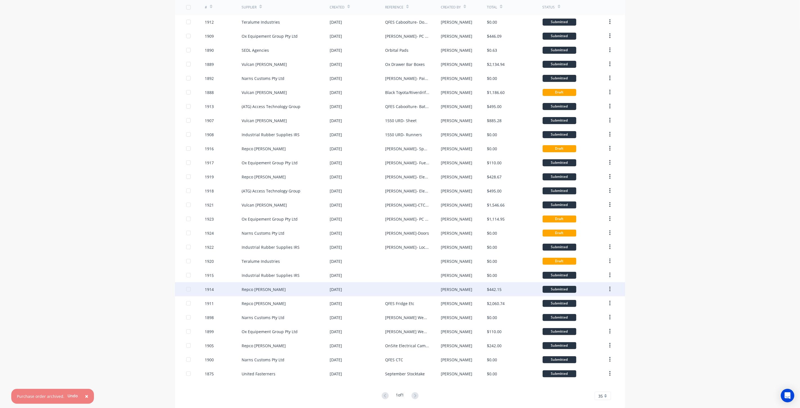
click at [379, 290] on div "[DATE]" at bounding box center [357, 289] width 55 height 14
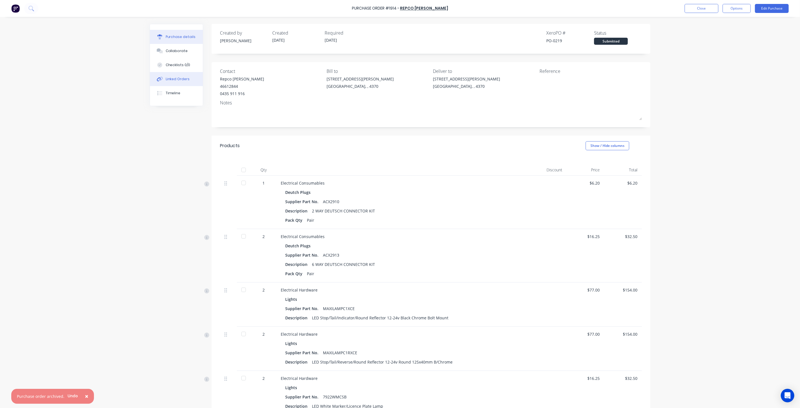
click at [175, 80] on div "Linked Orders" at bounding box center [178, 79] width 24 height 5
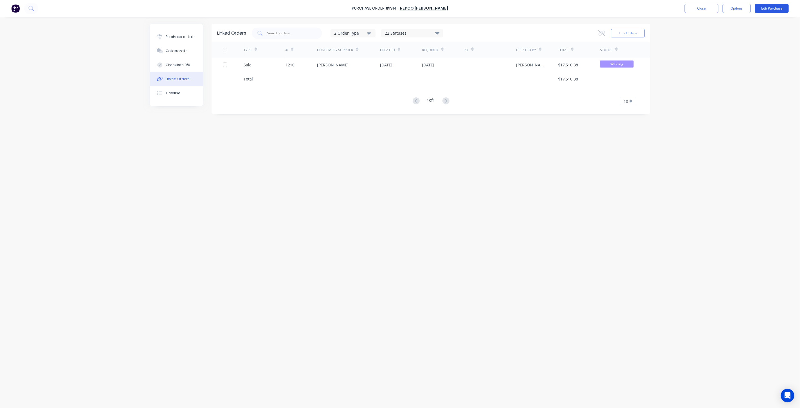
click at [766, 9] on button "Edit Purchase" at bounding box center [772, 8] width 34 height 9
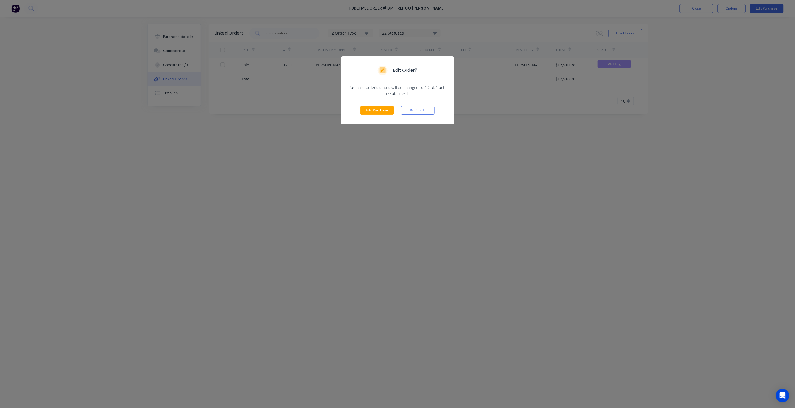
click at [290, 149] on div "Edit Order? Purchase order's status will be changed to `Draft` until resubmitte…" at bounding box center [397, 204] width 795 height 408
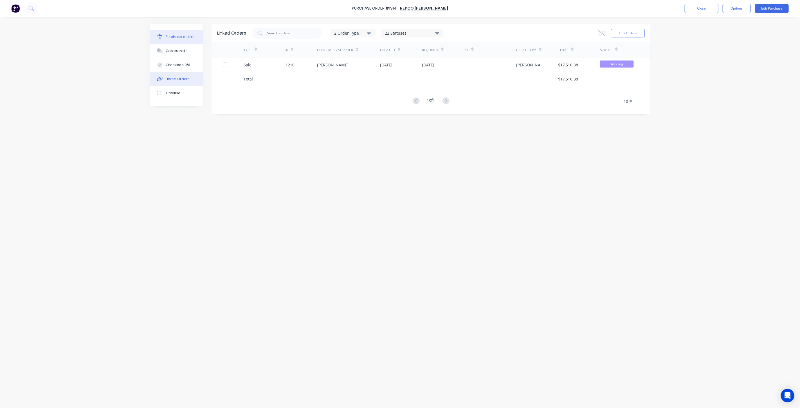
click at [182, 32] on button "Purchase details" at bounding box center [176, 37] width 53 height 14
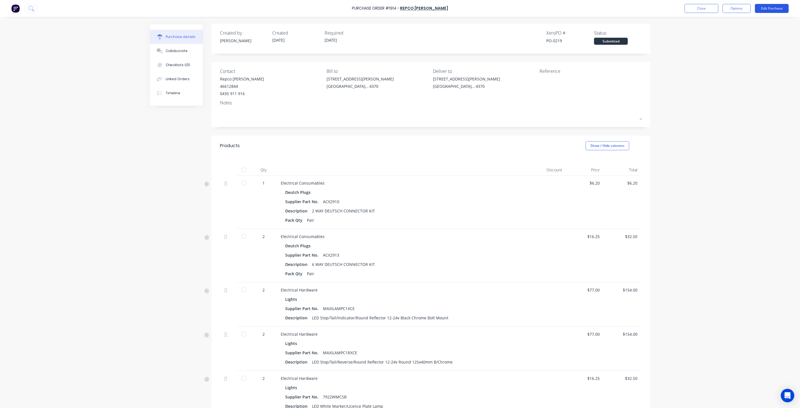
click at [766, 7] on button "Edit Purchase" at bounding box center [772, 8] width 34 height 9
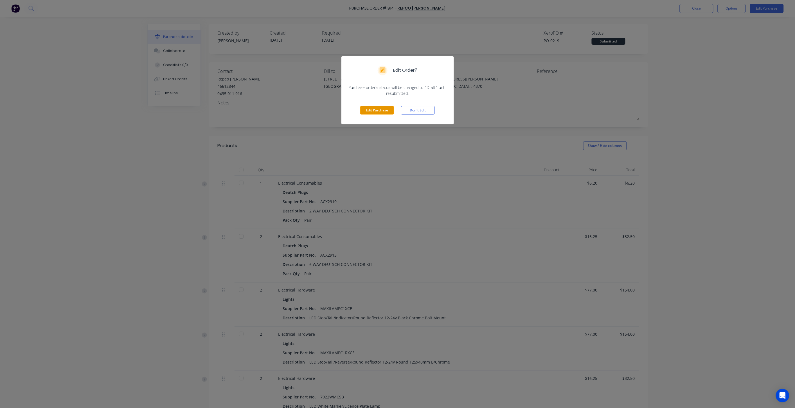
click at [379, 111] on button "Edit Purchase" at bounding box center [377, 110] width 34 height 8
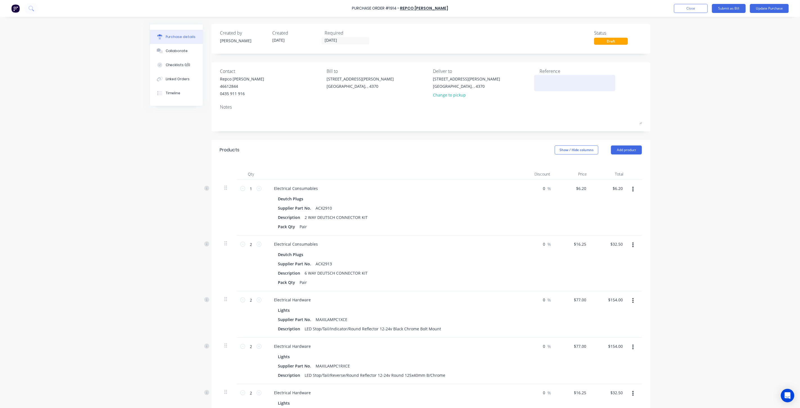
click at [551, 79] on textarea at bounding box center [575, 82] width 70 height 13
click at [590, 108] on div "Notes" at bounding box center [431, 107] width 422 height 7
click at [768, 12] on button "Update Purchase" at bounding box center [769, 8] width 39 height 9
